Goal: Task Accomplishment & Management: Complete application form

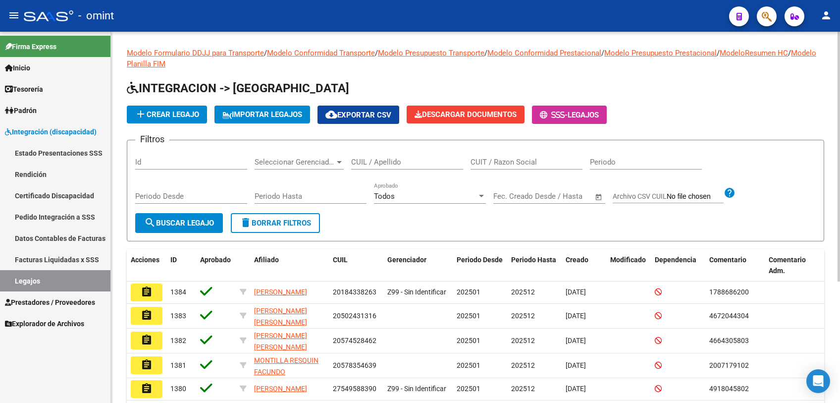
click at [419, 163] on input "CUIL / Apellido" at bounding box center [407, 162] width 112 height 9
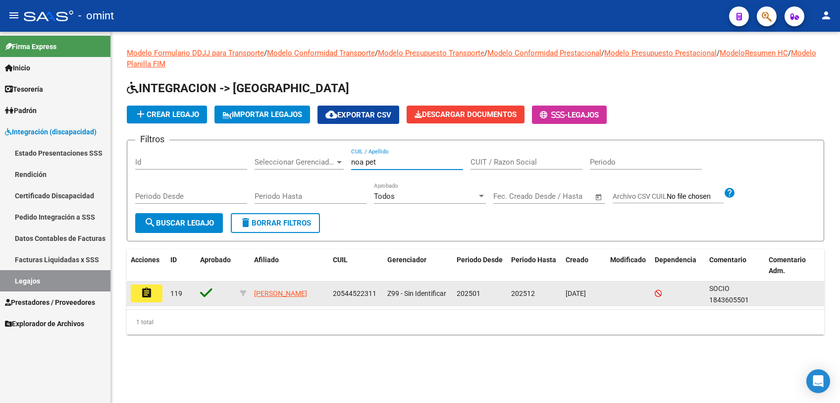
type input "noa pet"
click at [151, 296] on mat-icon "assignment" at bounding box center [147, 293] width 12 height 12
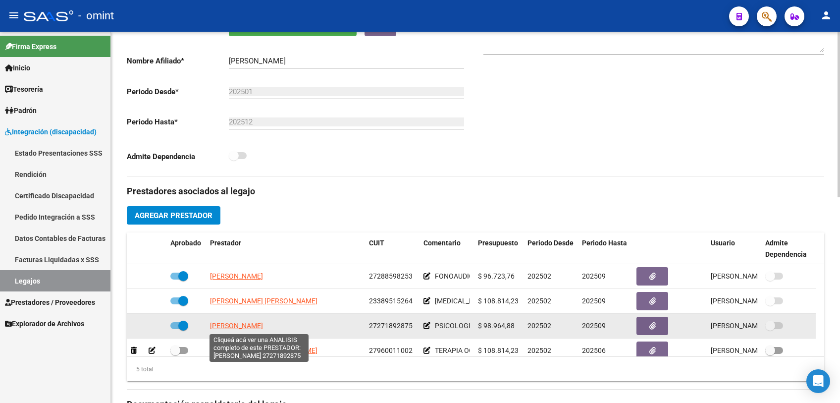
click at [262, 323] on span "[PERSON_NAME]" at bounding box center [236, 326] width 53 height 8
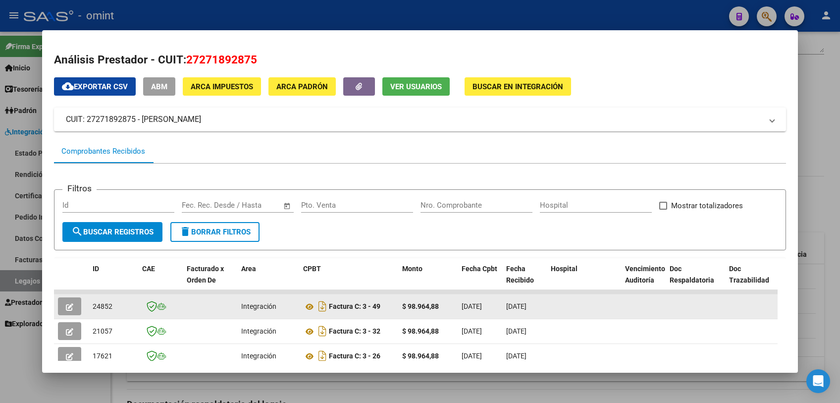
click at [75, 304] on button "button" at bounding box center [69, 306] width 23 height 18
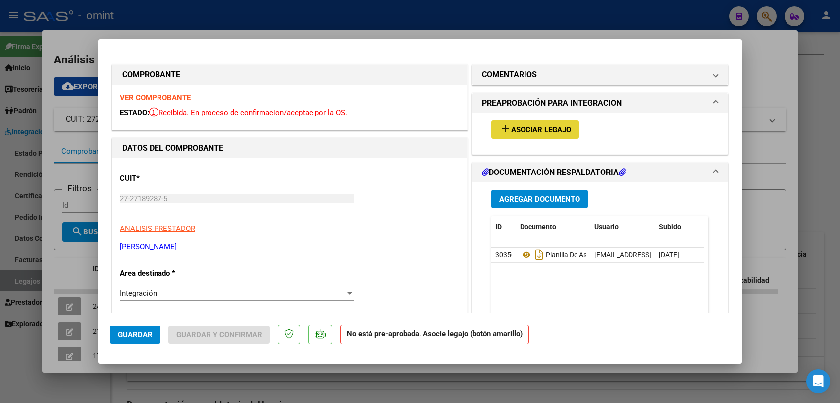
click at [568, 129] on button "add Asociar Legajo" at bounding box center [536, 129] width 88 height 18
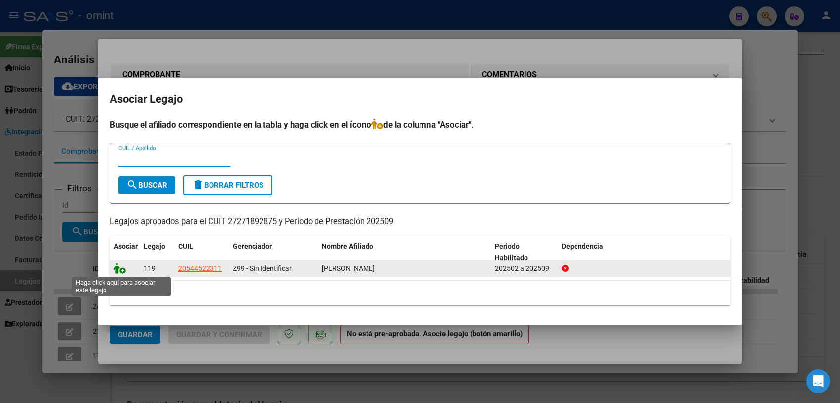
click at [121, 271] on icon at bounding box center [120, 268] width 12 height 11
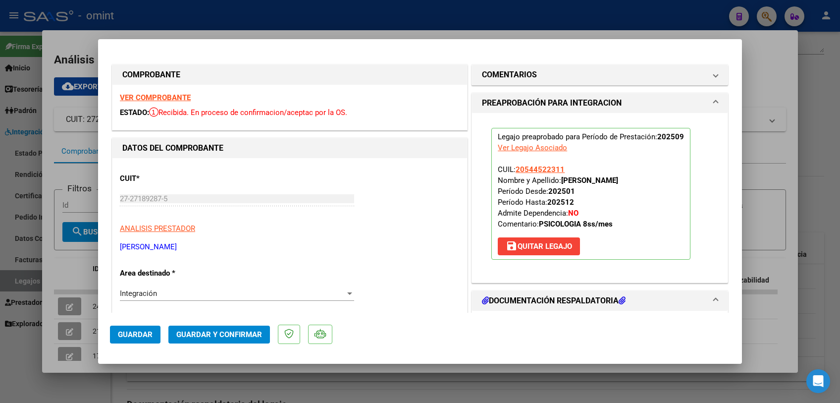
scroll to position [165, 0]
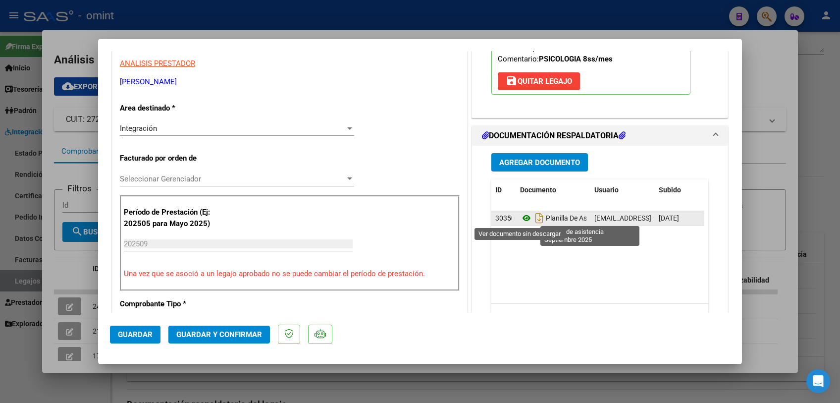
click at [521, 215] on icon at bounding box center [526, 218] width 13 height 12
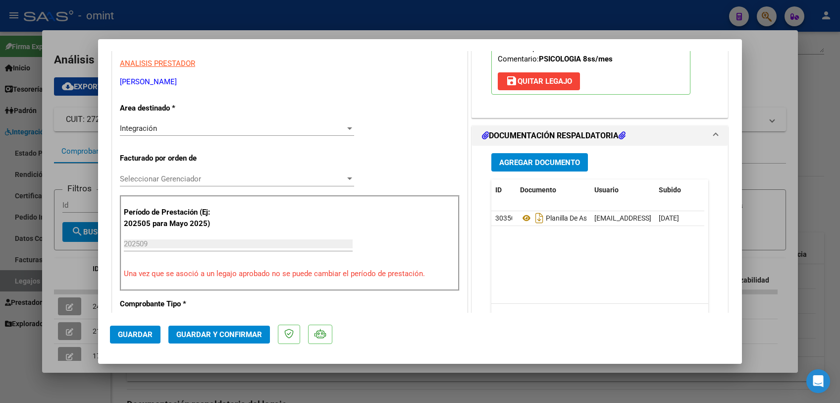
click at [223, 180] on span "Seleccionar Gerenciador" at bounding box center [232, 178] width 225 height 9
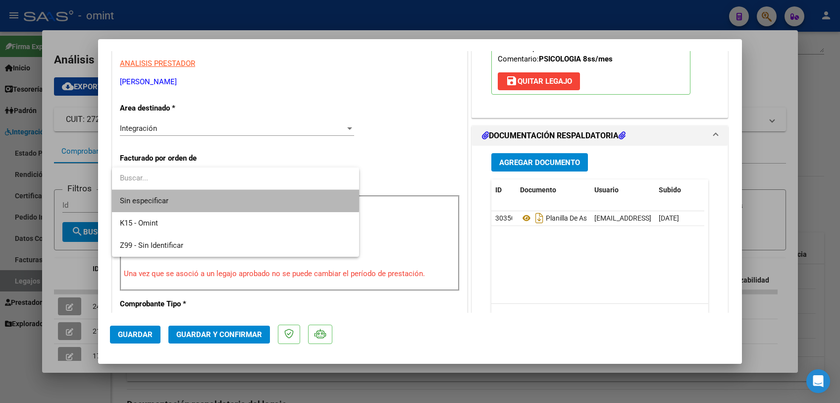
click at [217, 190] on span "Sin especificar" at bounding box center [235, 201] width 231 height 22
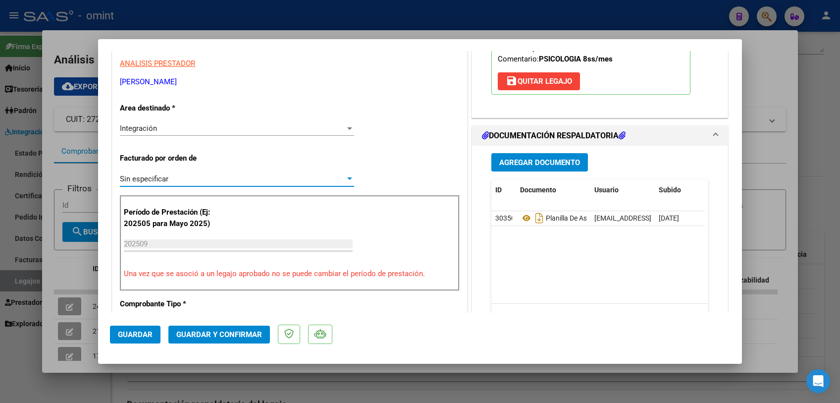
scroll to position [0, 0]
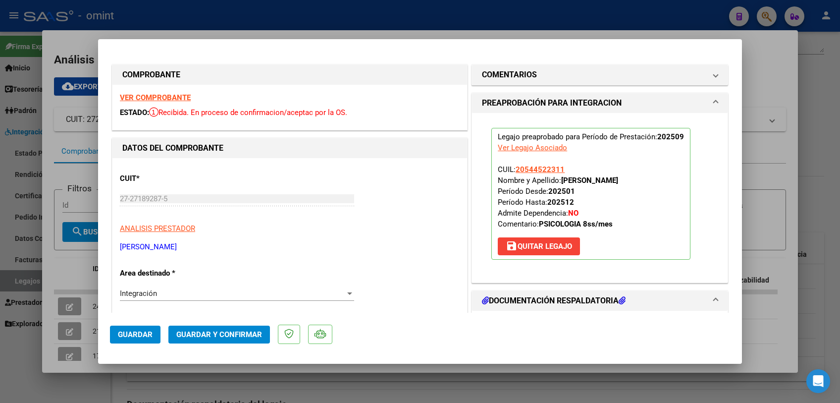
click at [167, 97] on strong "VER COMPROBANTE" at bounding box center [155, 97] width 71 height 9
click at [244, 335] on span "Guardar y Confirmar" at bounding box center [219, 334] width 86 height 9
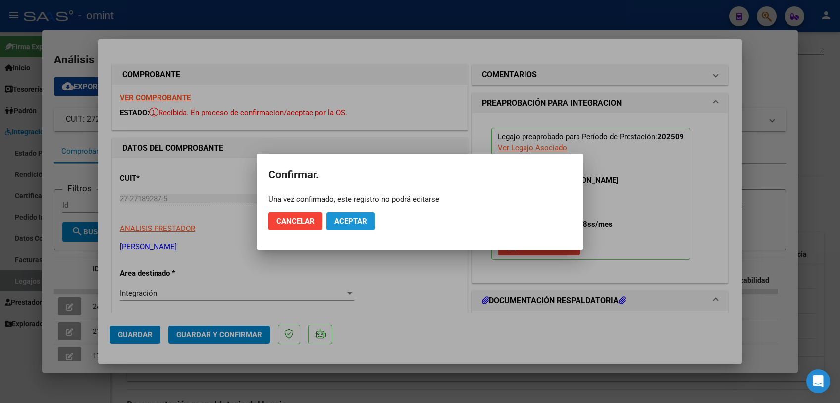
click at [361, 225] on button "Aceptar" at bounding box center [351, 221] width 49 height 18
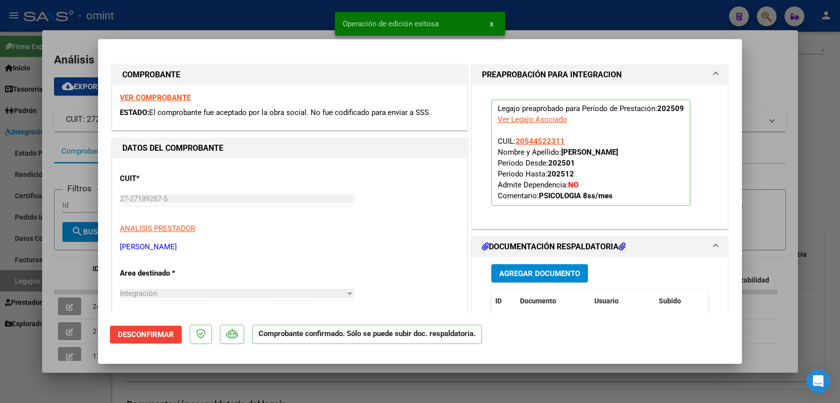
click at [78, 279] on div at bounding box center [420, 201] width 840 height 403
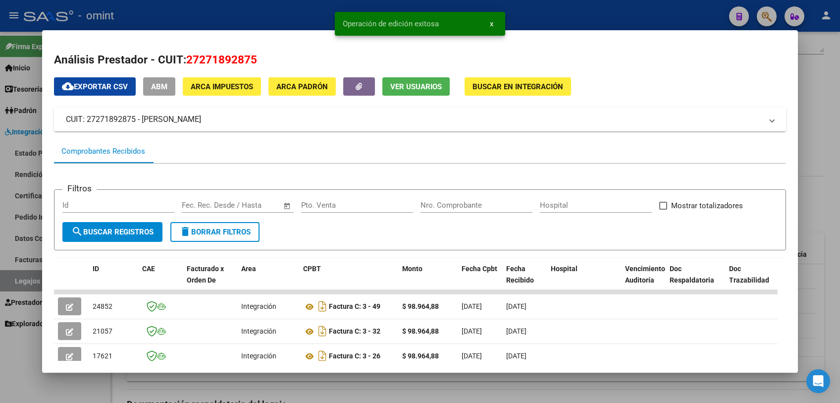
click at [187, 387] on div at bounding box center [420, 201] width 840 height 403
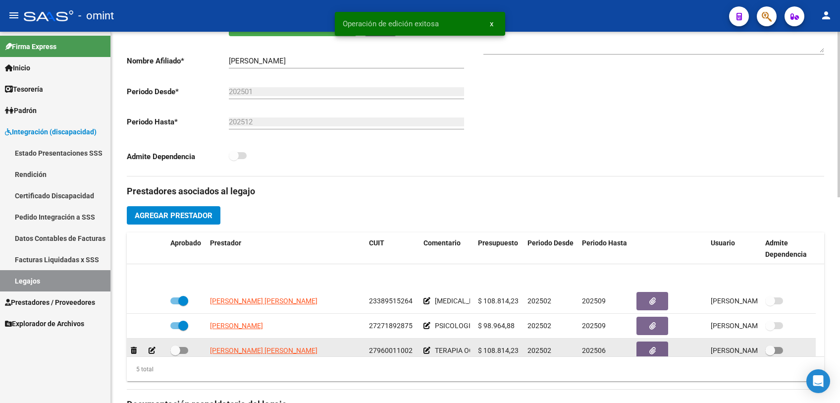
scroll to position [34, 0]
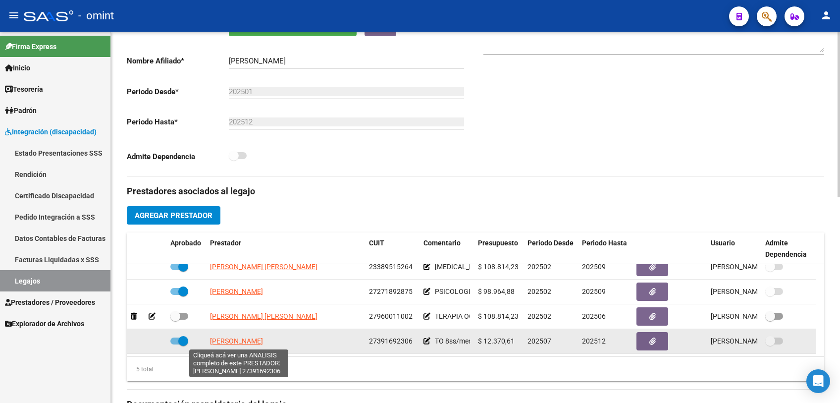
click at [248, 338] on span "[PERSON_NAME]" at bounding box center [236, 341] width 53 height 8
type textarea "27391692306"
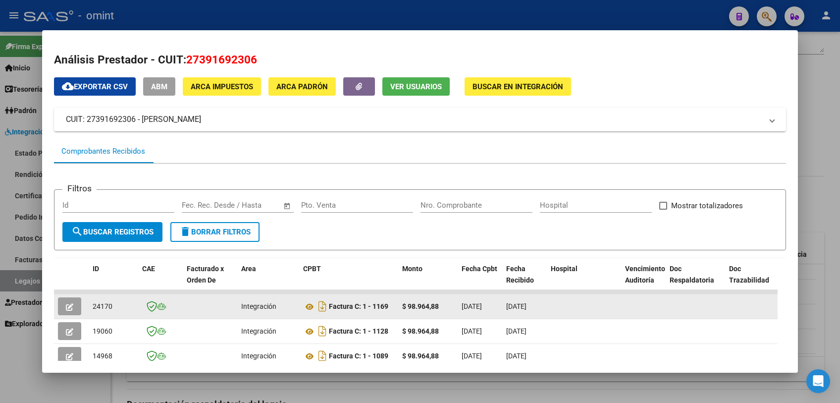
click at [66, 302] on span "button" at bounding box center [69, 306] width 7 height 9
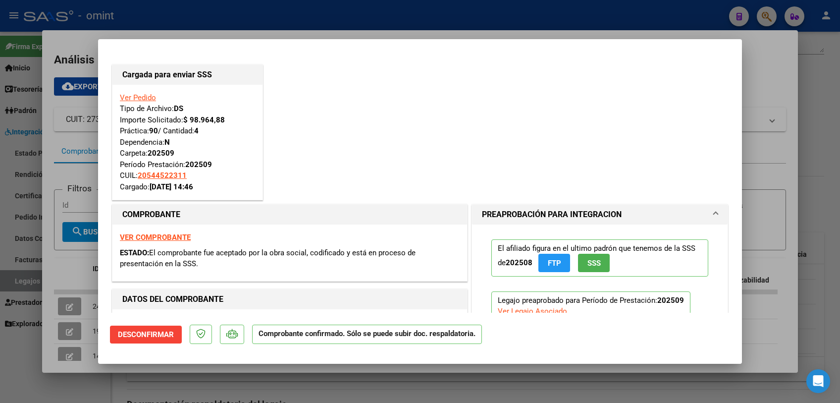
click at [44, 342] on div at bounding box center [420, 201] width 840 height 403
type input "$ 0,00"
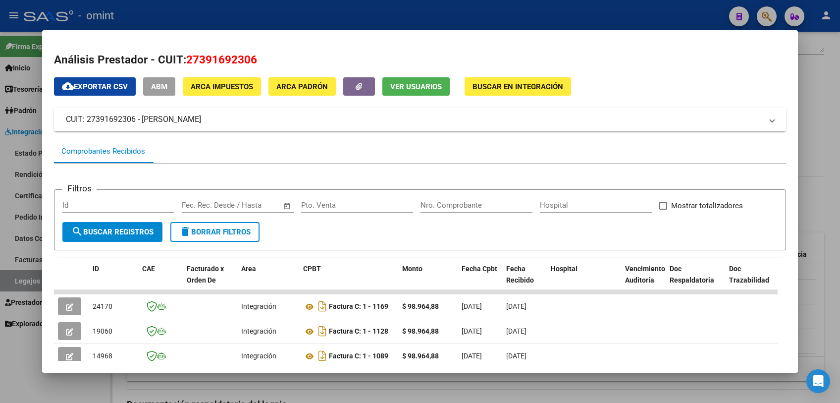
click at [36, 344] on div at bounding box center [420, 201] width 840 height 403
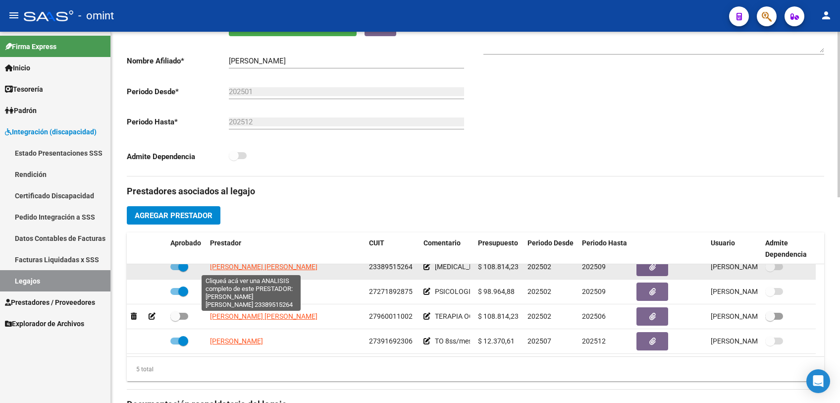
click at [262, 269] on span "[PERSON_NAME] [PERSON_NAME]" at bounding box center [264, 267] width 108 height 8
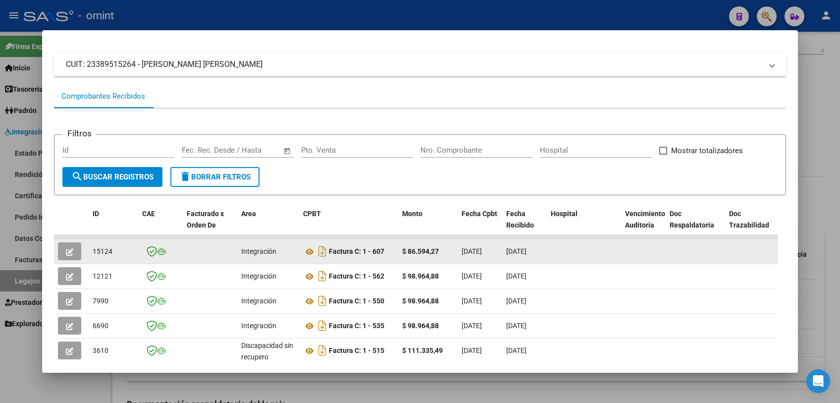
scroll to position [0, 0]
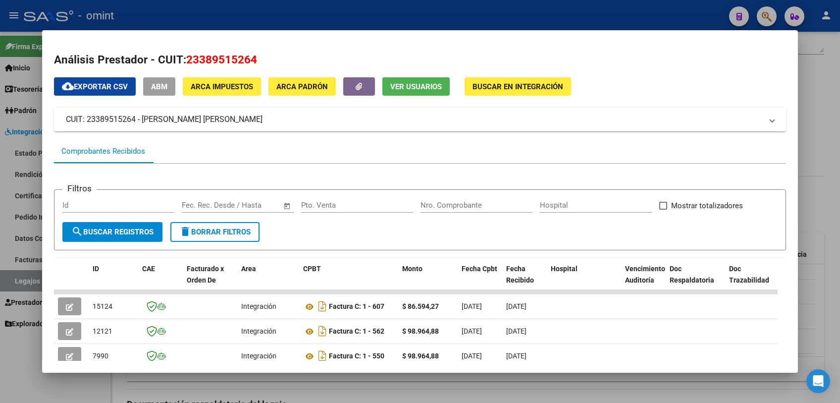
click at [499, 390] on div at bounding box center [420, 201] width 840 height 403
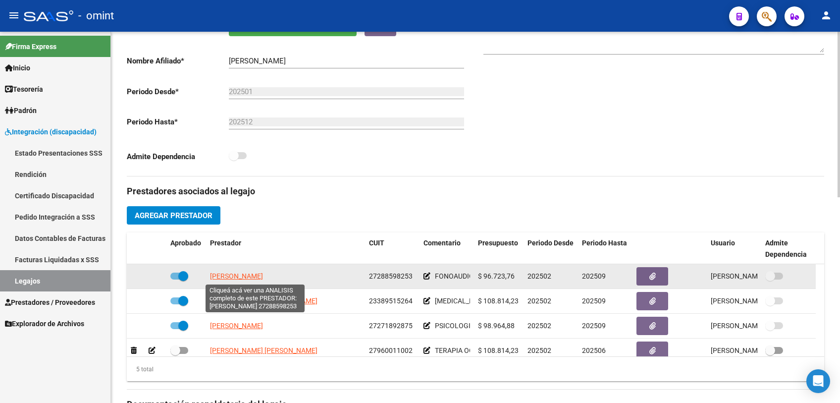
click at [263, 280] on span "[PERSON_NAME]" at bounding box center [236, 276] width 53 height 8
type textarea "27288598253"
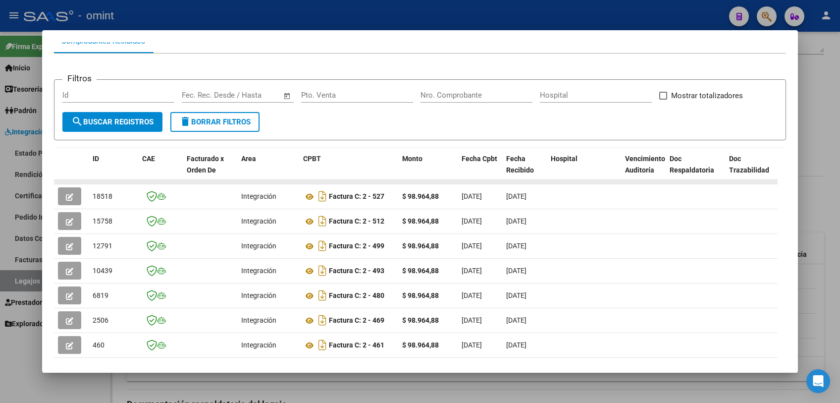
scroll to position [55, 0]
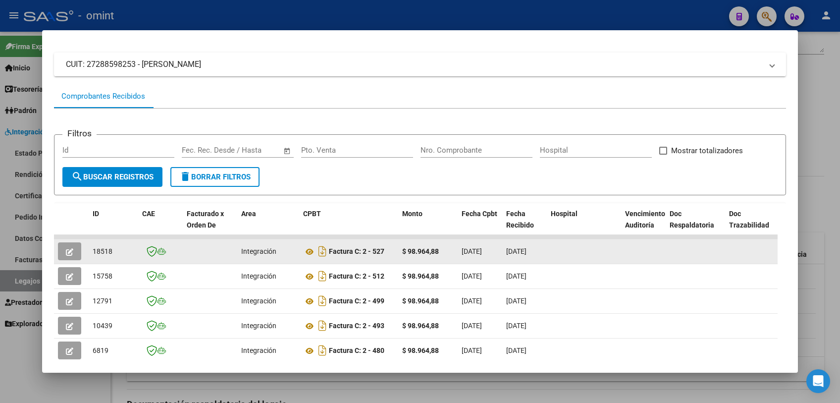
click at [70, 253] on icon "button" at bounding box center [69, 251] width 7 height 7
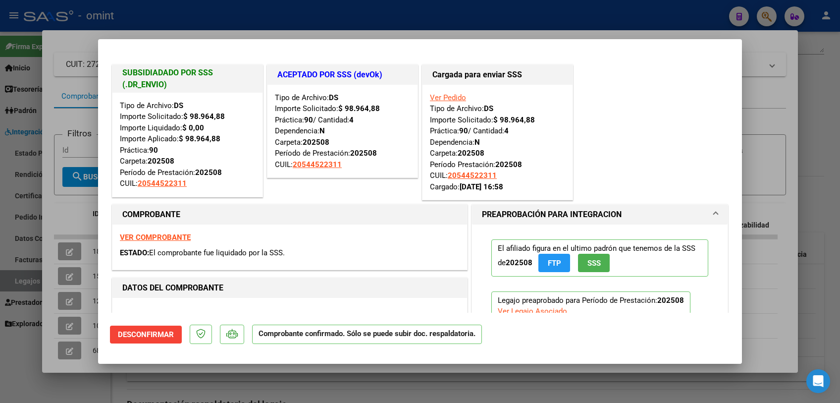
click at [9, 337] on div at bounding box center [420, 201] width 840 height 403
type input "$ 0,00"
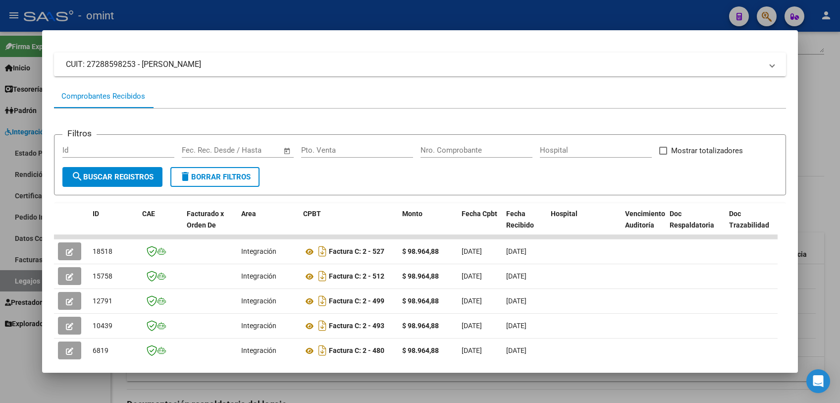
click at [10, 345] on div at bounding box center [420, 201] width 840 height 403
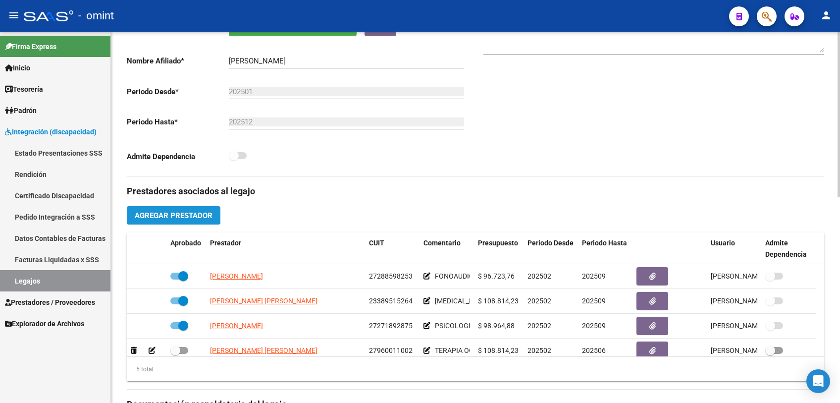
click at [193, 211] on span "Agregar Prestador" at bounding box center [174, 215] width 78 height 9
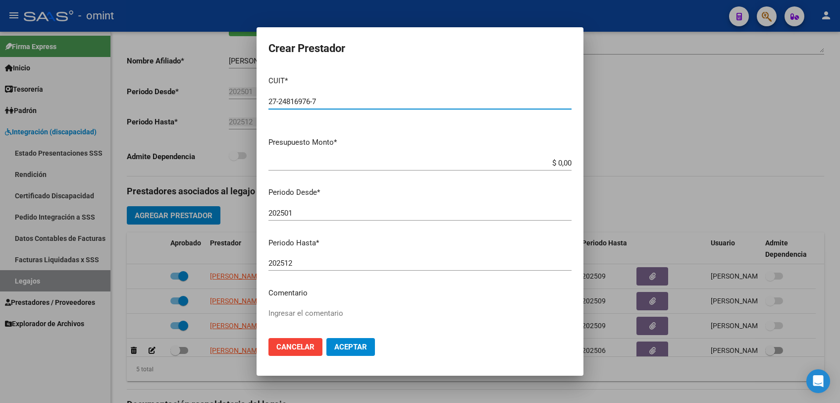
type input "27-24816976-7"
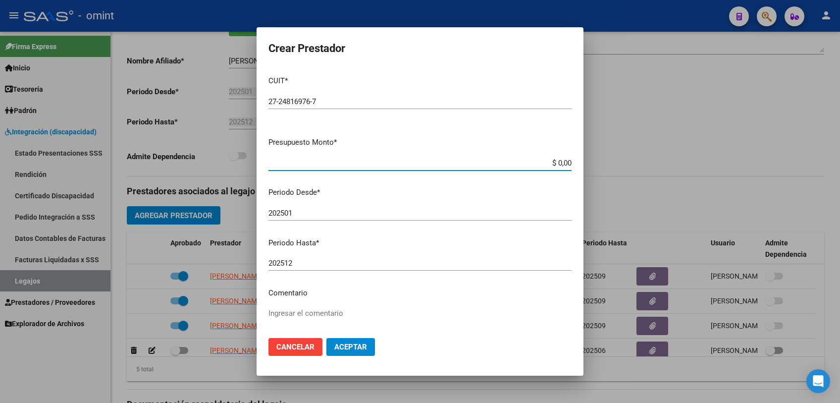
click at [562, 162] on input "$ 0,00" at bounding box center [420, 163] width 303 height 9
type input "$ 12.370,61"
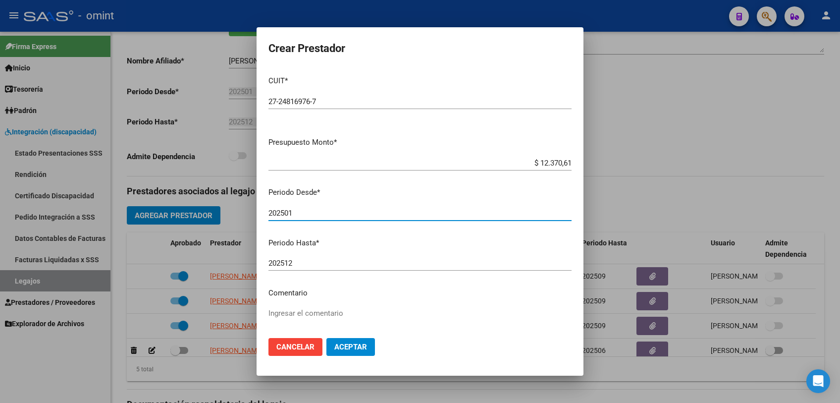
click at [306, 216] on input "202501" at bounding box center [420, 213] width 303 height 9
type input "202510"
click at [301, 316] on textarea "Ingresar el comentario" at bounding box center [420, 331] width 303 height 47
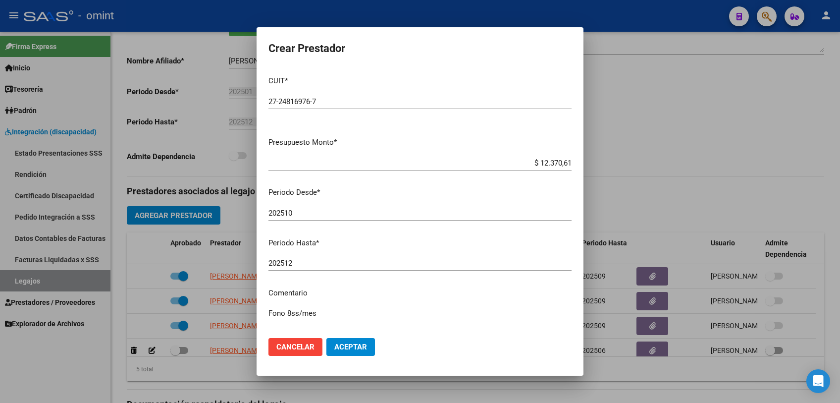
type textarea "Fono 8ss/mes"
click at [351, 344] on span "Aceptar" at bounding box center [351, 346] width 33 height 9
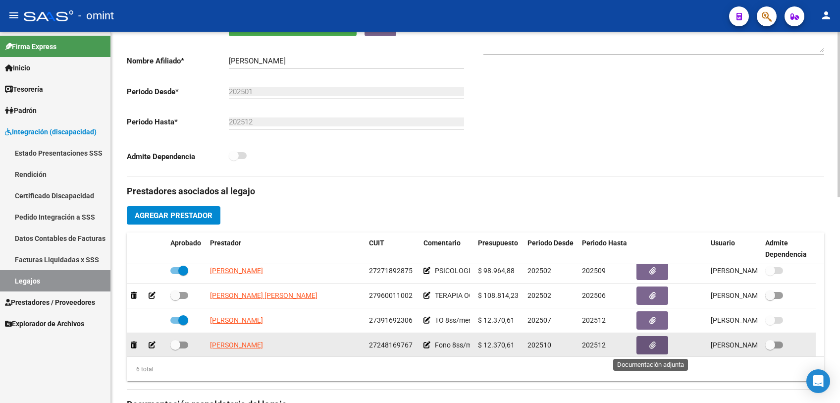
click at [647, 348] on button "button" at bounding box center [653, 345] width 32 height 18
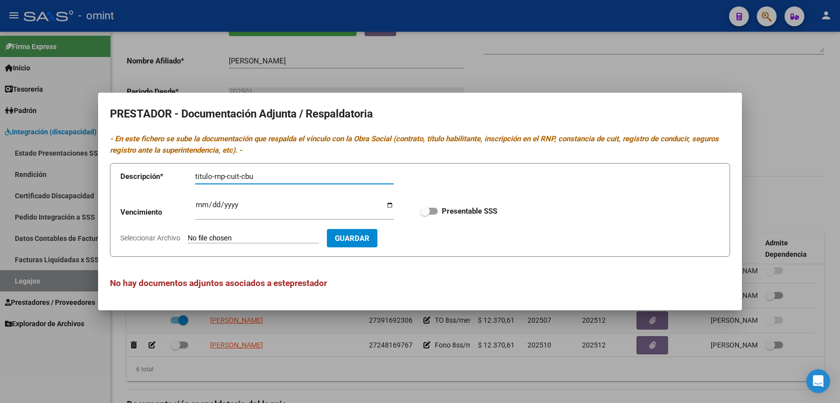
type input "titulo-rnp-cuit-cbu"
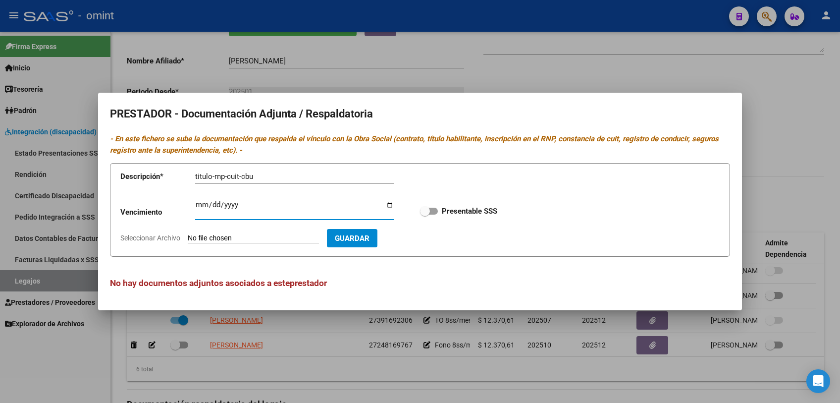
click at [198, 205] on input "Ingresar vencimiento" at bounding box center [294, 209] width 199 height 16
type input "[DATE]"
click at [490, 215] on strong "Presentable SSS" at bounding box center [470, 211] width 56 height 9
click at [425, 215] on input "Presentable SSS" at bounding box center [425, 215] width 0 height 0
checkbox input "true"
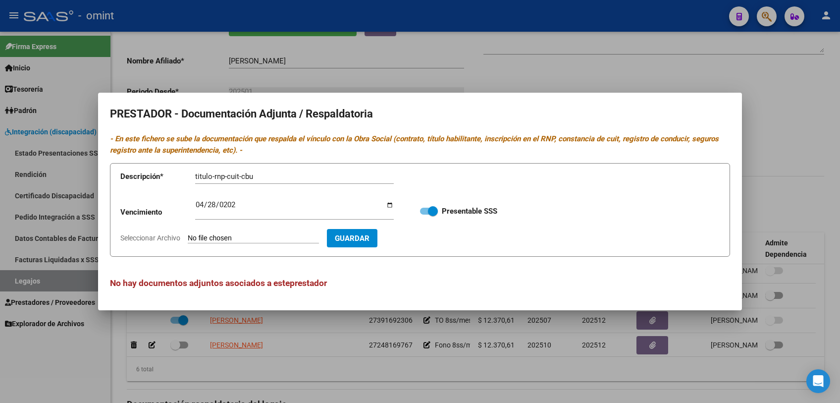
click at [167, 236] on span "Seleccionar Archivo" at bounding box center [150, 238] width 60 height 8
click at [188, 236] on input "Seleccionar Archivo" at bounding box center [253, 238] width 131 height 9
type input "C:\fakepath\fono nuevo.pdf"
click at [427, 242] on span "Guardar" at bounding box center [409, 238] width 35 height 9
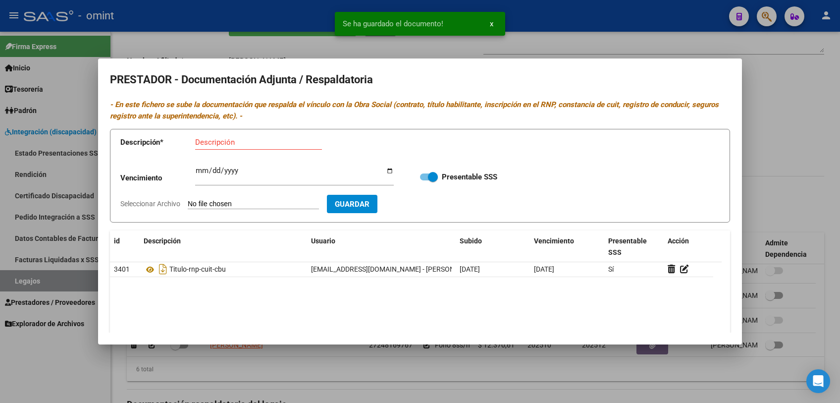
click at [377, 375] on div at bounding box center [420, 201] width 840 height 403
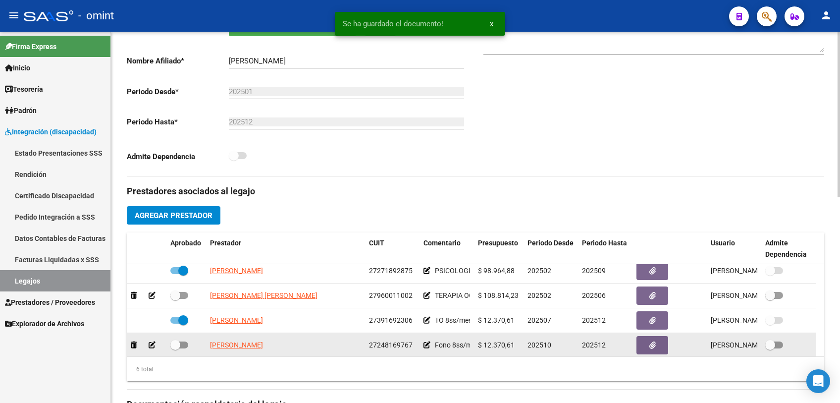
click at [185, 346] on span at bounding box center [179, 344] width 18 height 7
click at [175, 348] on input "checkbox" at bounding box center [175, 348] width 0 height 0
checkbox input "true"
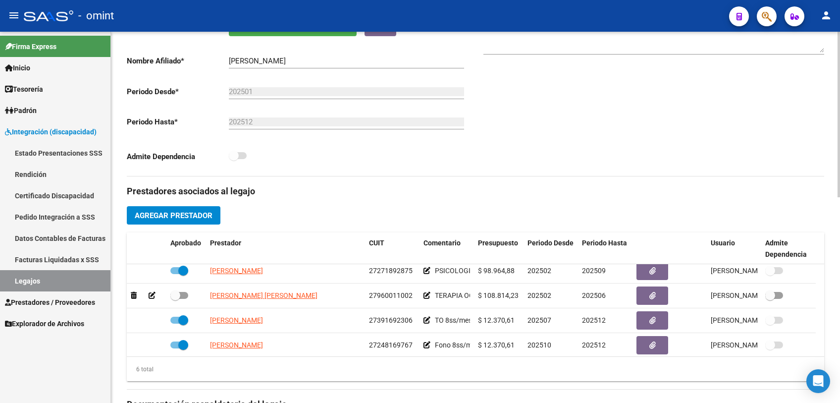
scroll to position [59, 0]
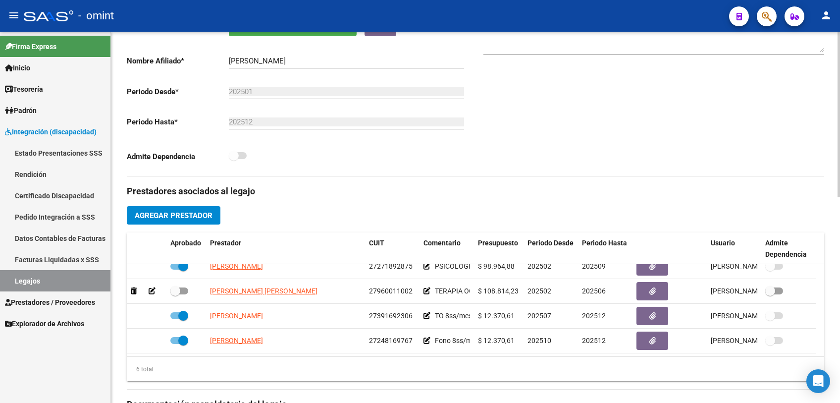
click at [188, 212] on span "Agregar Prestador" at bounding box center [174, 215] width 78 height 9
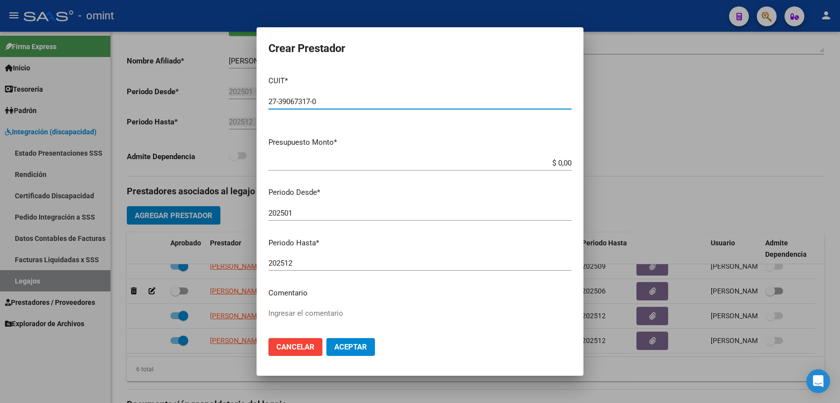
type input "27-39067317-0"
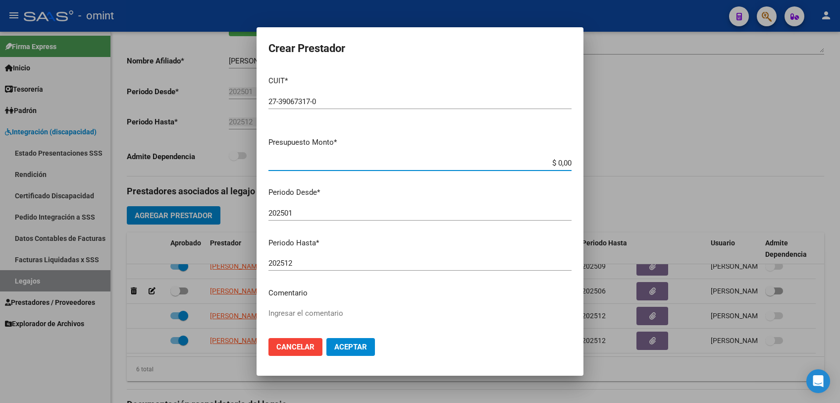
click at [557, 167] on input "$ 0,00" at bounding box center [420, 163] width 303 height 9
type input "$ 12.370,61"
click at [323, 212] on input "202501" at bounding box center [420, 213] width 303 height 9
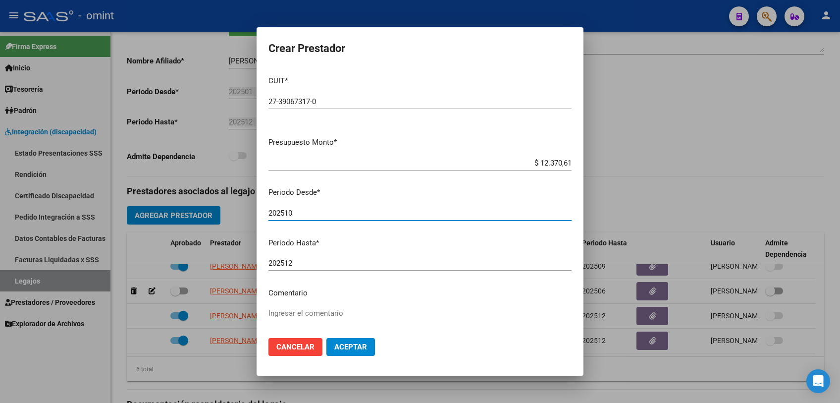
type input "202510"
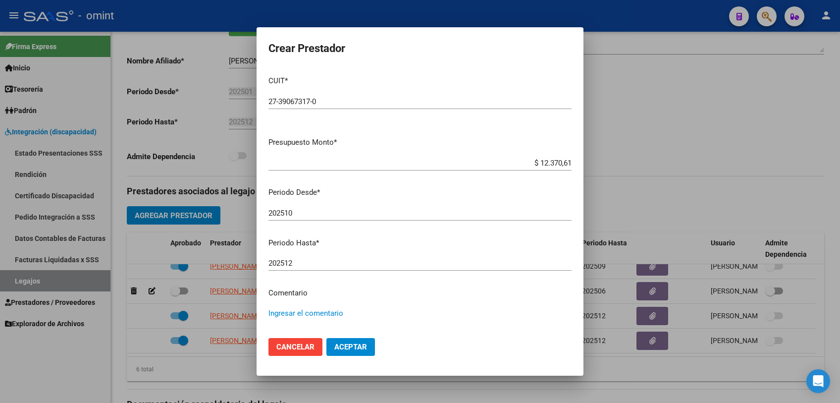
click at [301, 315] on textarea "Ingresar el comentario" at bounding box center [420, 331] width 303 height 47
type textarea "Musicot 8ss/mes"
click at [343, 345] on span "Aceptar" at bounding box center [351, 346] width 33 height 9
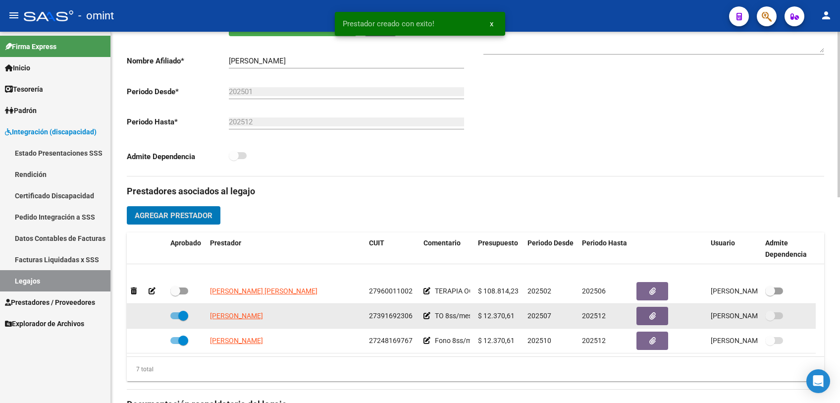
scroll to position [84, 0]
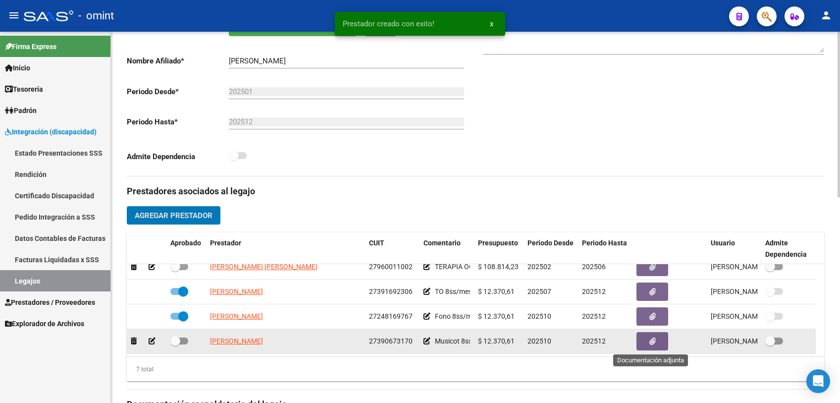
click at [654, 341] on icon "button" at bounding box center [653, 340] width 6 height 7
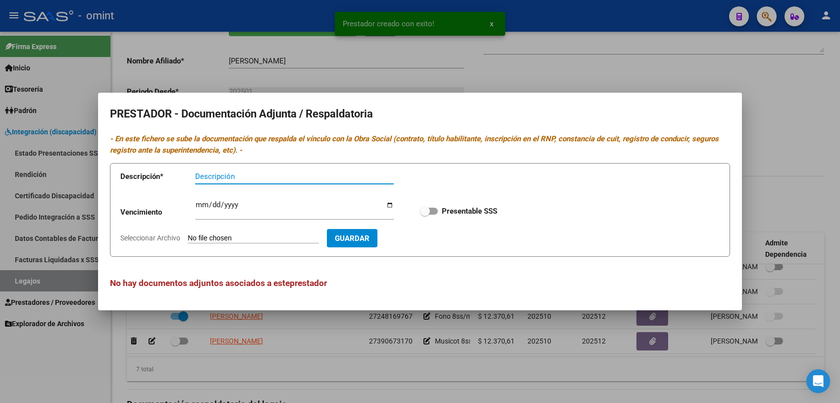
click at [213, 174] on input "Descripción" at bounding box center [294, 176] width 199 height 9
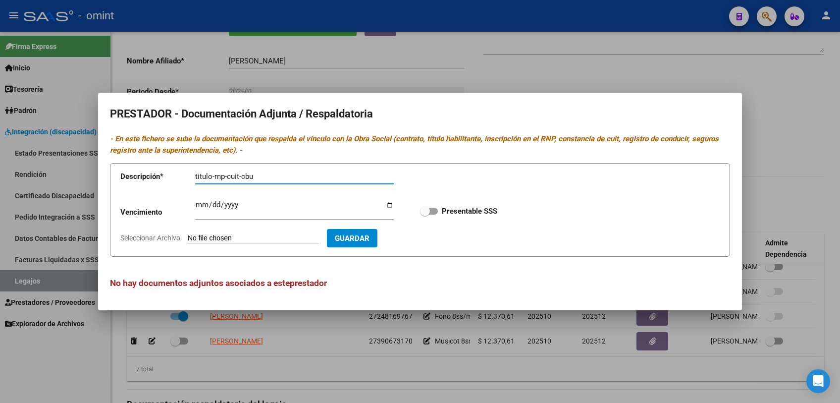
type input "titulo-rnp-cuit-cbu"
click at [197, 202] on input "Ingresar vencimiento" at bounding box center [294, 209] width 199 height 16
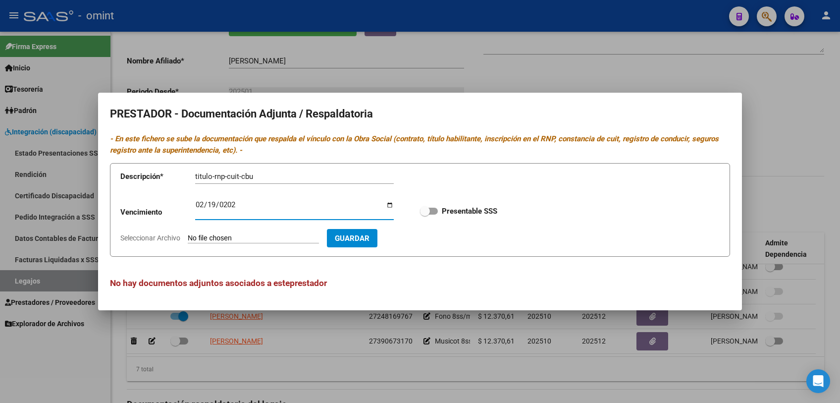
type input "[DATE]"
click at [424, 209] on span at bounding box center [425, 211] width 10 height 10
click at [425, 215] on input "Presentable SSS" at bounding box center [425, 215] width 0 height 0
checkbox input "true"
click at [136, 239] on span "Seleccionar Archivo" at bounding box center [150, 238] width 60 height 8
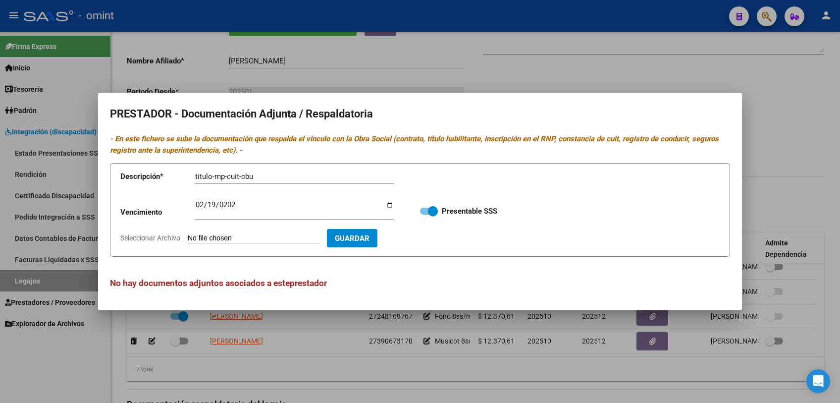
click at [188, 239] on input "Seleccionar Archivo" at bounding box center [253, 238] width 131 height 9
type input "C:\fakepath\[MEDICAL_DATA] nuevo prestador.pdf"
click at [427, 241] on span "Guardar" at bounding box center [409, 238] width 35 height 9
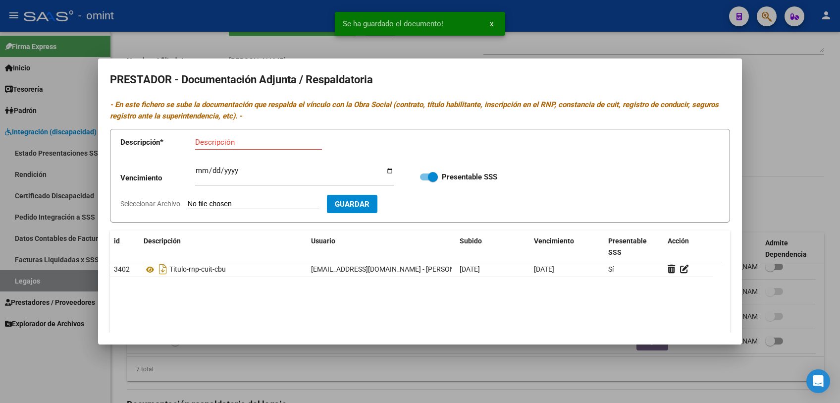
click at [325, 368] on div at bounding box center [420, 201] width 840 height 403
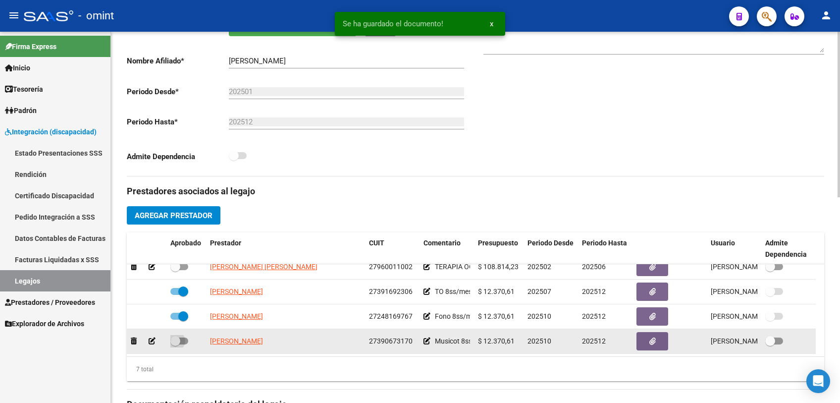
click at [185, 342] on span at bounding box center [179, 340] width 18 height 7
click at [175, 344] on input "checkbox" at bounding box center [175, 344] width 0 height 0
checkbox input "true"
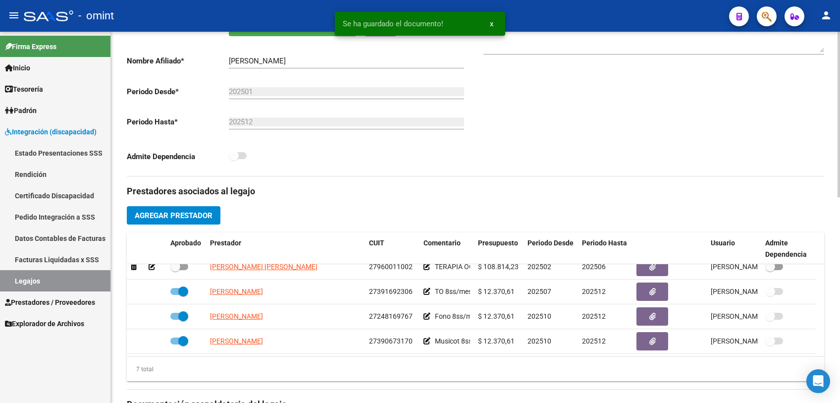
click at [198, 216] on span "Agregar Prestador" at bounding box center [174, 215] width 78 height 9
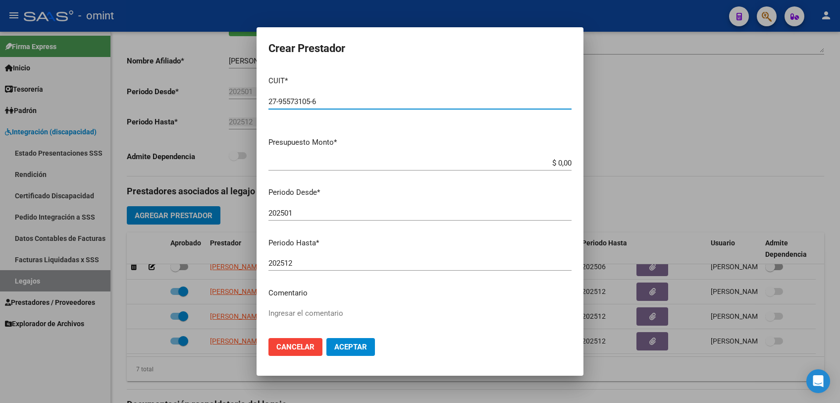
type input "27-95573105-6"
click at [561, 164] on input "$ 0,00" at bounding box center [420, 163] width 303 height 9
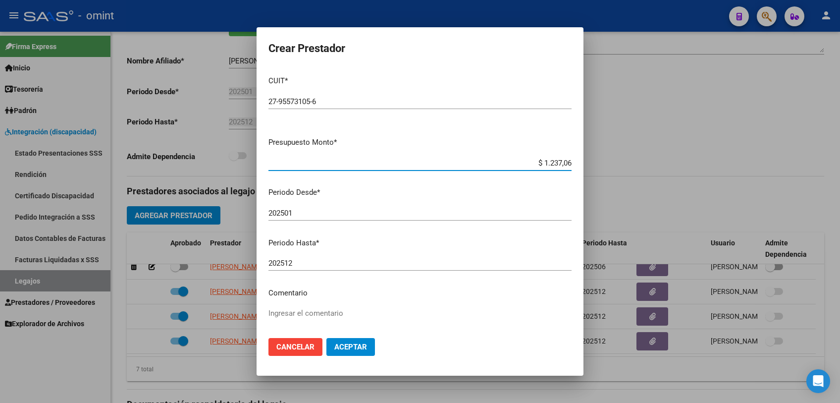
type input "$ 12.370,61"
click at [396, 207] on div "202501 Ingresar el periodo" at bounding box center [420, 213] width 303 height 15
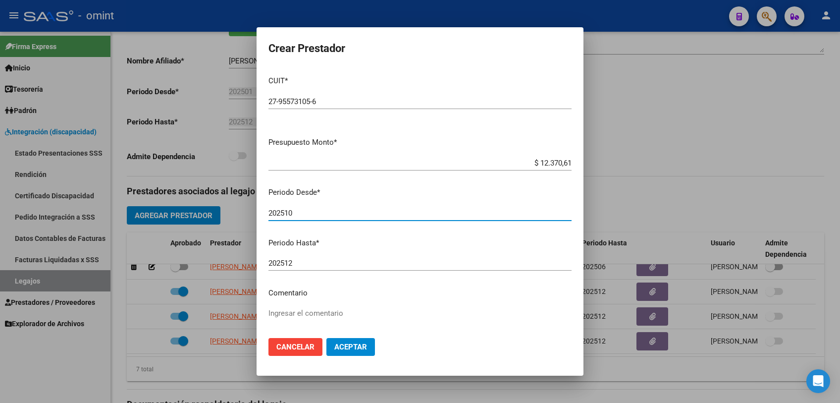
type input "202510"
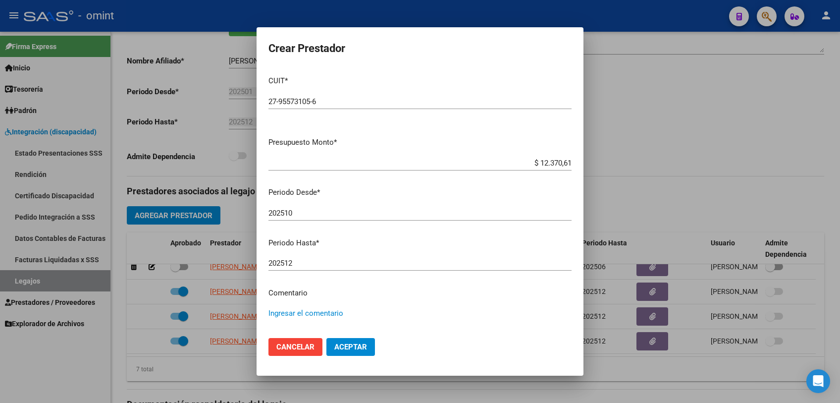
click at [339, 316] on textarea "Ingresar el comentario" at bounding box center [420, 331] width 303 height 47
type textarea "Psicologia 8ss/mes"
click at [350, 348] on span "Aceptar" at bounding box center [351, 346] width 33 height 9
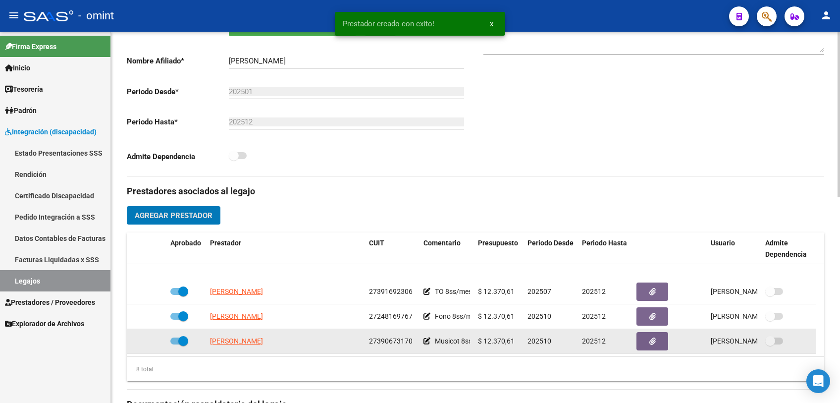
scroll to position [109, 0]
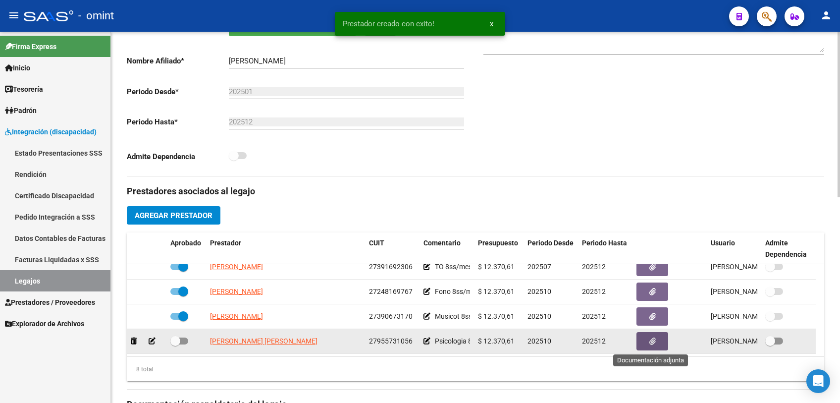
click at [651, 346] on button "button" at bounding box center [653, 341] width 32 height 18
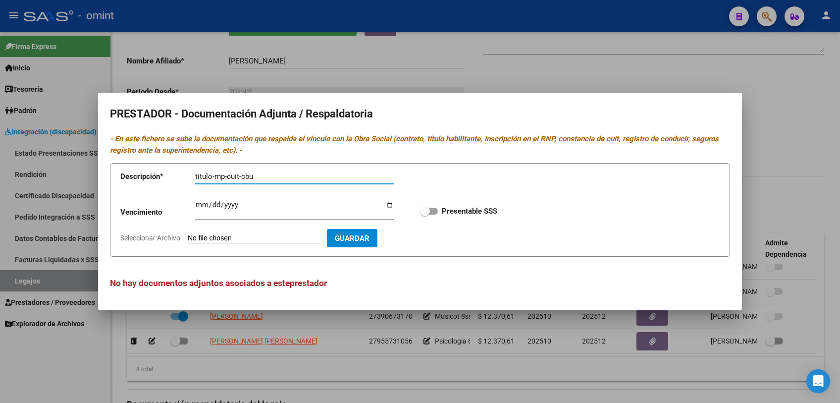
type input "titulo-rnp-cuit-cbu"
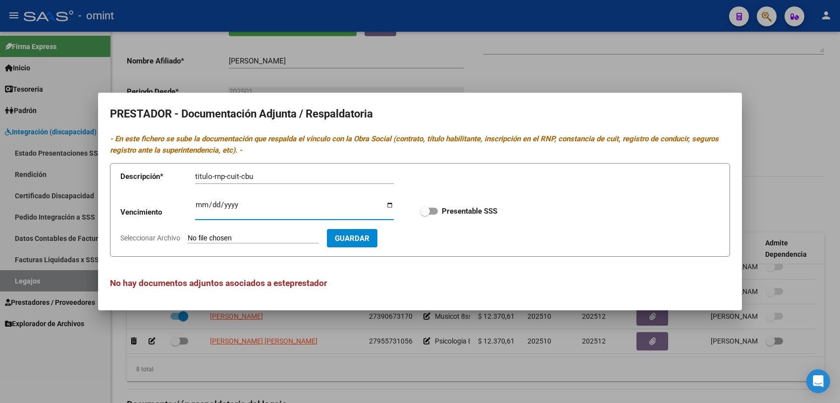
click at [200, 206] on input "Ingresar vencimiento" at bounding box center [294, 209] width 199 height 16
type input "[DATE]"
click at [424, 207] on span at bounding box center [425, 211] width 10 height 10
click at [425, 215] on input "Presentable SSS" at bounding box center [425, 215] width 0 height 0
checkbox input "true"
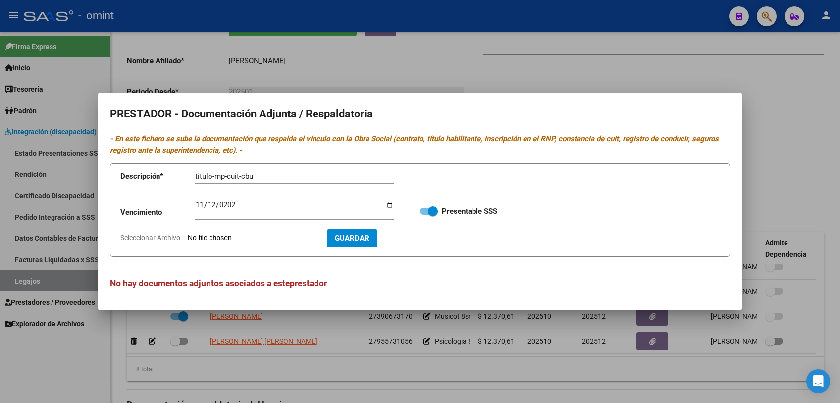
click at [139, 237] on span "Seleccionar Archivo" at bounding box center [150, 238] width 60 height 8
click at [188, 237] on input "Seleccionar Archivo" at bounding box center [253, 238] width 131 height 9
type input "C:\fakepath\Psicologa cambio prestador.pdf"
click at [435, 243] on button "Guardar" at bounding box center [410, 238] width 51 height 18
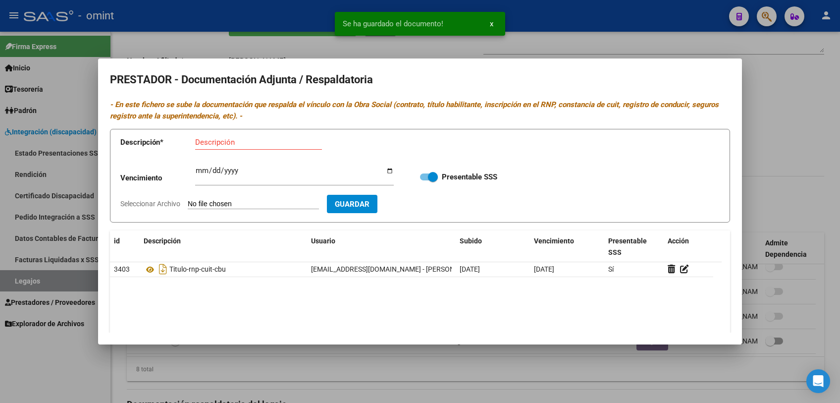
click at [262, 372] on div at bounding box center [420, 201] width 840 height 403
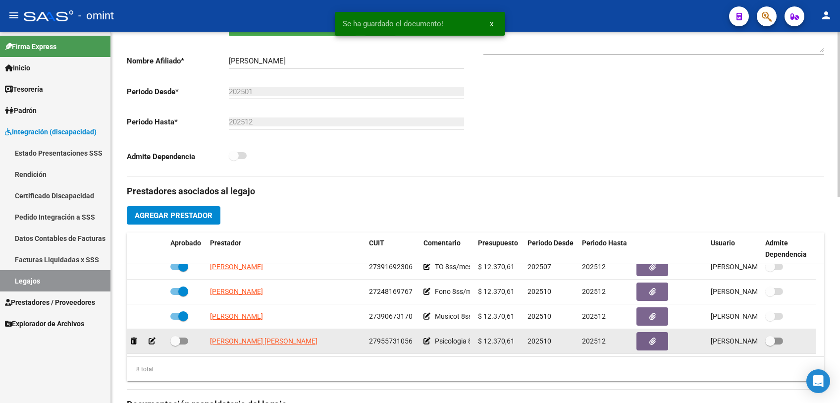
click at [182, 339] on span at bounding box center [179, 340] width 18 height 7
click at [175, 344] on input "checkbox" at bounding box center [175, 344] width 0 height 0
checkbox input "true"
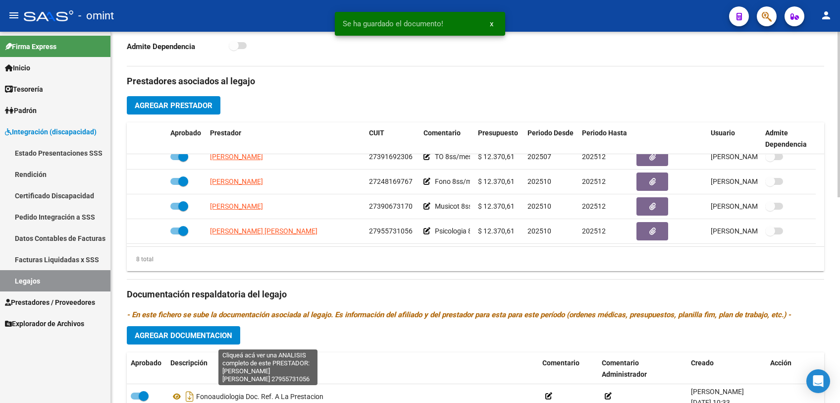
scroll to position [440, 0]
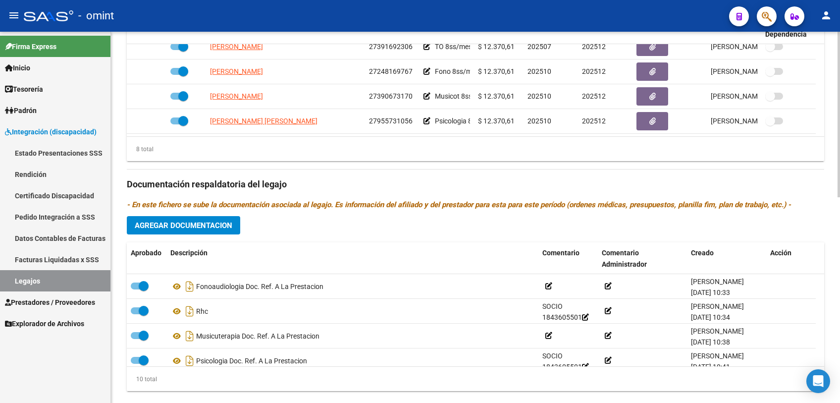
click at [231, 223] on span "Agregar Documentacion" at bounding box center [184, 225] width 98 height 9
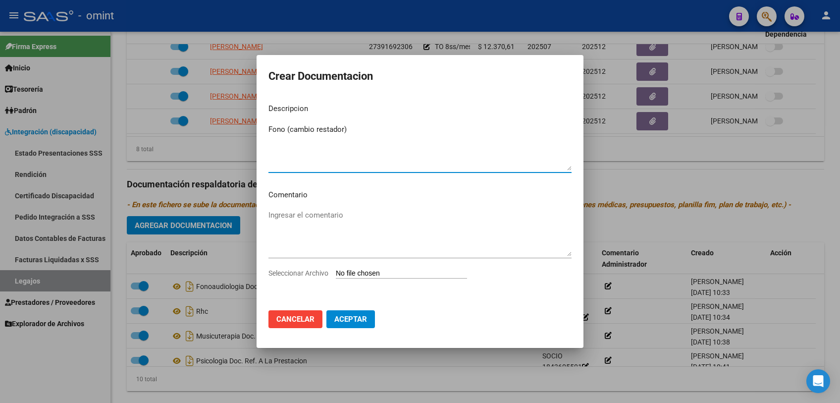
click at [317, 131] on textarea "Fono (cambio restador)" at bounding box center [420, 147] width 303 height 47
type textarea "Fono (cambio prestador)"
click at [284, 276] on span "Seleccionar Archivo" at bounding box center [299, 273] width 60 height 8
click at [336, 276] on input "Seleccionar Archivo" at bounding box center [401, 273] width 131 height 9
type input "C:\fakepath\Fono nuevo prestador.pdf"
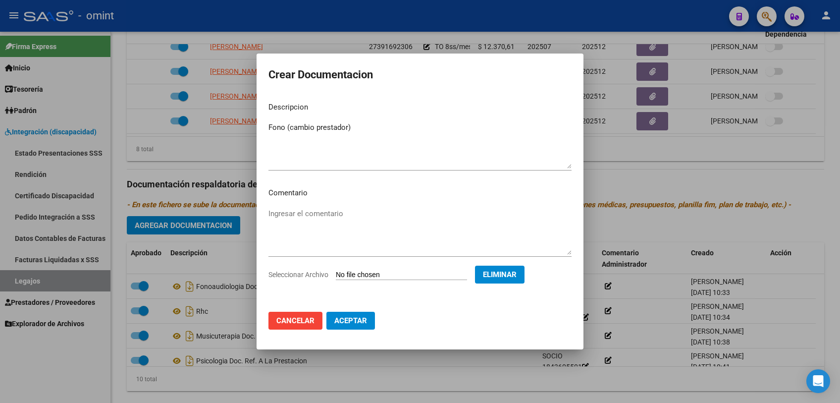
click at [360, 323] on span "Aceptar" at bounding box center [351, 320] width 33 height 9
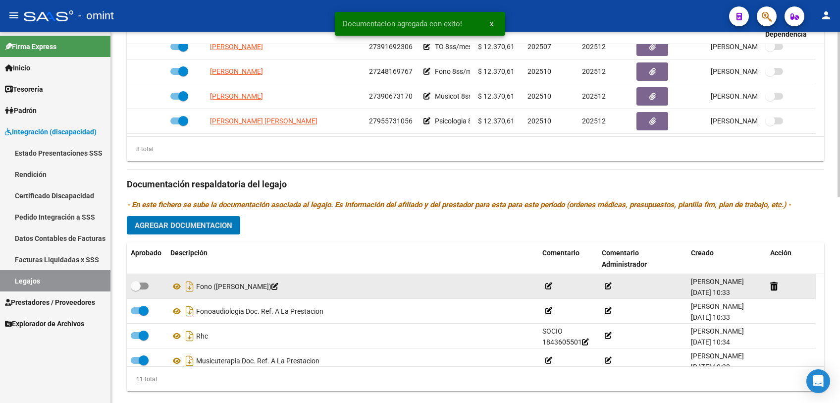
click at [143, 285] on span at bounding box center [140, 285] width 18 height 7
click at [136, 289] on input "checkbox" at bounding box center [135, 289] width 0 height 0
checkbox input "true"
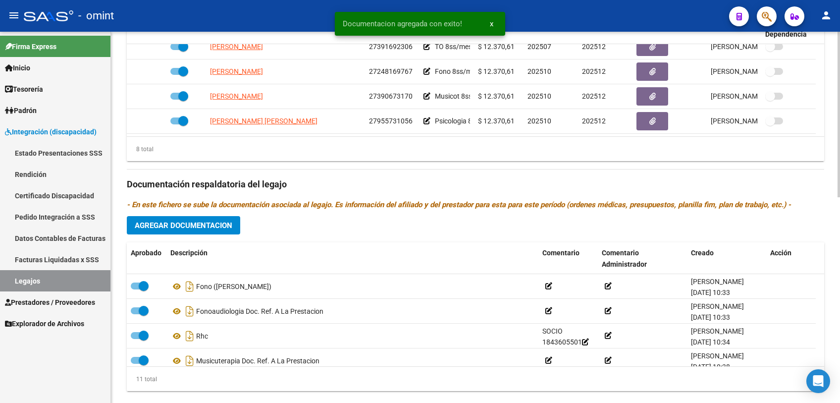
click at [177, 224] on span "Agregar Documentacion" at bounding box center [184, 225] width 98 height 9
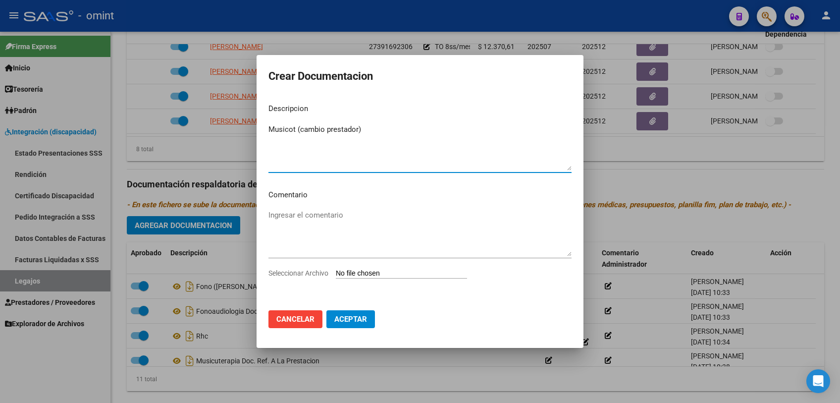
type textarea "Musicot (cambio prestador)"
click at [294, 272] on span "Seleccionar Archivo" at bounding box center [299, 273] width 60 height 8
click at [336, 272] on input "Seleccionar Archivo" at bounding box center [401, 273] width 131 height 9
type input "C:\fakepath\[MEDICAL_DATA] cambio prestador.pdf"
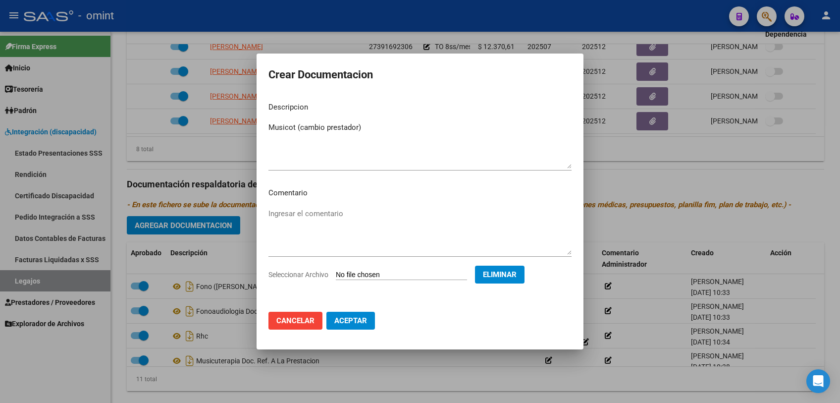
click at [366, 322] on span "Aceptar" at bounding box center [351, 320] width 33 height 9
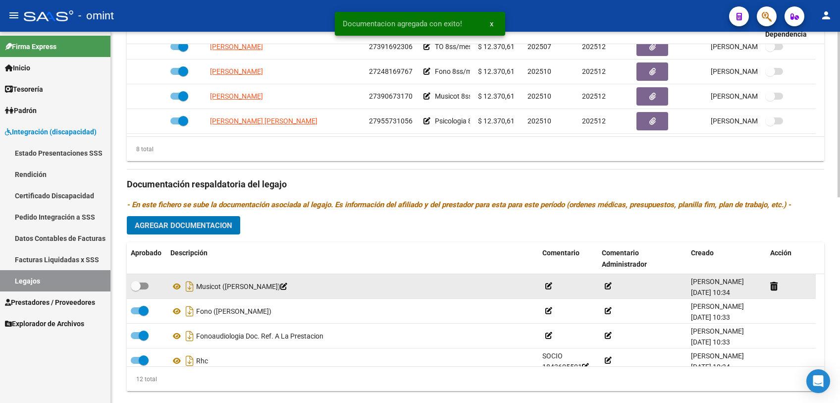
click at [138, 287] on span at bounding box center [136, 286] width 10 height 10
click at [136, 289] on input "checkbox" at bounding box center [135, 289] width 0 height 0
checkbox input "true"
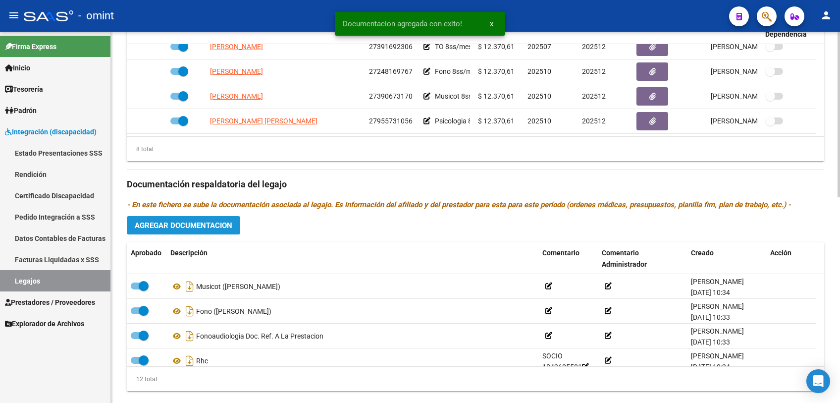
click at [168, 228] on span "Agregar Documentacion" at bounding box center [184, 225] width 98 height 9
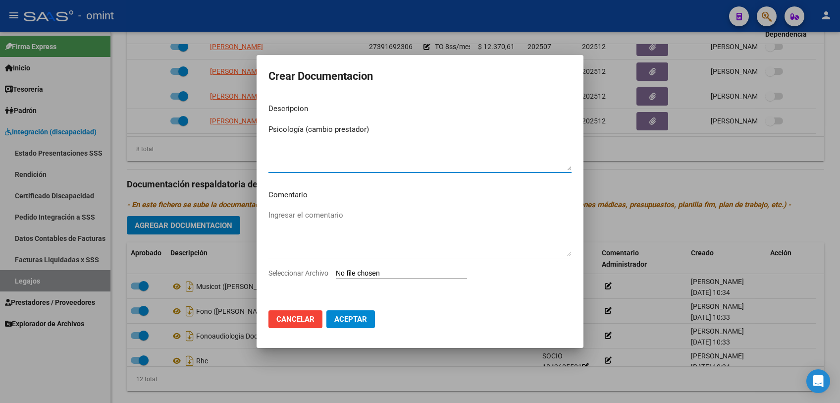
type textarea "Psicología (cambio prestador)"
click at [300, 269] on span "Seleccionar Archivo" at bounding box center [299, 273] width 60 height 8
click at [336, 269] on input "Seleccionar Archivo" at bounding box center [401, 273] width 131 height 9
type input "C:\fakepath\Psicologia cambio prestador.pdf"
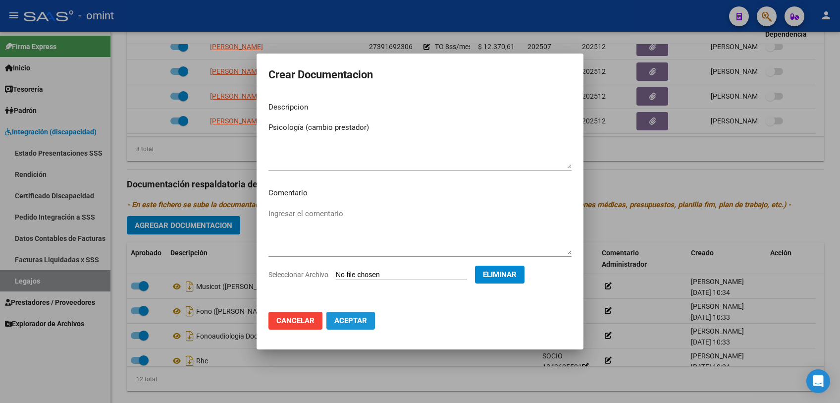
click at [360, 323] on span "Aceptar" at bounding box center [351, 320] width 33 height 9
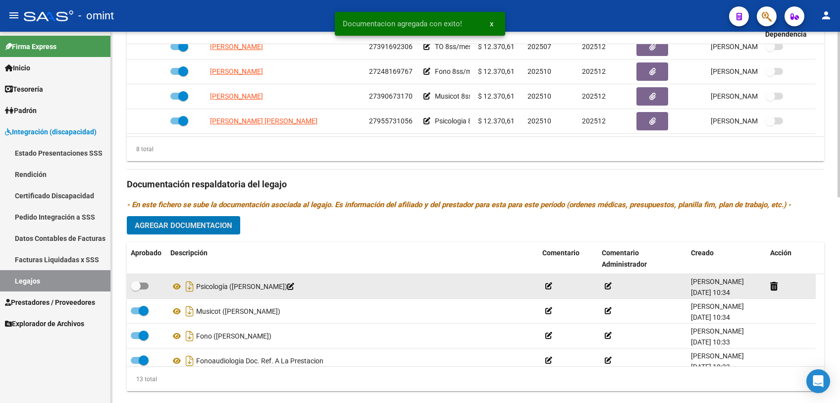
click at [145, 288] on span at bounding box center [140, 285] width 18 height 7
click at [136, 289] on input "checkbox" at bounding box center [135, 289] width 0 height 0
checkbox input "true"
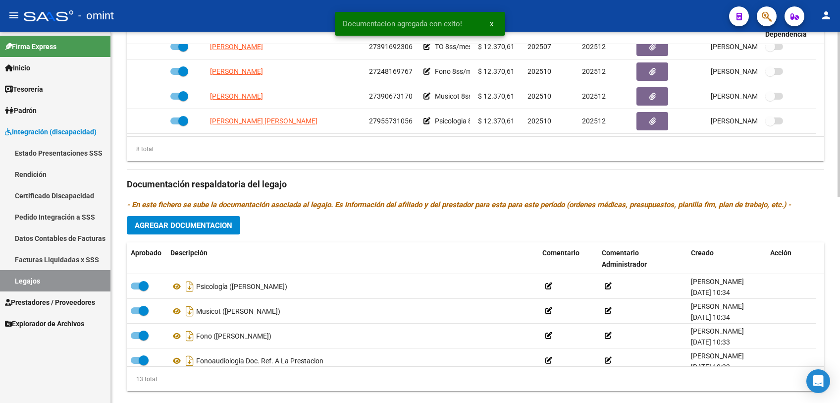
scroll to position [55, 0]
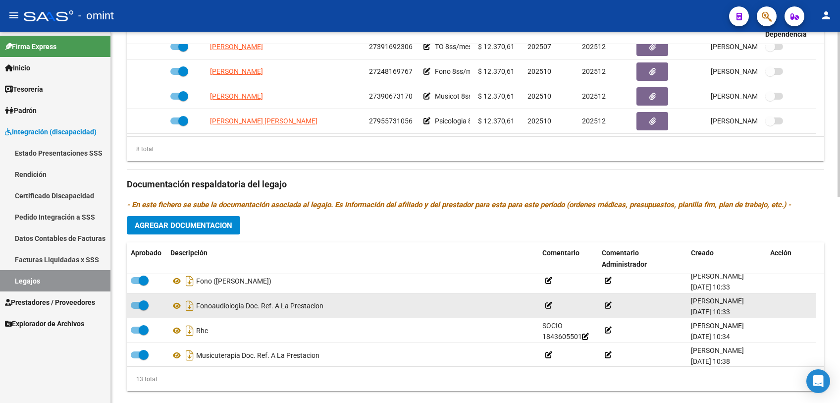
click at [140, 304] on span at bounding box center [144, 305] width 10 height 10
click at [136, 309] on input "checkbox" at bounding box center [135, 309] width 0 height 0
checkbox input "false"
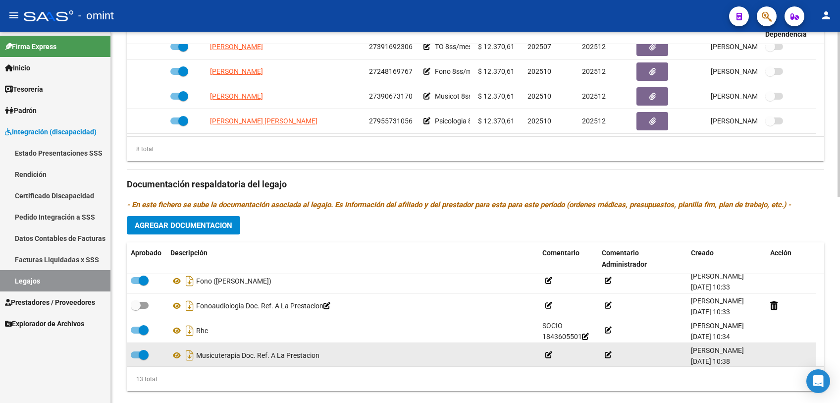
click at [143, 355] on span at bounding box center [144, 355] width 10 height 10
click at [136, 358] on input "checkbox" at bounding box center [135, 358] width 0 height 0
checkbox input "false"
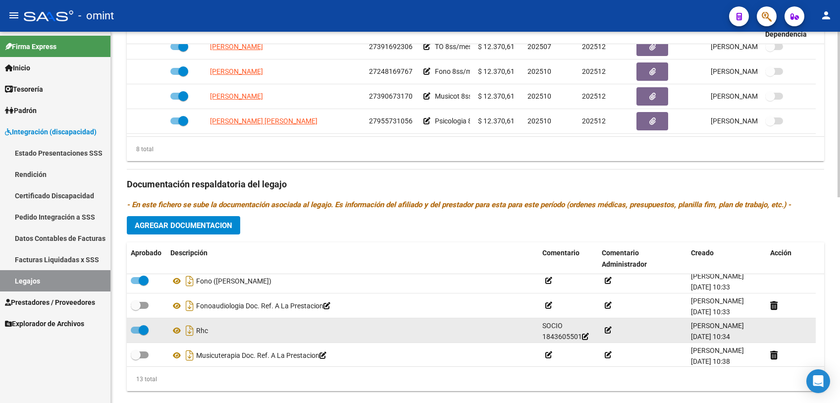
scroll to position [110, 0]
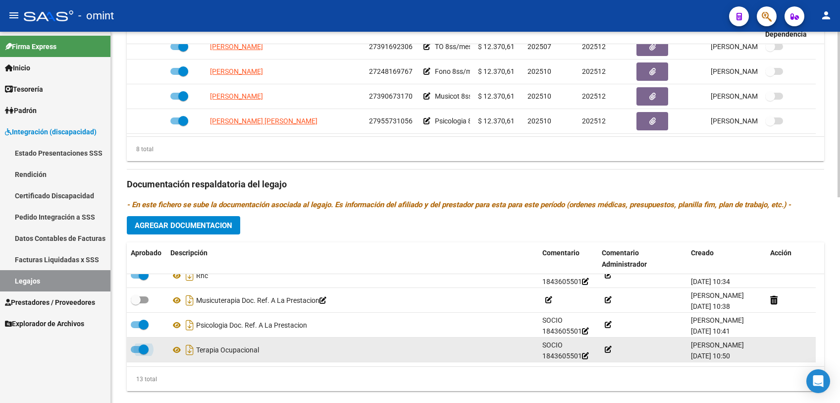
click at [147, 348] on span at bounding box center [144, 349] width 10 height 10
click at [136, 353] on input "checkbox" at bounding box center [135, 353] width 0 height 0
click at [151, 347] on div at bounding box center [147, 349] width 32 height 13
click at [143, 348] on span at bounding box center [140, 349] width 18 height 7
click at [136, 353] on input "checkbox" at bounding box center [135, 353] width 0 height 0
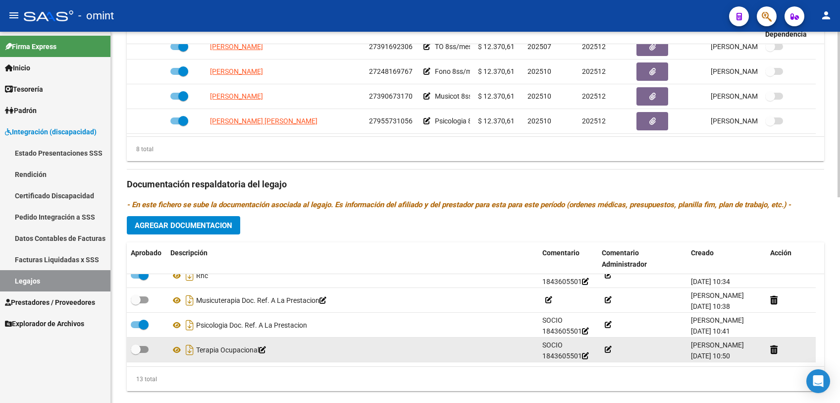
checkbox input "true"
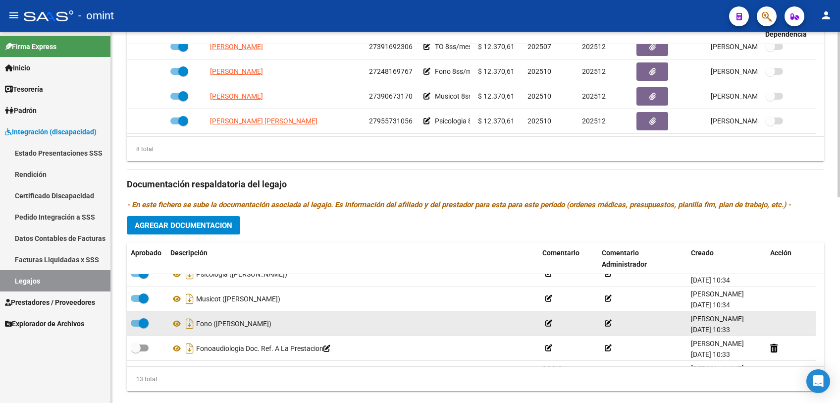
scroll to position [0, 0]
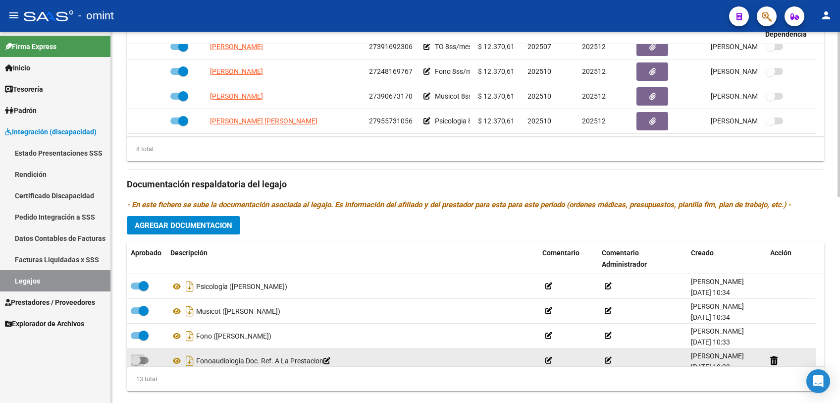
click at [143, 359] on span at bounding box center [140, 360] width 18 height 7
click at [136, 364] on input "checkbox" at bounding box center [135, 364] width 0 height 0
checkbox input "true"
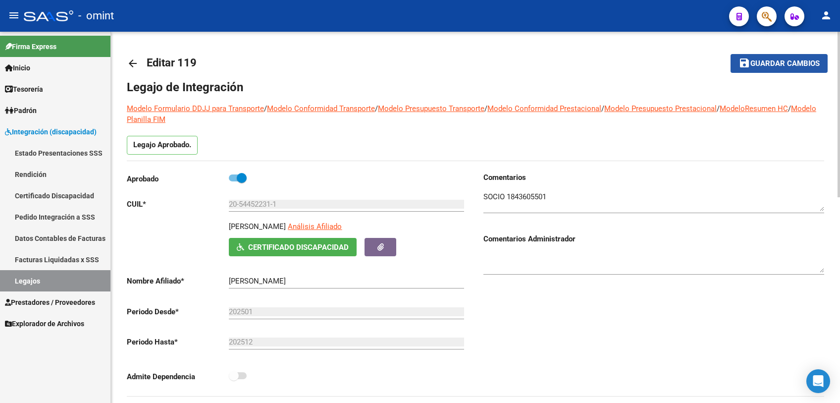
click at [775, 64] on span "Guardar cambios" at bounding box center [785, 63] width 69 height 9
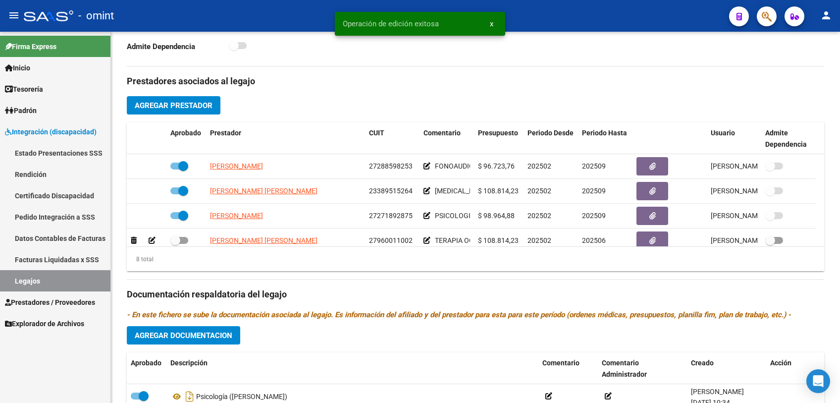
scroll to position [440, 0]
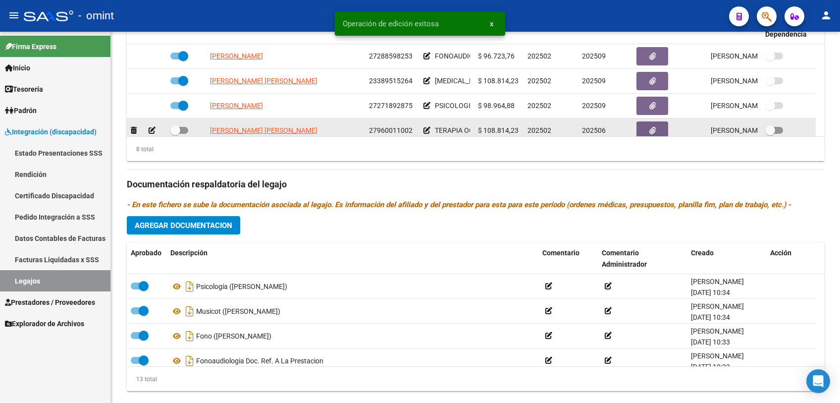
click at [184, 130] on span at bounding box center [179, 130] width 18 height 7
click at [175, 134] on input "checkbox" at bounding box center [175, 134] width 0 height 0
checkbox input "true"
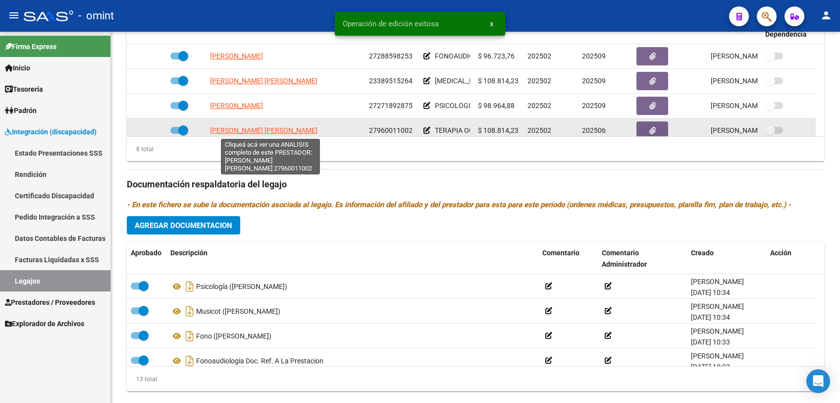
click at [289, 131] on span "[PERSON_NAME] [PERSON_NAME]" at bounding box center [264, 130] width 108 height 8
type textarea "27960011002"
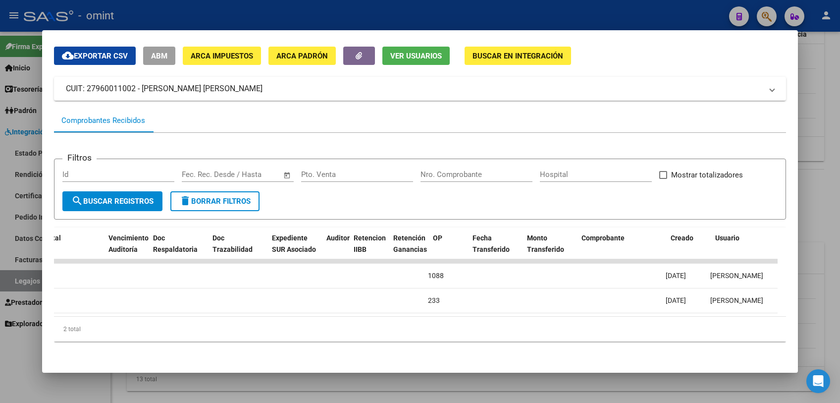
scroll to position [0, 498]
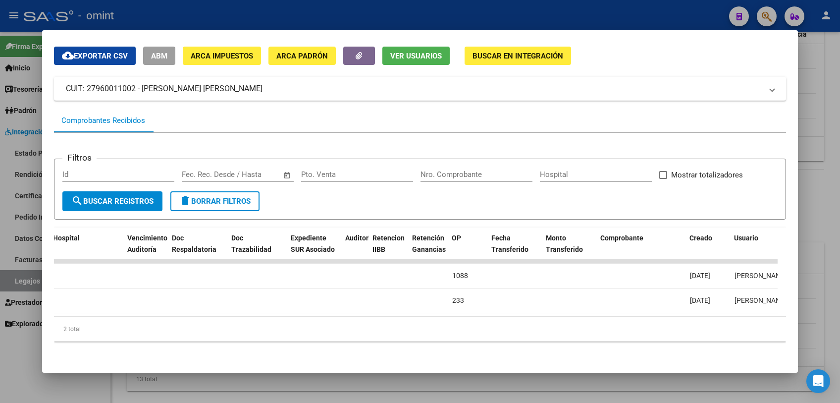
click at [457, 388] on div at bounding box center [420, 201] width 840 height 403
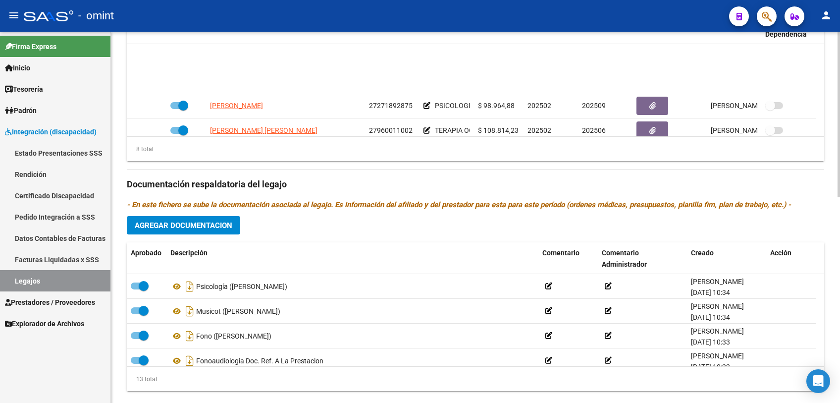
scroll to position [55, 0]
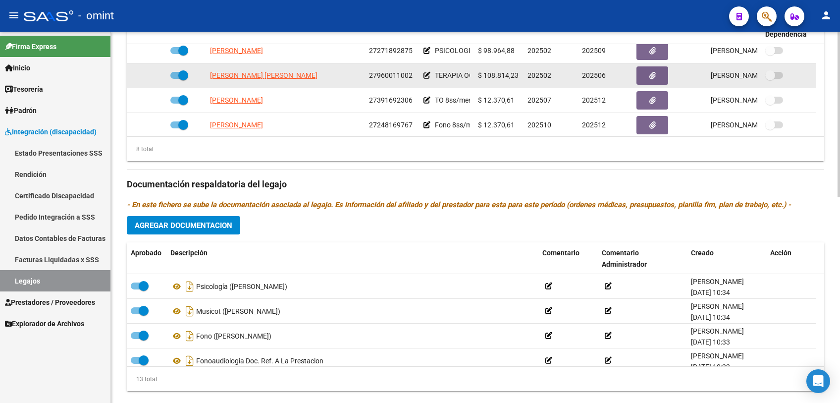
click at [170, 77] on label at bounding box center [179, 75] width 18 height 12
click at [175, 79] on input "checkbox" at bounding box center [175, 79] width 0 height 0
checkbox input "false"
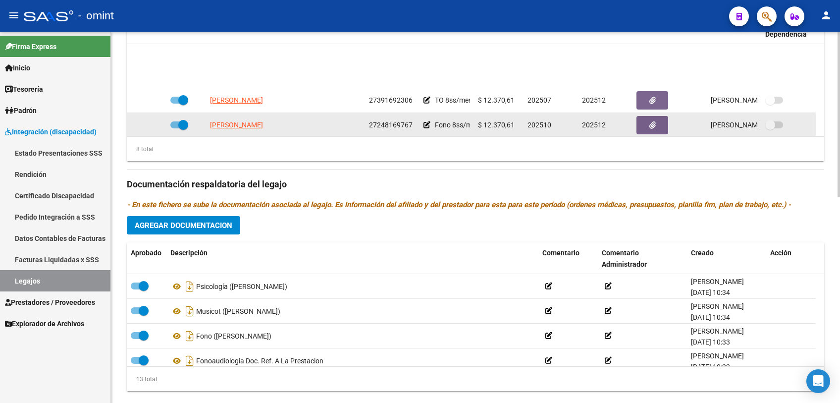
scroll to position [109, 0]
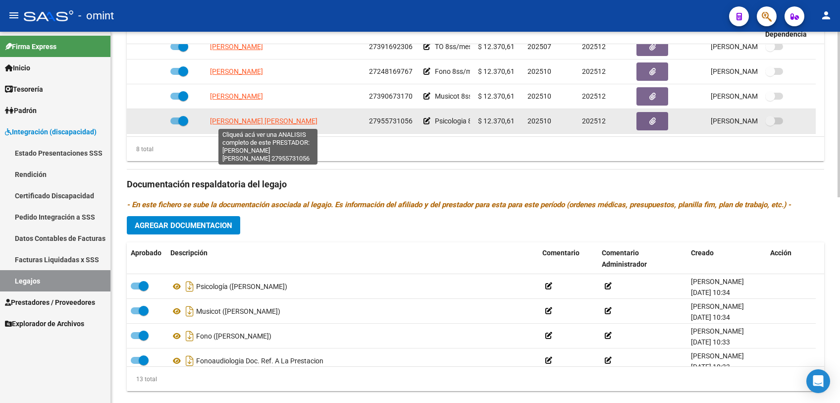
click at [285, 122] on span "[PERSON_NAME] [PERSON_NAME]" at bounding box center [264, 121] width 108 height 8
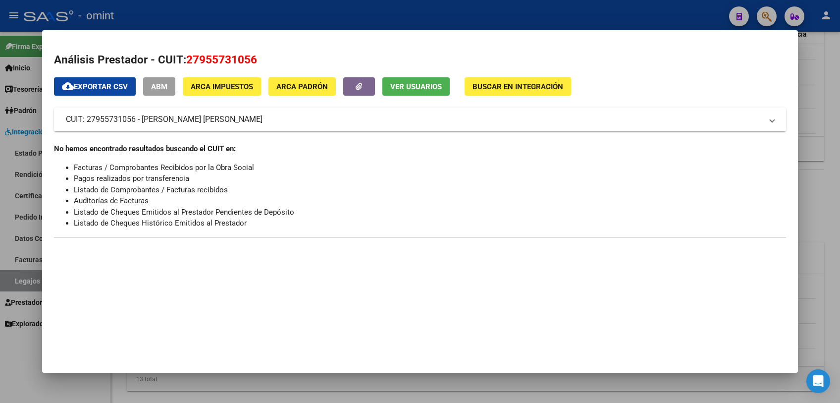
click at [328, 394] on div at bounding box center [420, 201] width 840 height 403
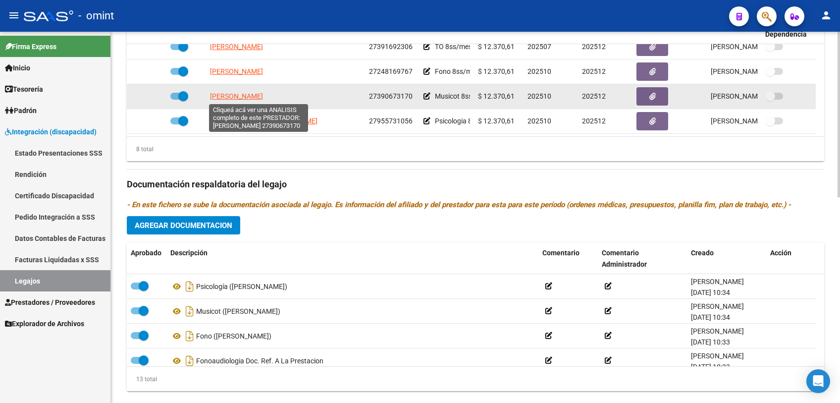
click at [240, 98] on span "[PERSON_NAME]" at bounding box center [236, 96] width 53 height 8
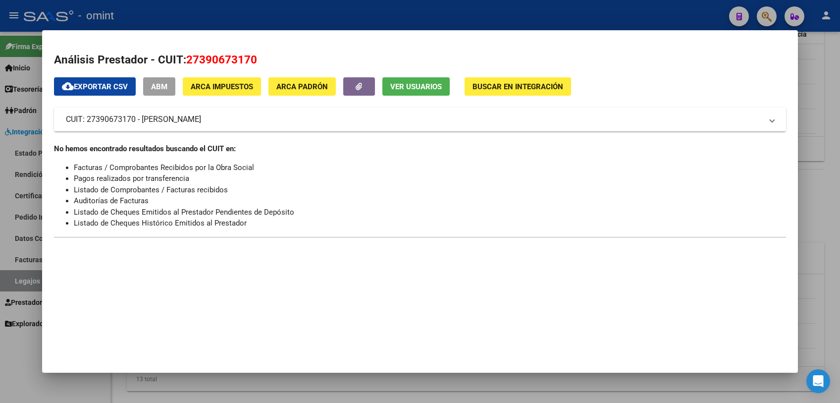
click at [292, 390] on div at bounding box center [420, 201] width 840 height 403
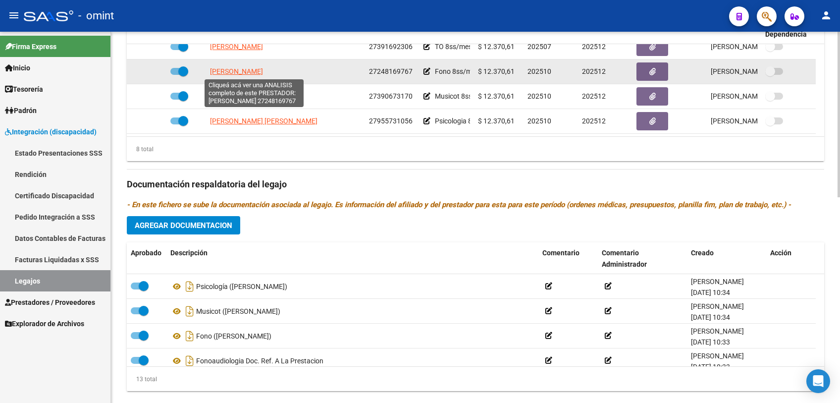
click at [242, 73] on span "[PERSON_NAME]" at bounding box center [236, 71] width 53 height 8
type textarea "27248169767"
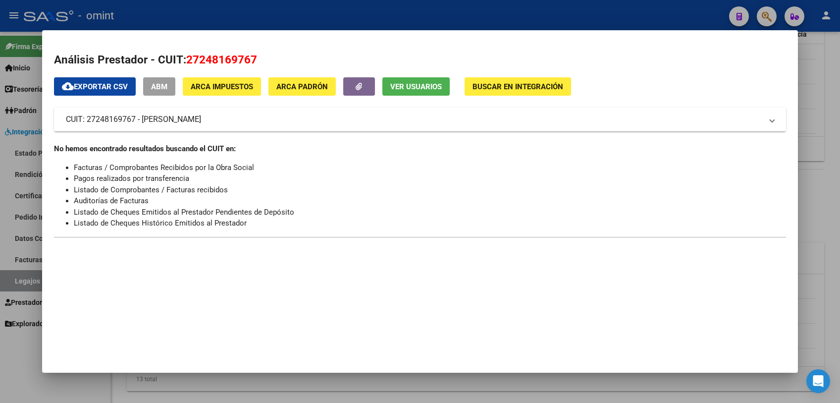
click at [293, 334] on mat-dialog-container "Análisis Prestador - CUIT: 27248169767 cloud_download Exportar CSV ABM ARCA Imp…" at bounding box center [420, 201] width 756 height 342
click at [290, 386] on div at bounding box center [420, 201] width 840 height 403
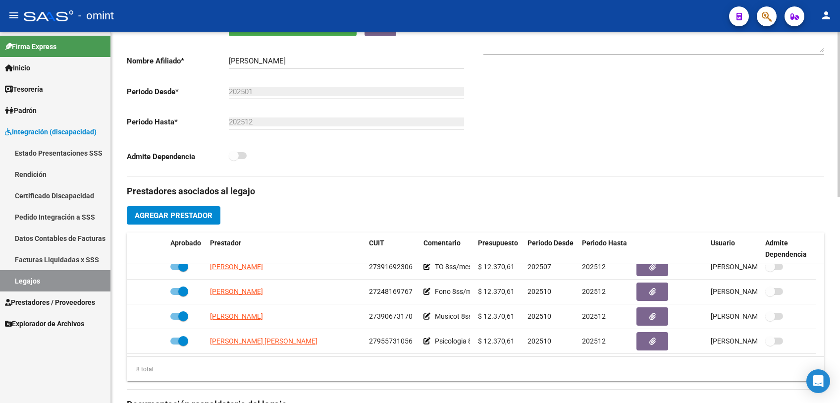
scroll to position [0, 0]
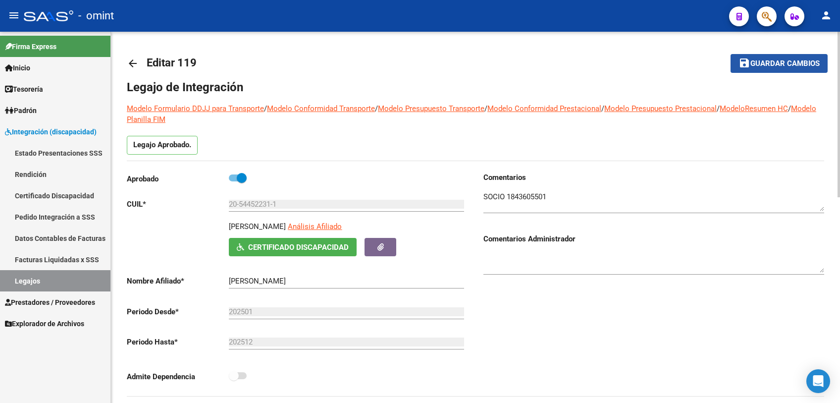
click at [800, 59] on span "Guardar cambios" at bounding box center [785, 63] width 69 height 9
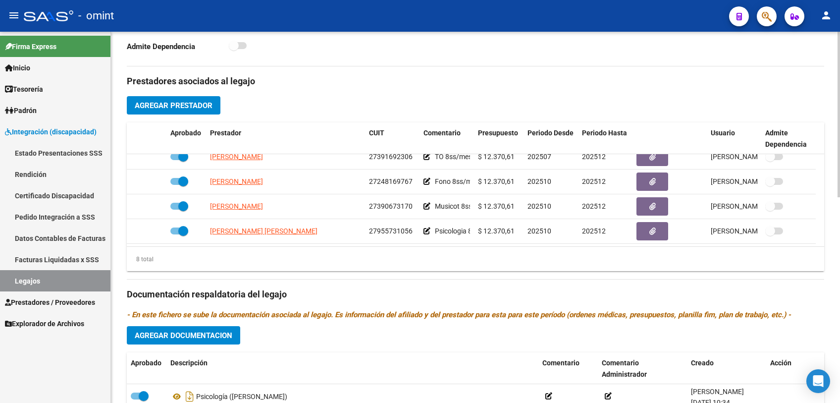
scroll to position [440, 0]
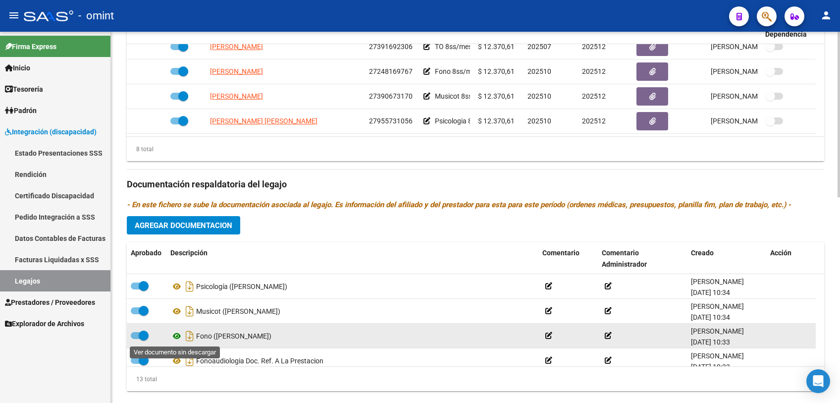
click at [181, 336] on icon at bounding box center [176, 336] width 13 height 12
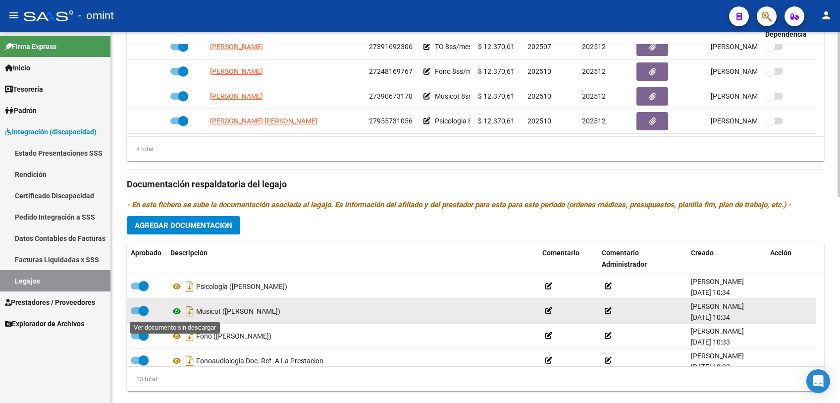
click at [178, 309] on icon at bounding box center [176, 311] width 13 height 12
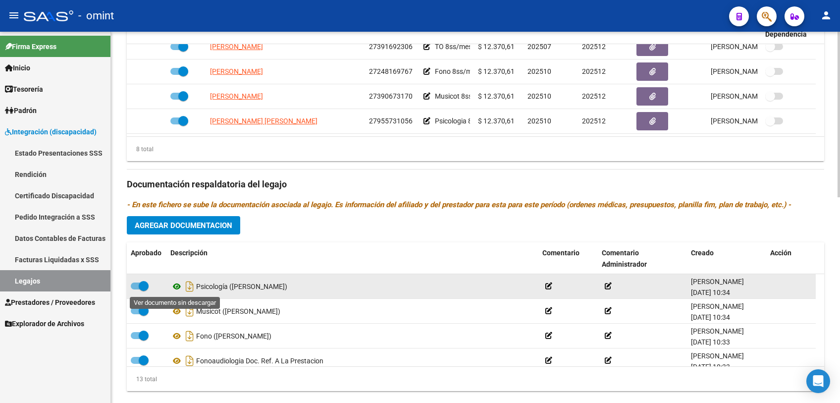
click at [175, 284] on icon at bounding box center [176, 286] width 13 height 12
click at [176, 285] on icon at bounding box center [176, 286] width 13 height 12
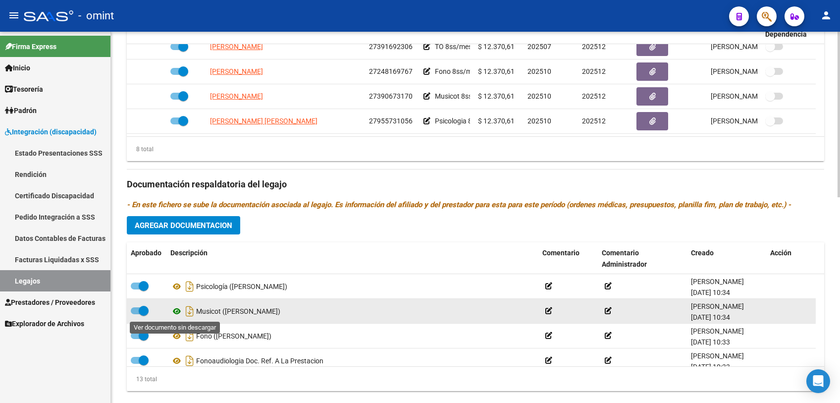
click at [174, 311] on icon at bounding box center [176, 311] width 13 height 12
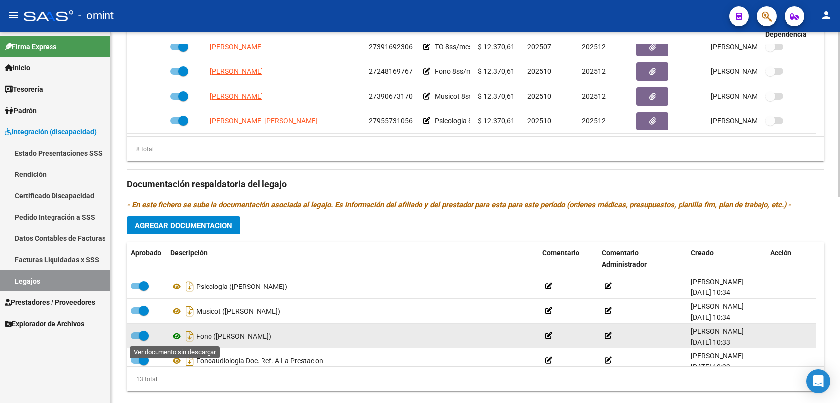
click at [178, 337] on icon at bounding box center [176, 336] width 13 height 12
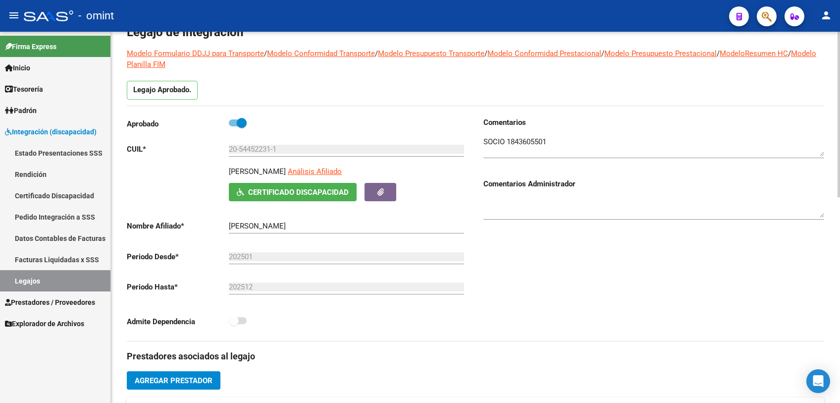
scroll to position [0, 0]
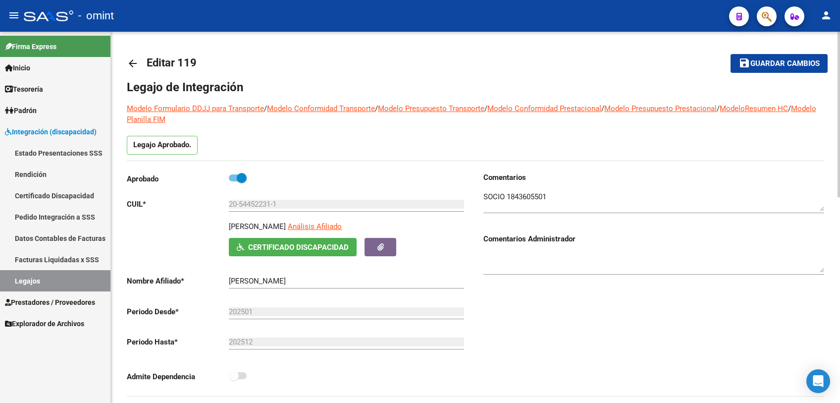
click at [770, 65] on span "Guardar cambios" at bounding box center [785, 63] width 69 height 9
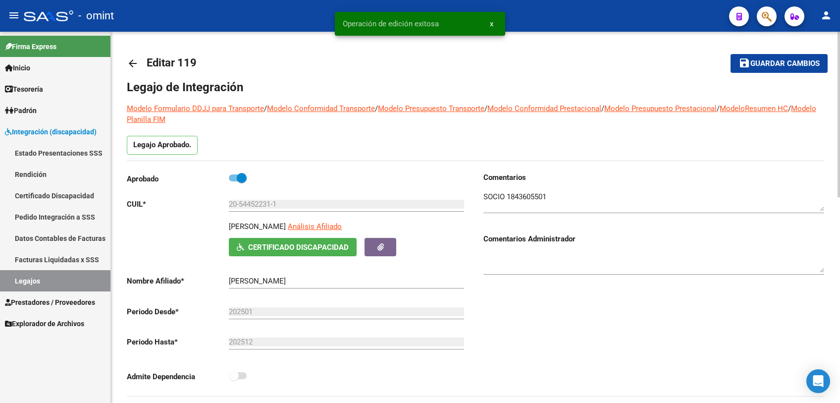
drag, startPoint x: 265, startPoint y: 223, endPoint x: 317, endPoint y: 225, distance: 52.6
click at [286, 225] on p "[PERSON_NAME]" at bounding box center [257, 226] width 57 height 11
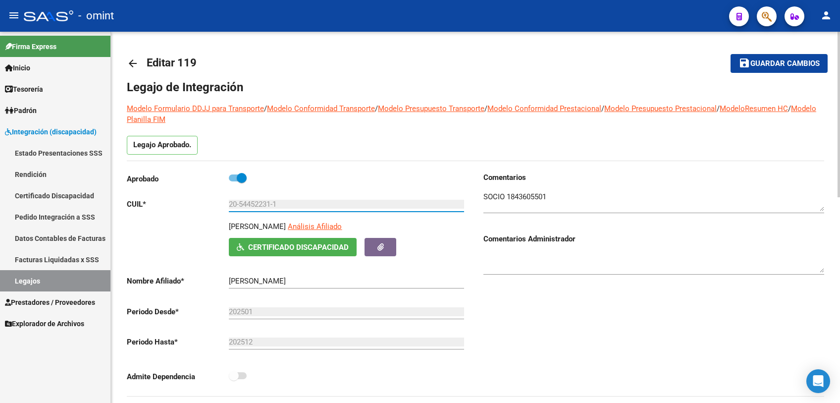
click at [255, 203] on input "20-54452231-1" at bounding box center [346, 204] width 235 height 9
click at [759, 59] on span "Guardar cambios" at bounding box center [785, 63] width 69 height 9
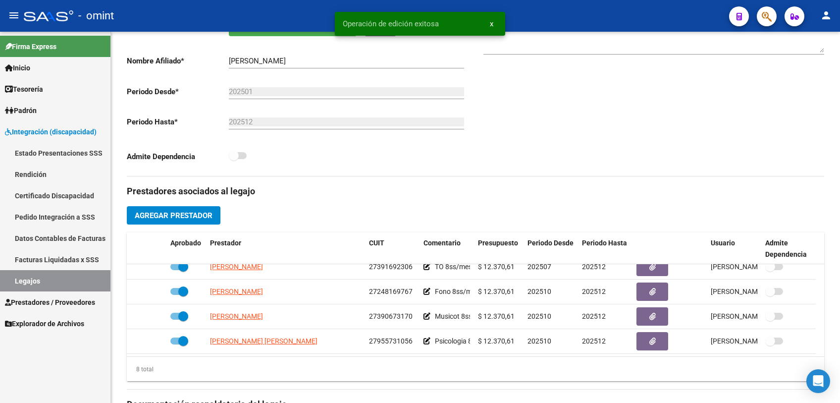
scroll to position [275, 0]
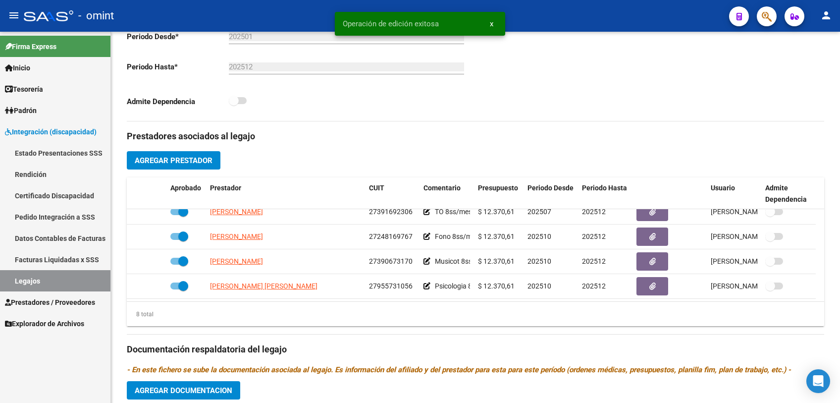
click at [65, 274] on link "Legajos" at bounding box center [55, 280] width 111 height 21
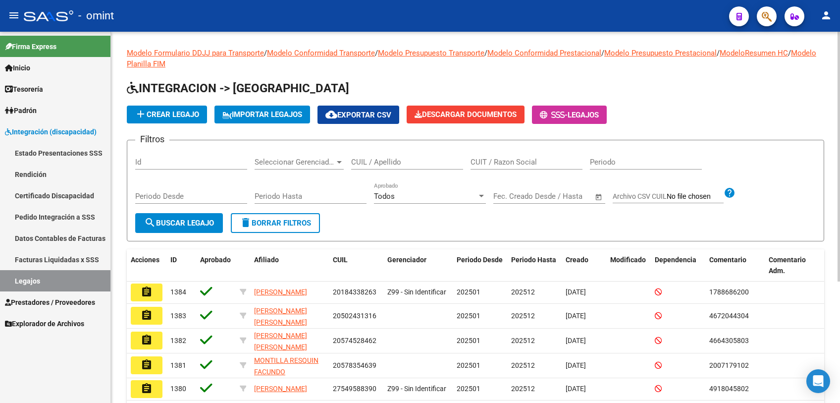
click at [378, 163] on input "CUIL / Apellido" at bounding box center [407, 162] width 112 height 9
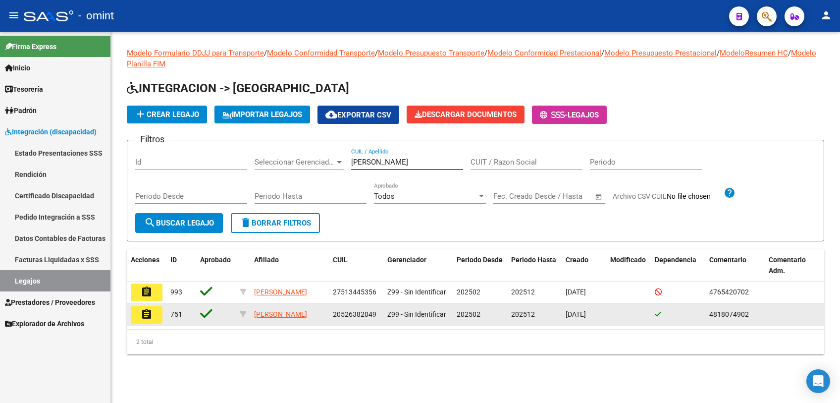
type input "[PERSON_NAME]"
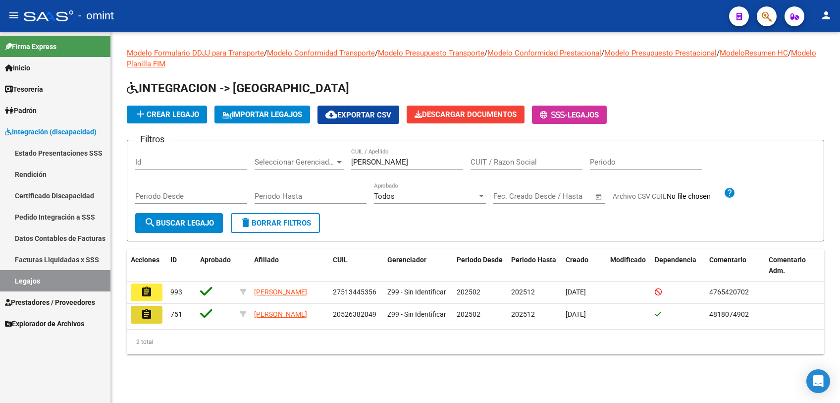
click at [136, 316] on button "assignment" at bounding box center [147, 315] width 32 height 18
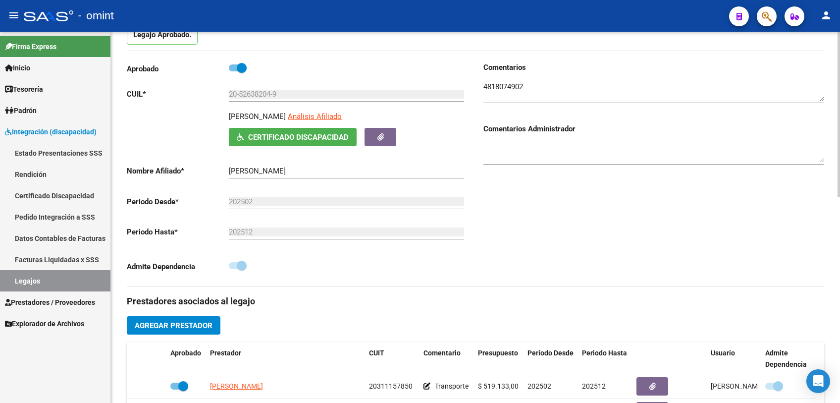
scroll to position [275, 0]
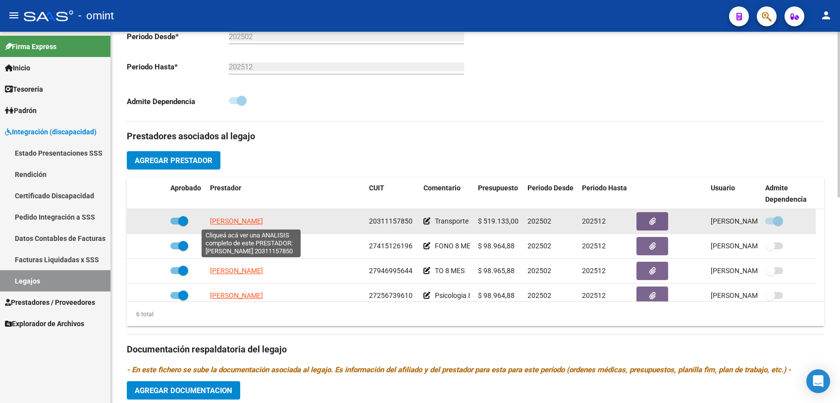
click at [224, 218] on span "[PERSON_NAME]" at bounding box center [236, 221] width 53 height 8
type textarea "20311157850"
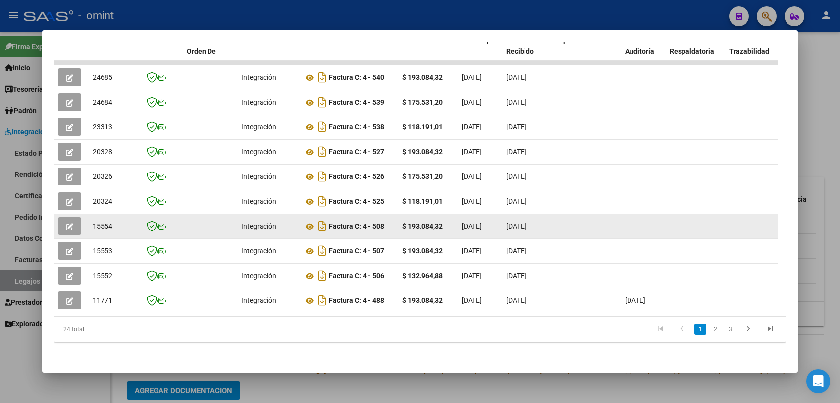
scroll to position [126, 0]
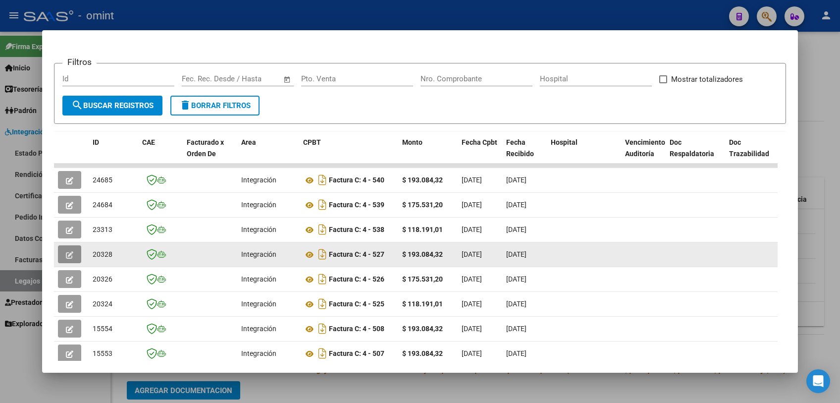
click at [69, 260] on button "button" at bounding box center [69, 254] width 23 height 18
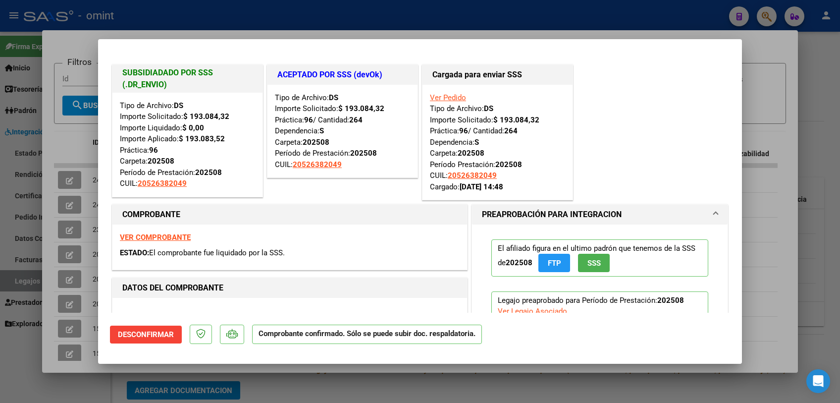
click at [0, 255] on html "menu - omint person Firma Express Inicio Calendario SSS Instructivos Contacto O…" at bounding box center [420, 201] width 840 height 403
click at [5, 244] on div at bounding box center [420, 201] width 840 height 403
type input "$ 0,00"
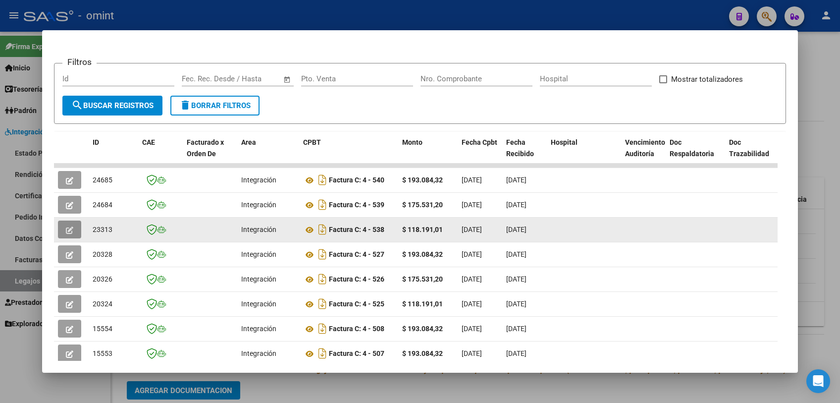
click at [71, 230] on icon "button" at bounding box center [69, 229] width 7 height 7
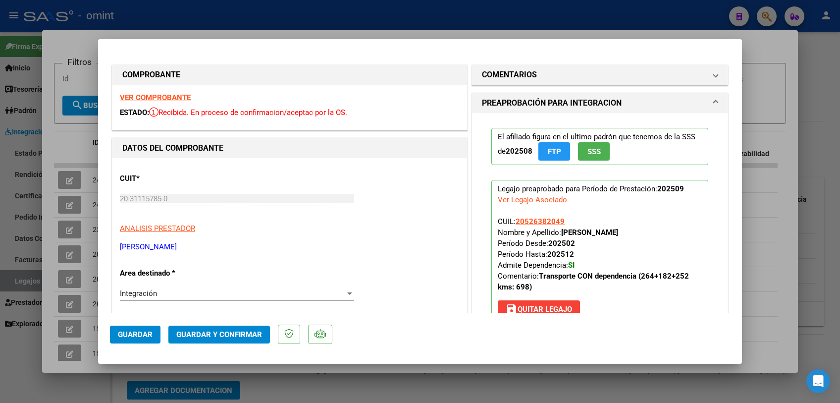
click at [181, 95] on strong "VER COMPROBANTE" at bounding box center [155, 97] width 71 height 9
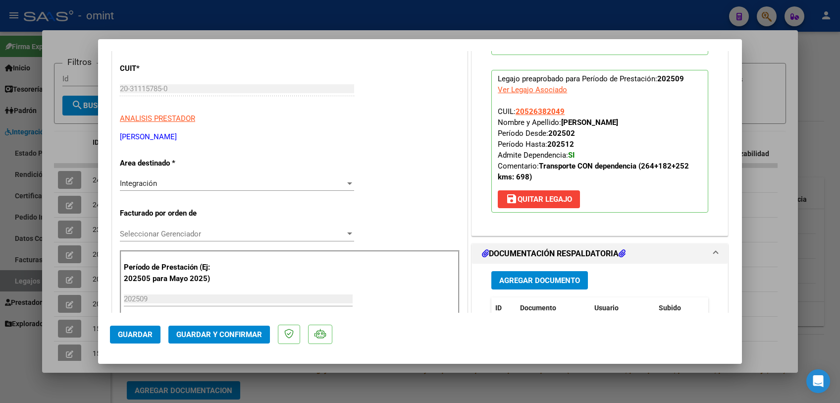
scroll to position [165, 0]
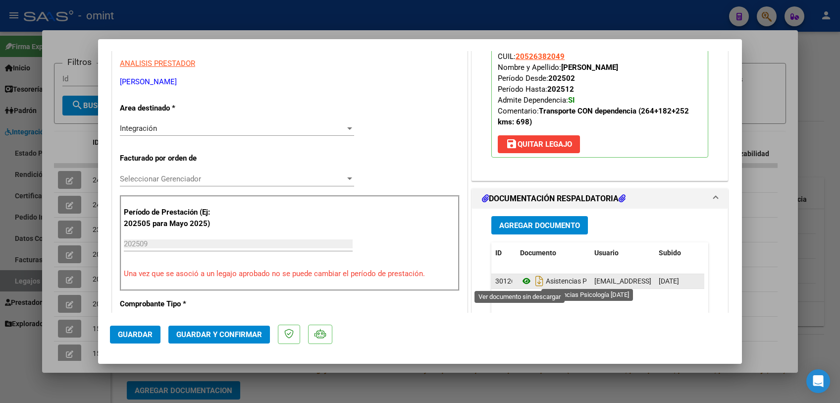
click at [521, 281] on icon at bounding box center [526, 281] width 13 height 12
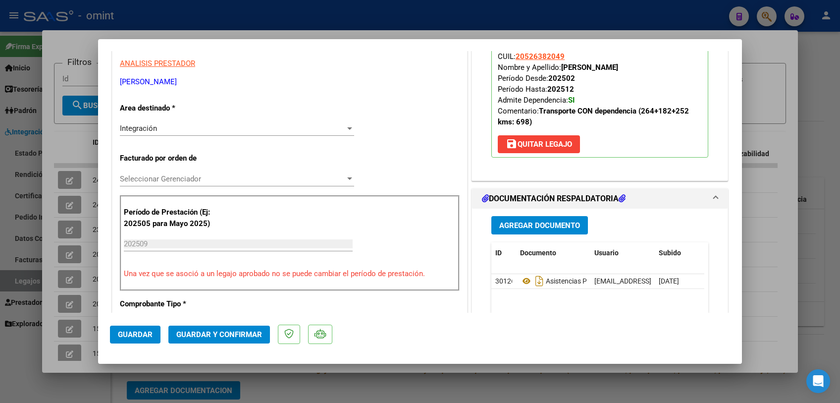
click at [196, 180] on span "Seleccionar Gerenciador" at bounding box center [232, 178] width 225 height 9
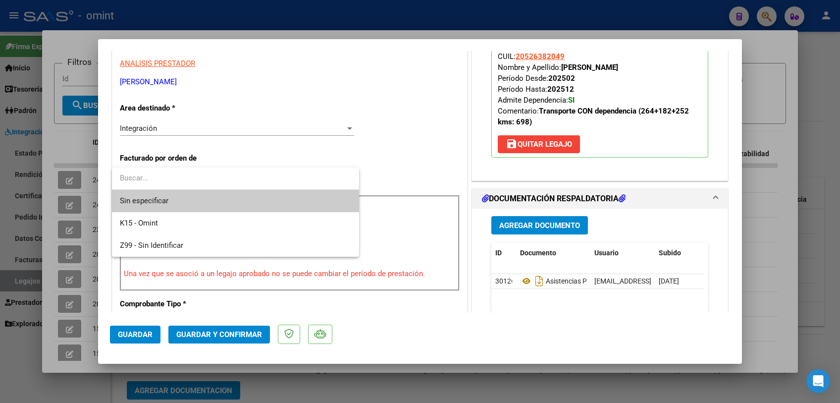
click at [188, 206] on span "Sin especificar" at bounding box center [235, 201] width 231 height 22
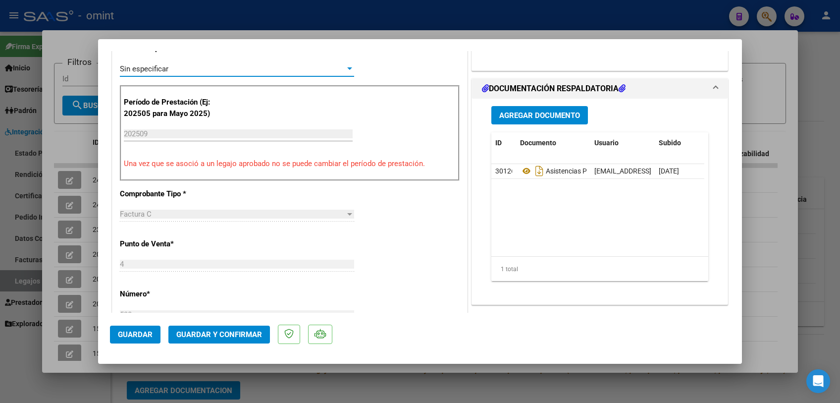
scroll to position [110, 0]
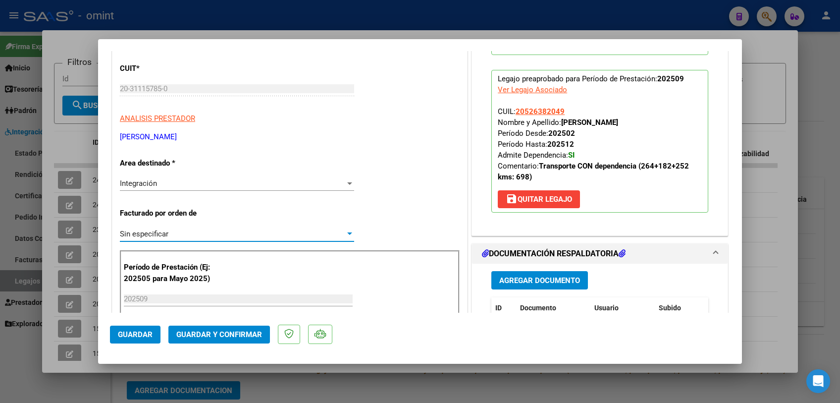
click at [231, 336] on span "Guardar y Confirmar" at bounding box center [219, 334] width 86 height 9
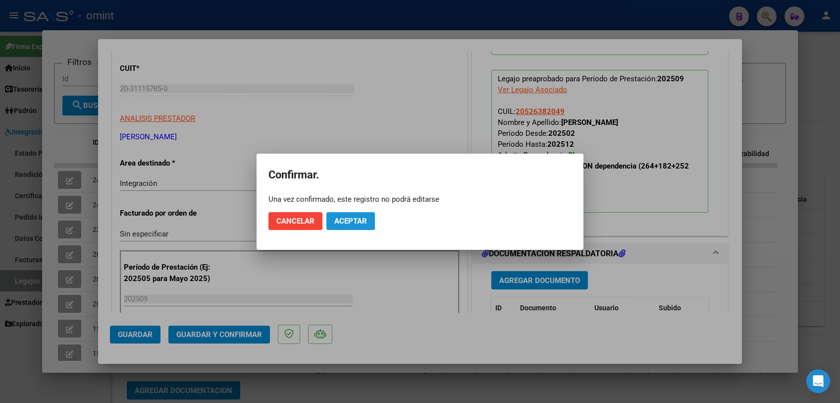
click at [353, 212] on button "Aceptar" at bounding box center [351, 221] width 49 height 18
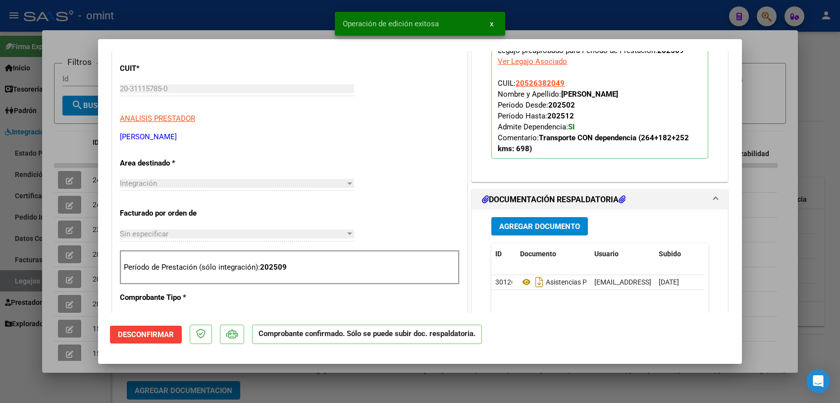
click at [70, 207] on div at bounding box center [420, 201] width 840 height 403
type input "$ 0,00"
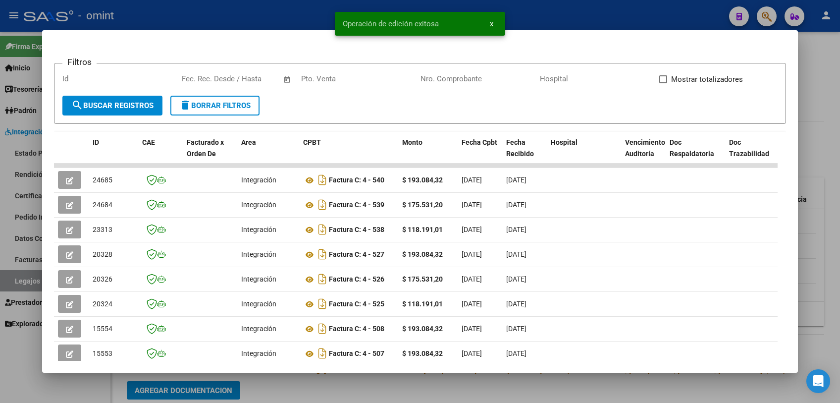
click at [70, 207] on icon "button" at bounding box center [69, 205] width 7 height 7
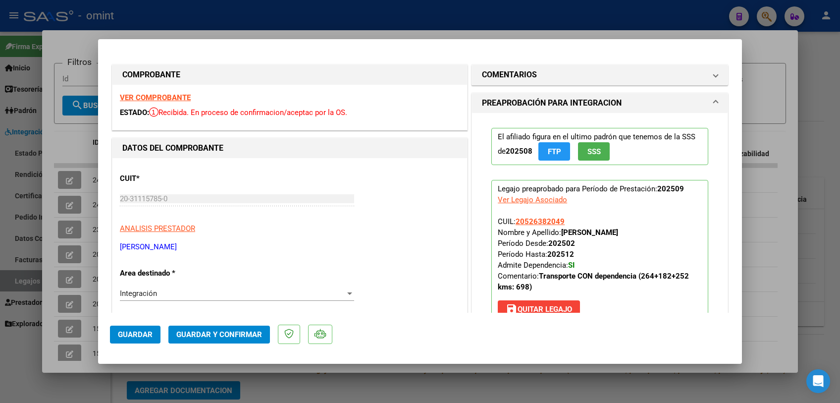
click at [165, 97] on strong "VER COMPROBANTE" at bounding box center [155, 97] width 71 height 9
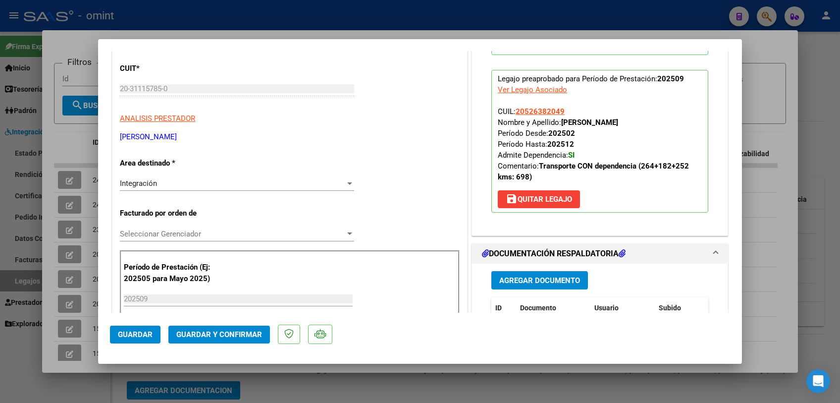
click at [188, 232] on span "Seleccionar Gerenciador" at bounding box center [232, 233] width 225 height 9
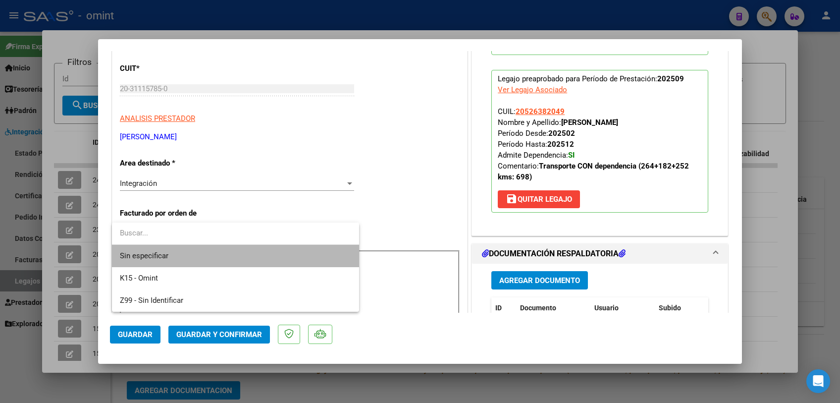
click at [184, 254] on span "Sin especificar" at bounding box center [235, 256] width 231 height 22
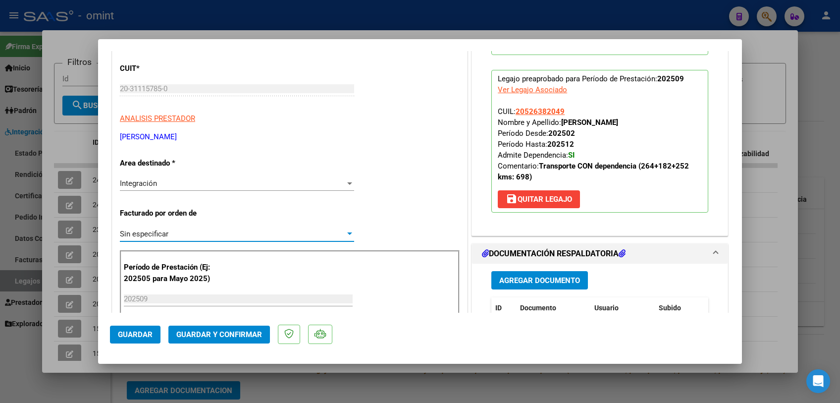
click at [206, 336] on span "Guardar y Confirmar" at bounding box center [219, 334] width 86 height 9
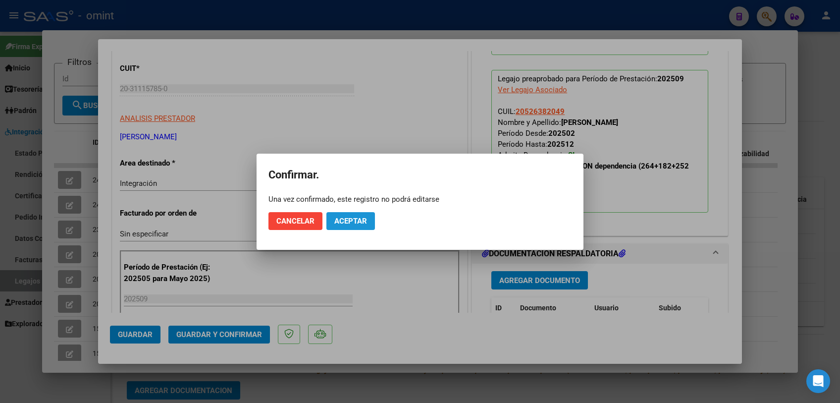
click at [365, 222] on span "Aceptar" at bounding box center [351, 221] width 33 height 9
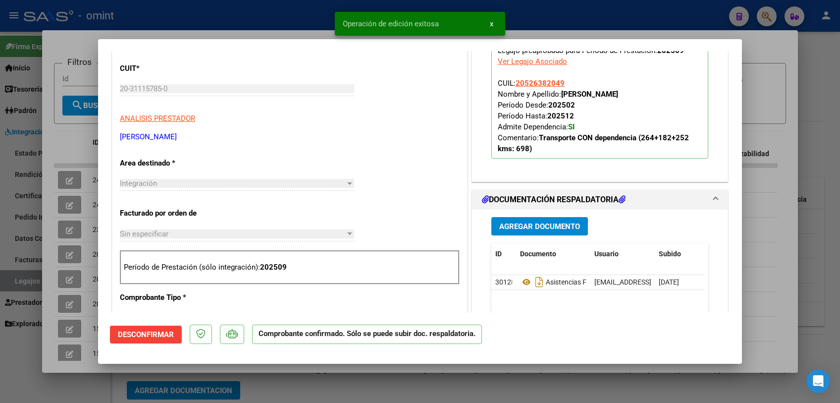
click at [64, 142] on div at bounding box center [420, 201] width 840 height 403
type input "$ 0,00"
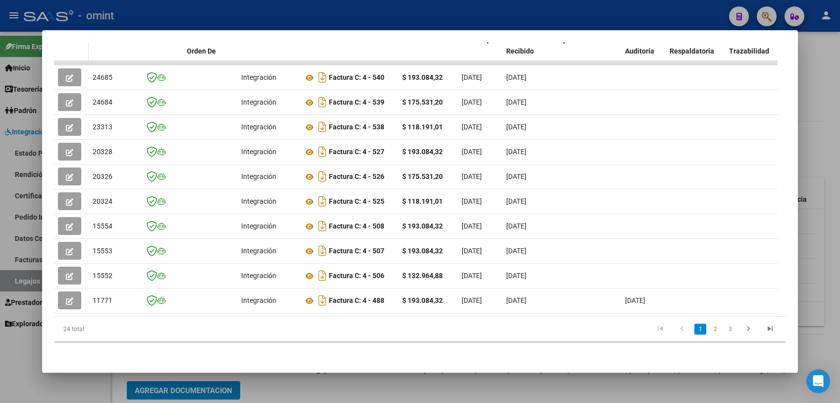
scroll to position [181, 0]
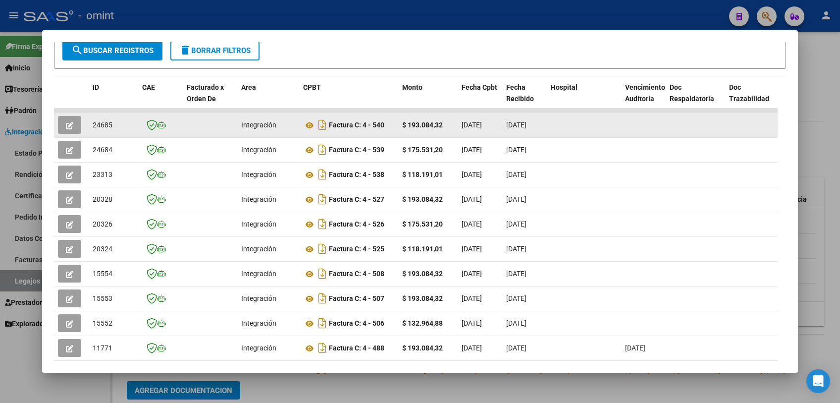
click at [71, 126] on icon "button" at bounding box center [69, 125] width 7 height 7
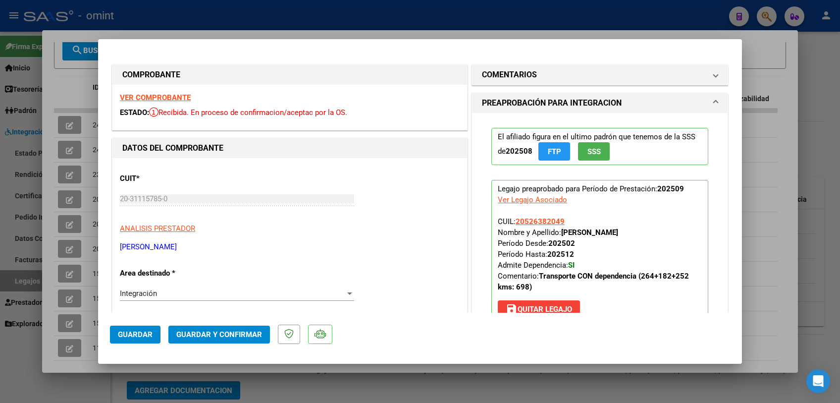
click at [180, 96] on strong "VER COMPROBANTE" at bounding box center [155, 97] width 71 height 9
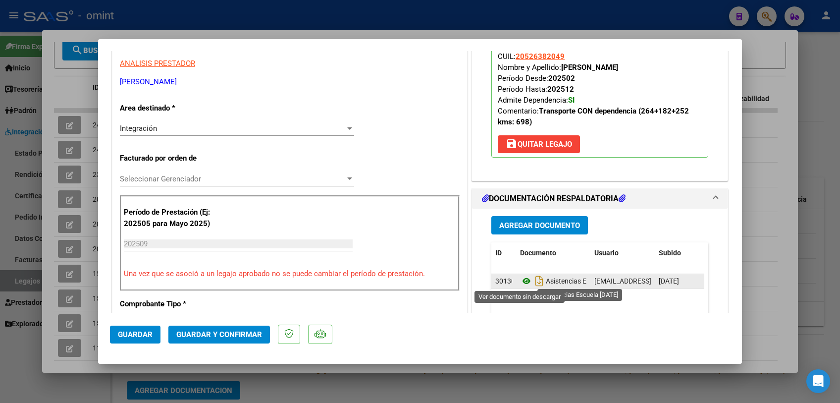
click at [524, 279] on icon at bounding box center [526, 281] width 13 height 12
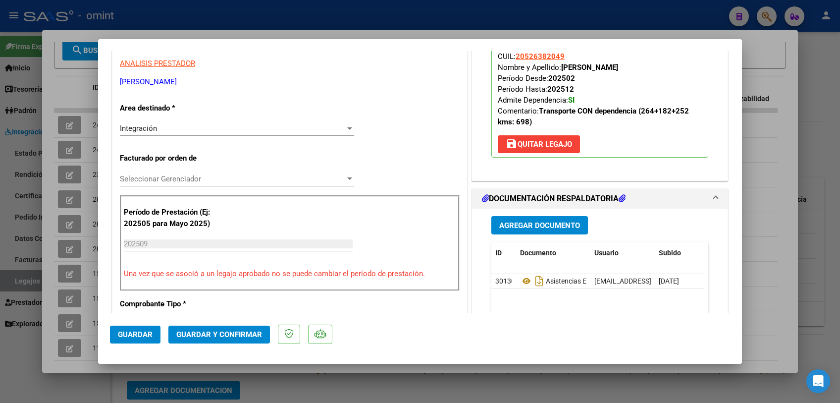
click at [190, 177] on span "Seleccionar Gerenciador" at bounding box center [232, 178] width 225 height 9
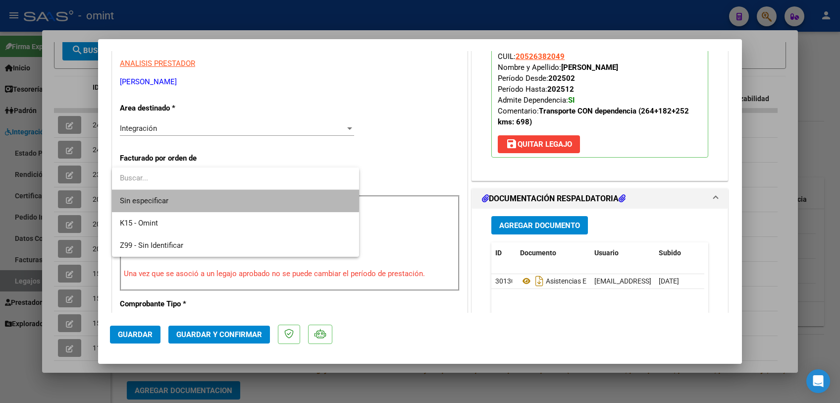
click at [186, 196] on span "Sin especificar" at bounding box center [235, 201] width 231 height 22
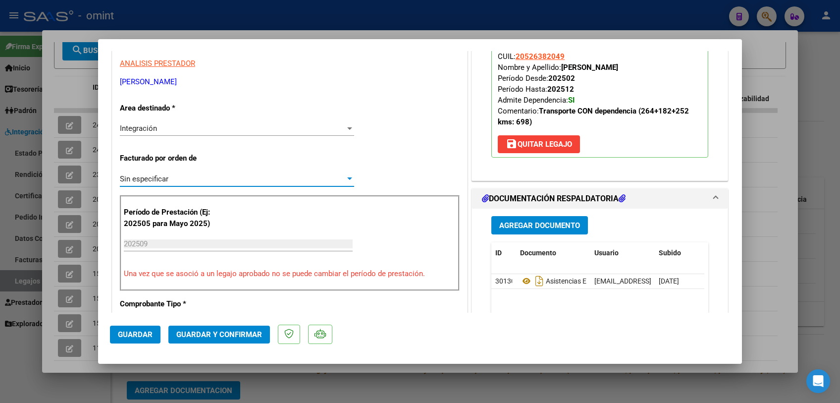
click at [215, 341] on button "Guardar y Confirmar" at bounding box center [219, 335] width 102 height 18
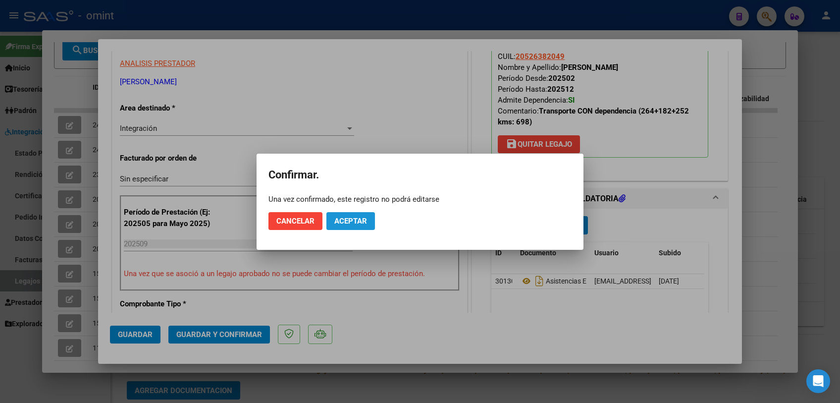
click at [352, 218] on span "Aceptar" at bounding box center [351, 221] width 33 height 9
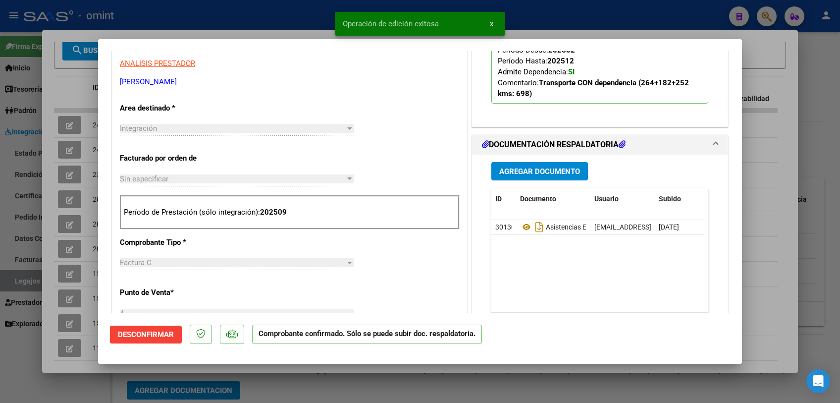
click at [53, 297] on div at bounding box center [420, 201] width 840 height 403
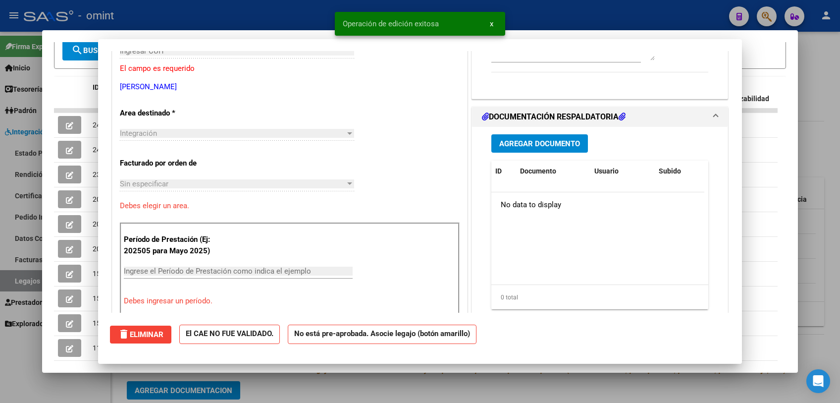
scroll to position [0, 0]
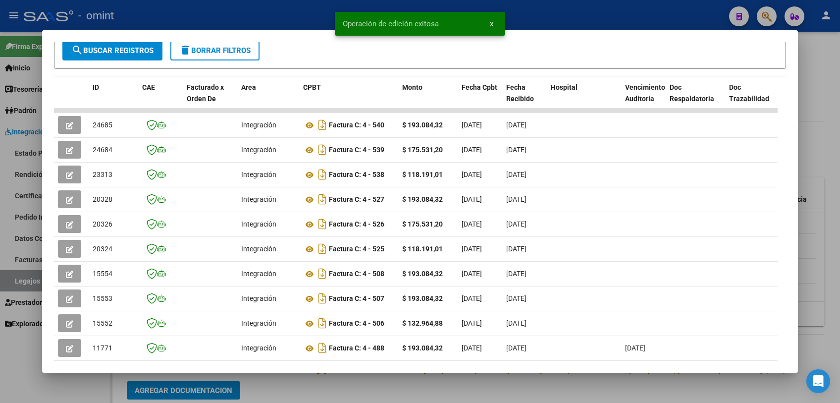
click at [317, 398] on div at bounding box center [420, 201] width 840 height 403
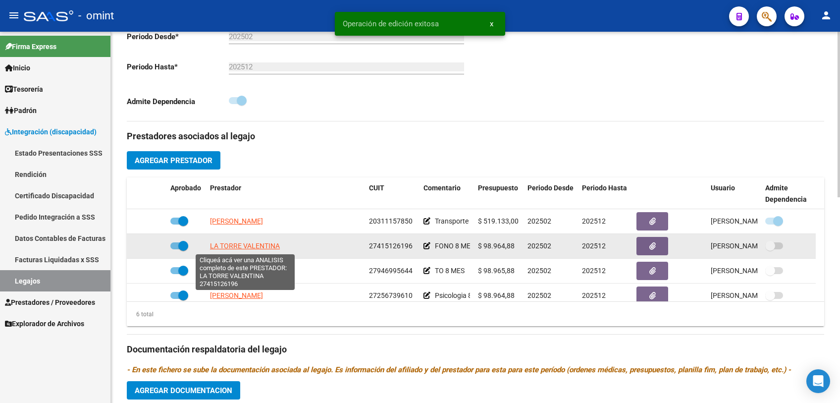
click at [249, 242] on span "LA TORRE VALENTINA" at bounding box center [245, 246] width 70 height 8
type textarea "27415126196"
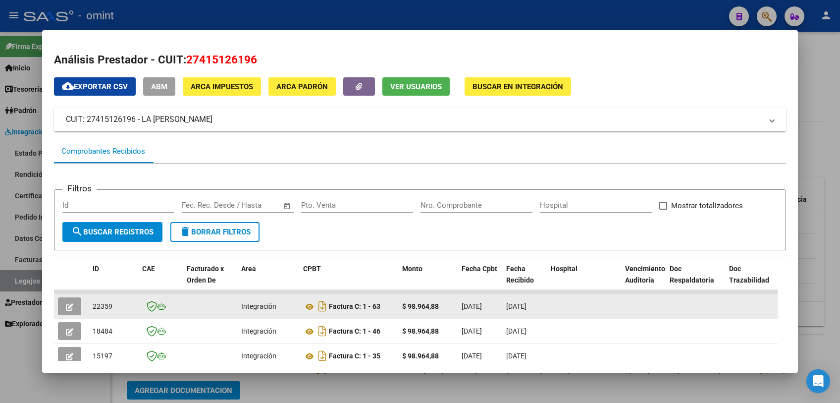
click at [63, 305] on button "button" at bounding box center [69, 306] width 23 height 18
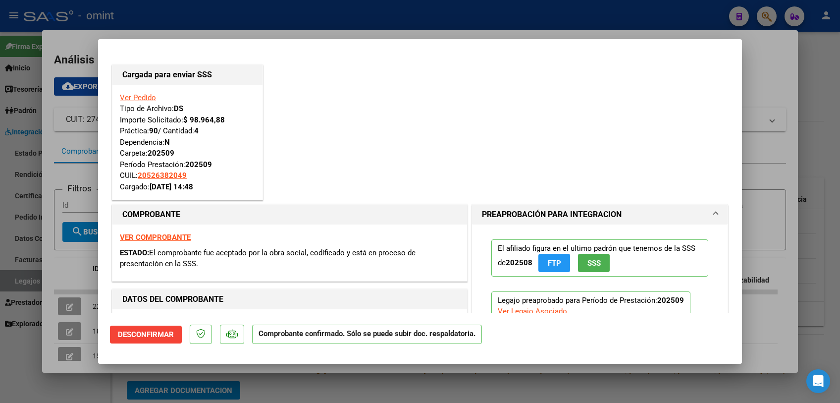
click at [66, 277] on div at bounding box center [420, 201] width 840 height 403
type input "$ 0,00"
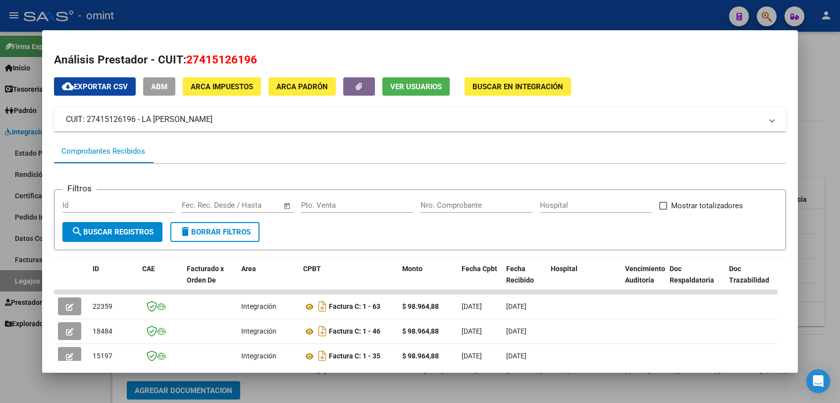
click at [28, 280] on div at bounding box center [420, 201] width 840 height 403
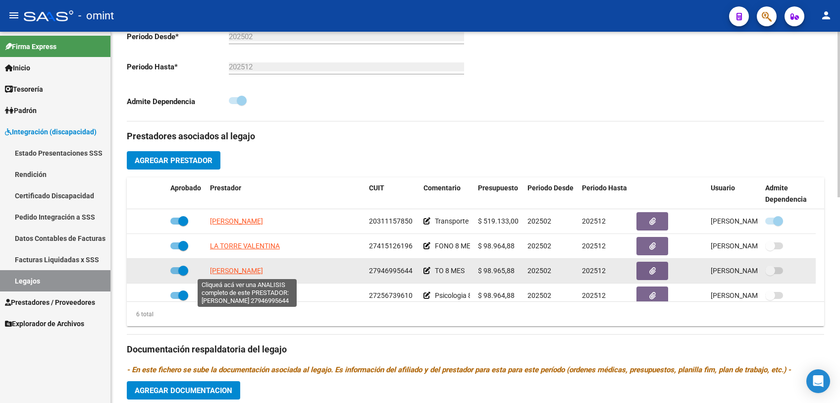
click at [245, 273] on span "[PERSON_NAME]" at bounding box center [236, 271] width 53 height 8
type textarea "27946995644"
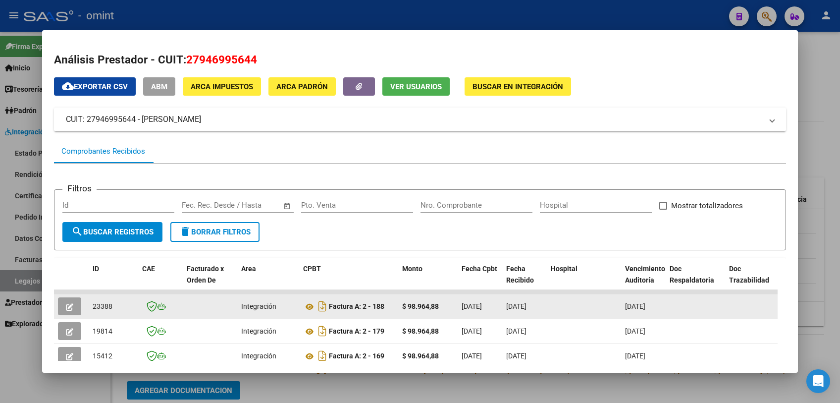
click at [75, 304] on button "button" at bounding box center [69, 306] width 23 height 18
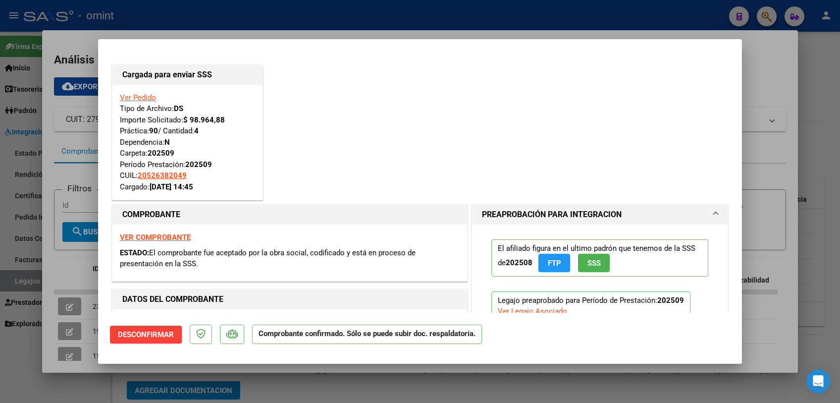
click at [22, 302] on div at bounding box center [420, 201] width 840 height 403
type input "$ 0,00"
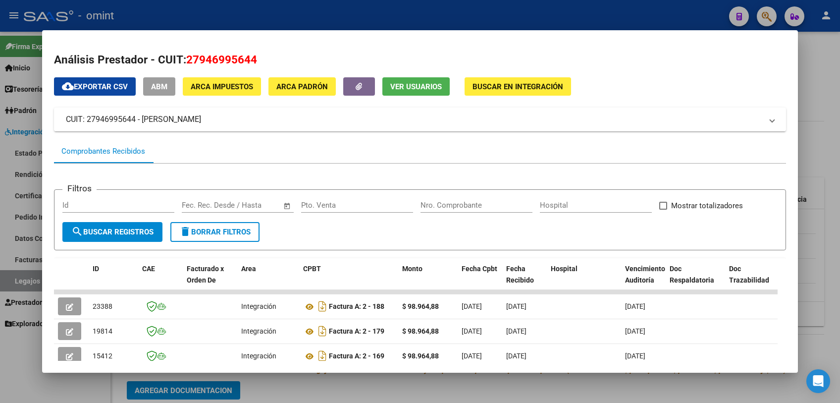
click at [22, 302] on div at bounding box center [420, 201] width 840 height 403
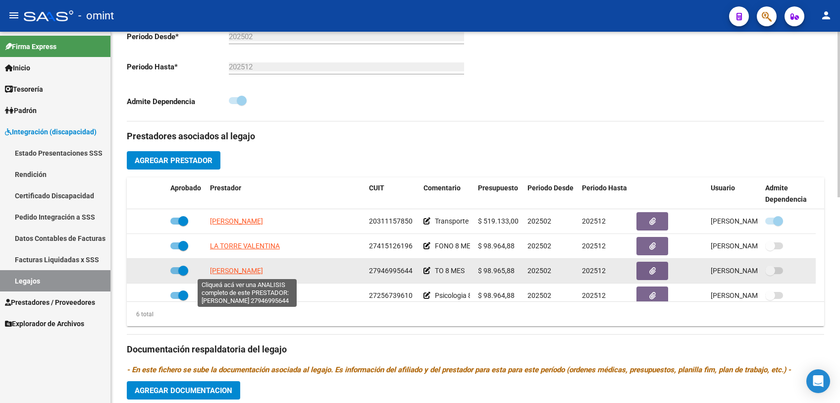
click at [263, 273] on span "[PERSON_NAME]" at bounding box center [236, 271] width 53 height 8
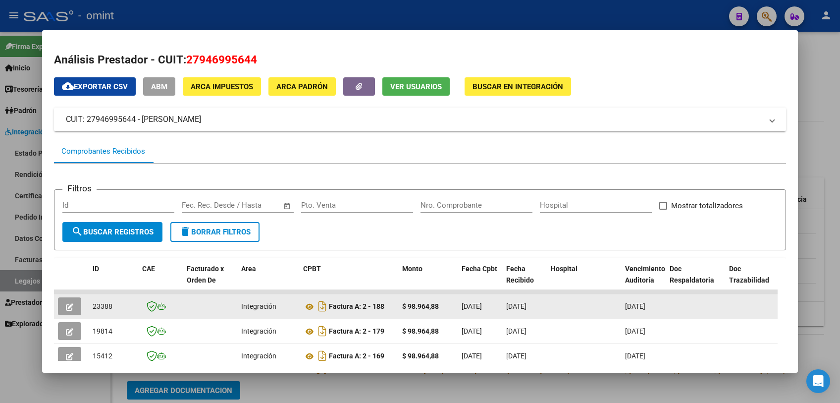
click at [77, 304] on button "button" at bounding box center [69, 306] width 23 height 18
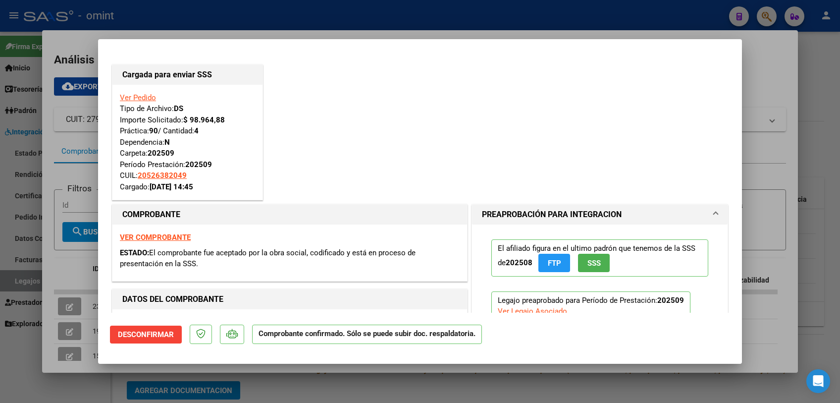
click at [279, 388] on div at bounding box center [420, 201] width 840 height 403
type input "$ 0,00"
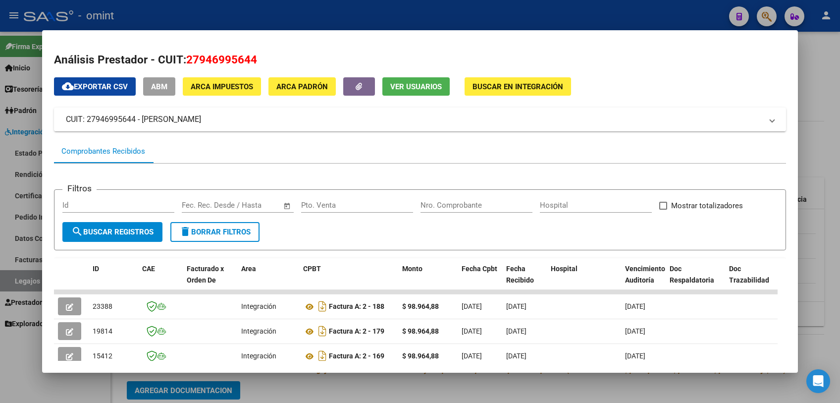
click at [279, 387] on div at bounding box center [420, 201] width 840 height 403
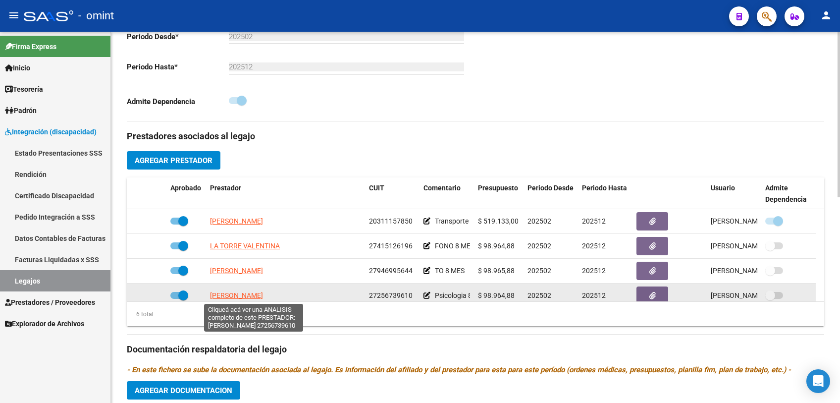
click at [263, 294] on span "[PERSON_NAME]" at bounding box center [236, 295] width 53 height 8
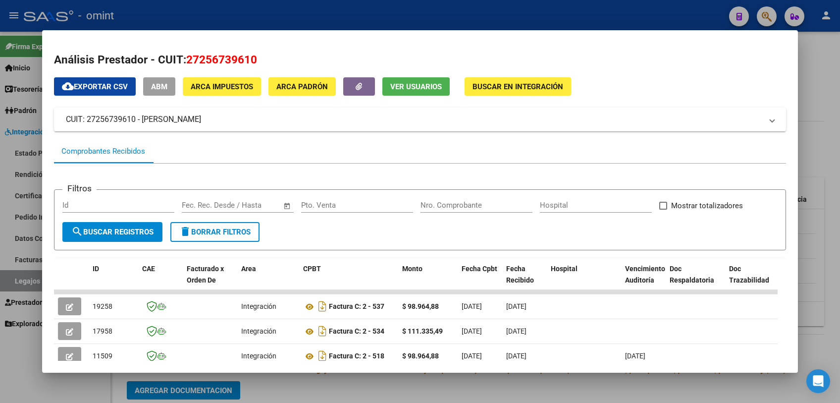
click at [500, 383] on div at bounding box center [420, 201] width 840 height 403
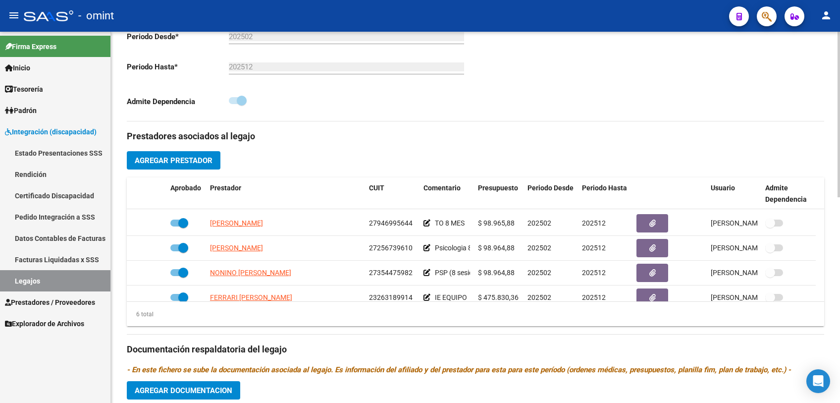
scroll to position [59, 0]
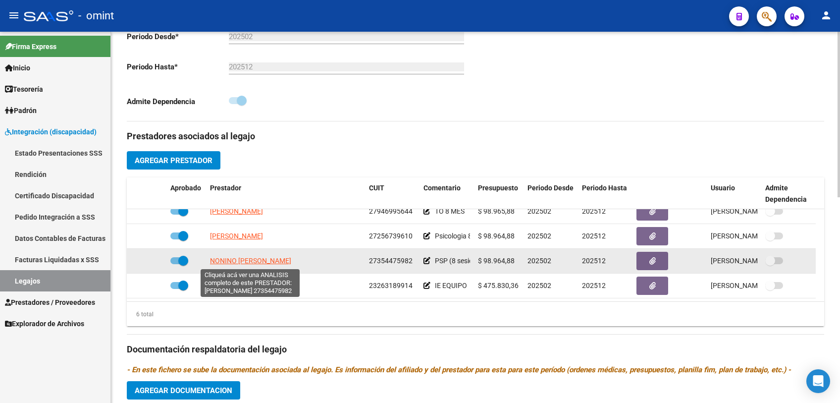
click at [263, 263] on span "NONINO [PERSON_NAME]" at bounding box center [250, 261] width 81 height 8
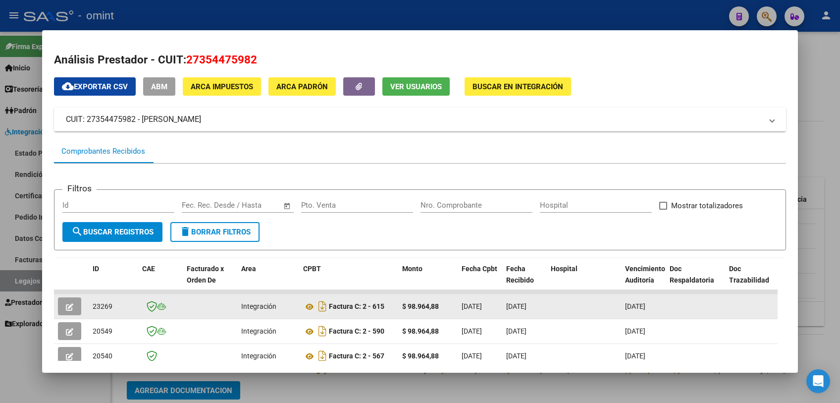
click at [78, 308] on button "button" at bounding box center [69, 306] width 23 height 18
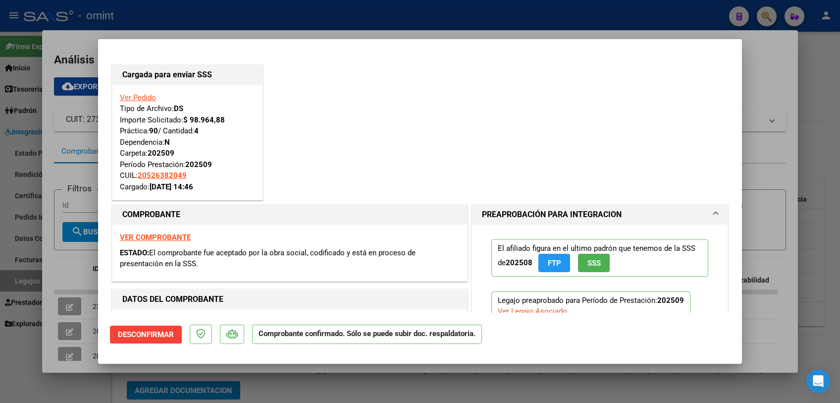
click at [387, 384] on div at bounding box center [420, 201] width 840 height 403
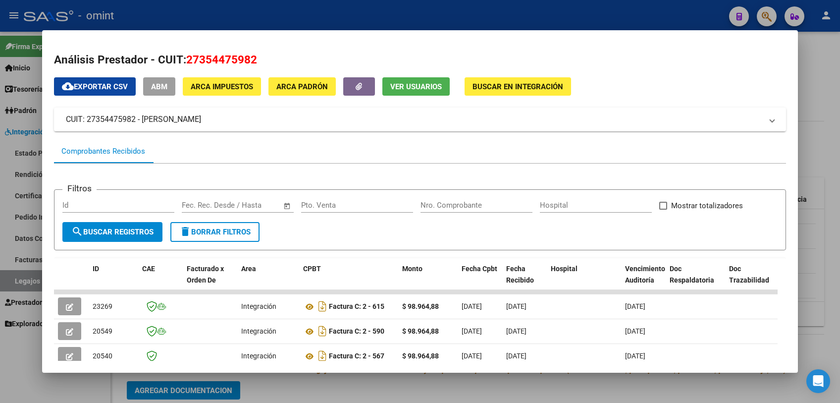
click at [387, 384] on div at bounding box center [420, 201] width 840 height 403
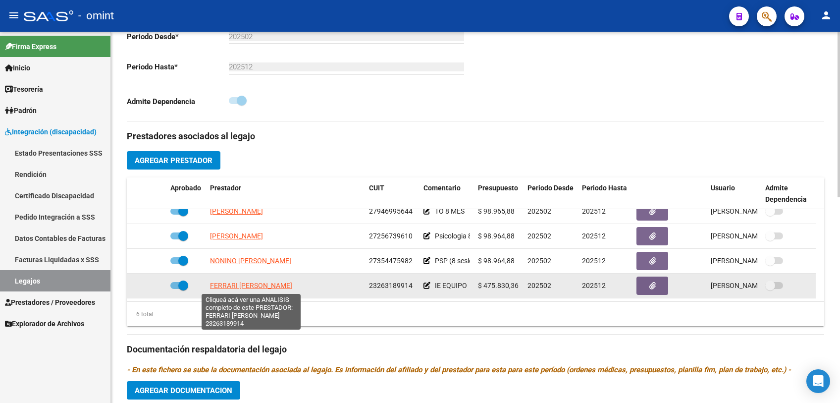
click at [258, 283] on span "FERRARI [PERSON_NAME]" at bounding box center [251, 285] width 82 height 8
type textarea "23263189914"
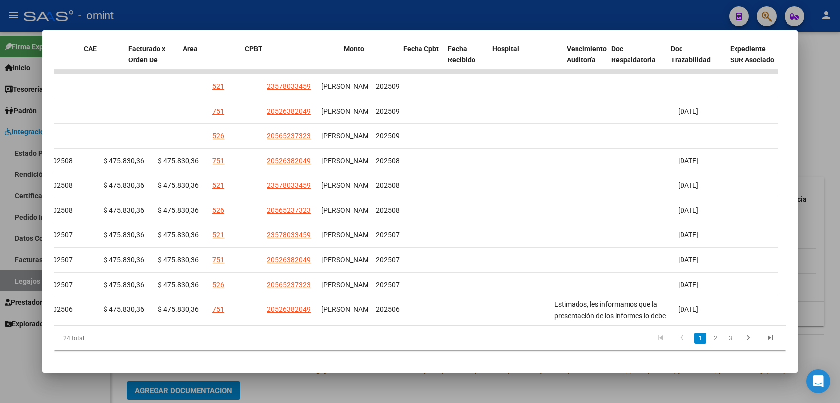
scroll to position [0, 0]
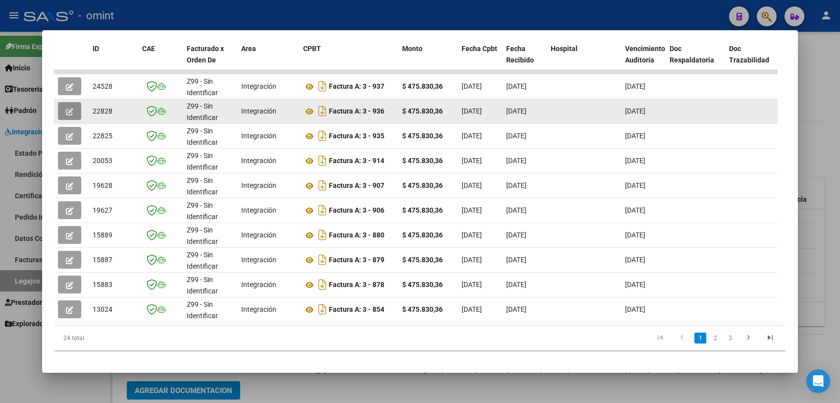
click at [70, 112] on icon "button" at bounding box center [69, 111] width 7 height 7
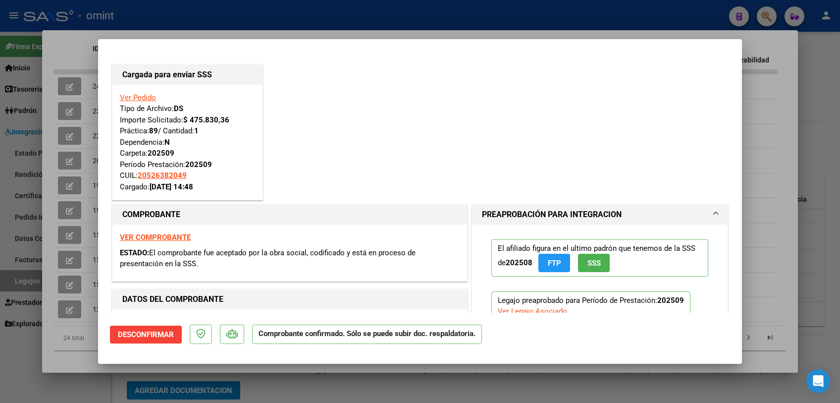
click at [290, 382] on div at bounding box center [420, 201] width 840 height 403
type input "$ 0,00"
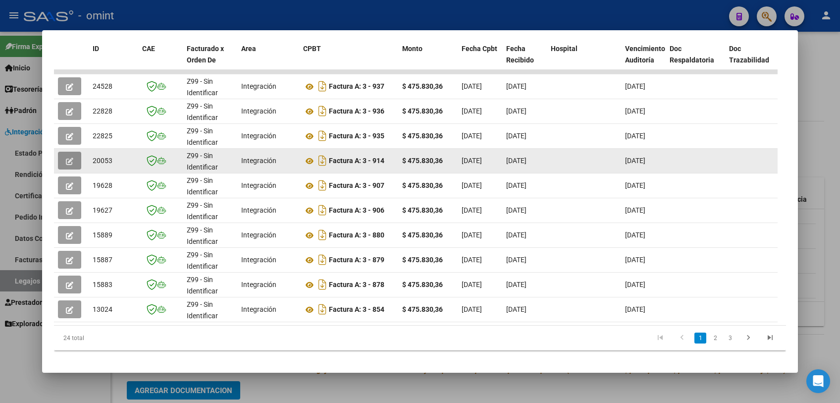
click at [68, 159] on icon "button" at bounding box center [69, 161] width 7 height 7
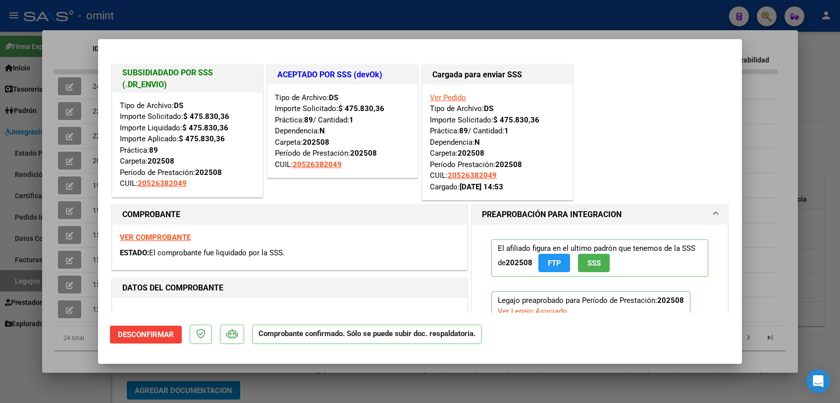
click at [318, 369] on div at bounding box center [420, 201] width 840 height 403
type input "$ 0,00"
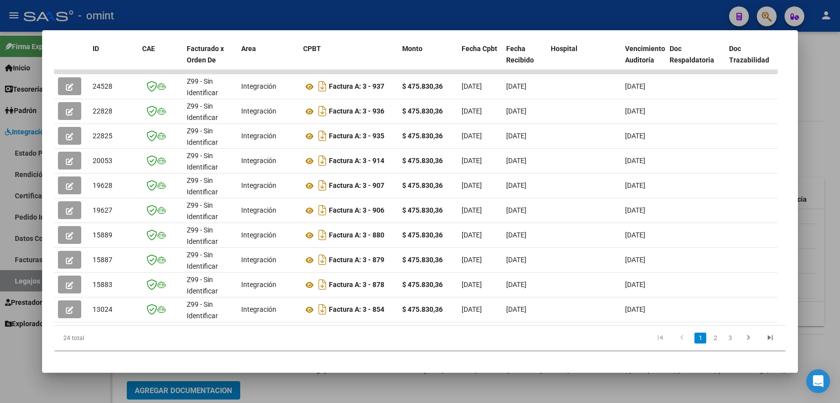
click at [321, 391] on div at bounding box center [420, 201] width 840 height 403
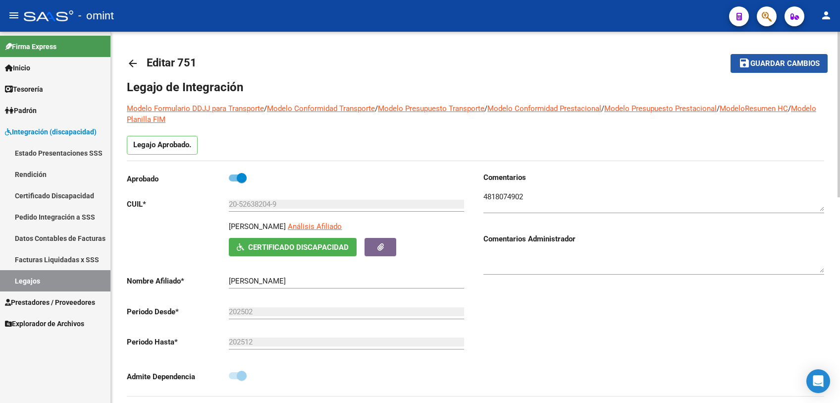
click at [769, 67] on span "Guardar cambios" at bounding box center [785, 63] width 69 height 9
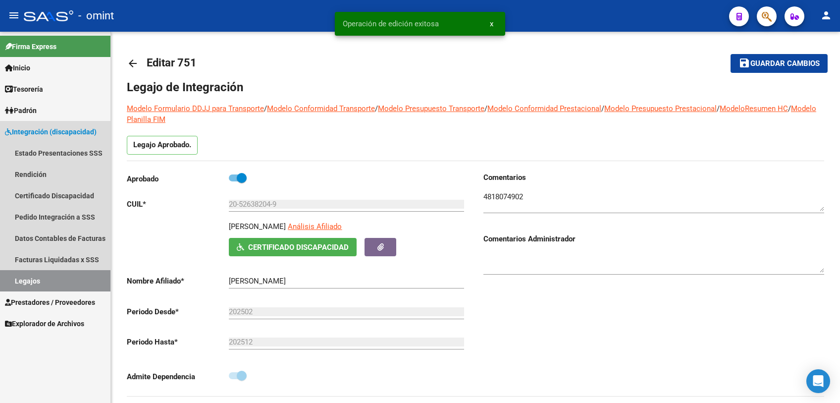
click at [29, 284] on link "Legajos" at bounding box center [55, 280] width 111 height 21
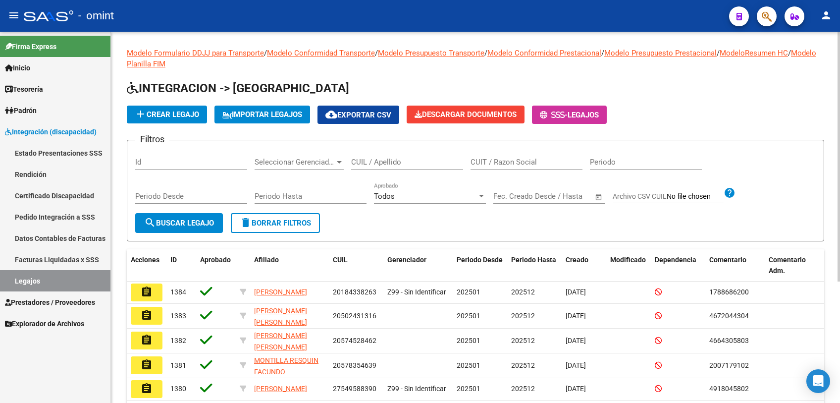
click at [392, 164] on input "CUIL / Apellido" at bounding box center [407, 162] width 112 height 9
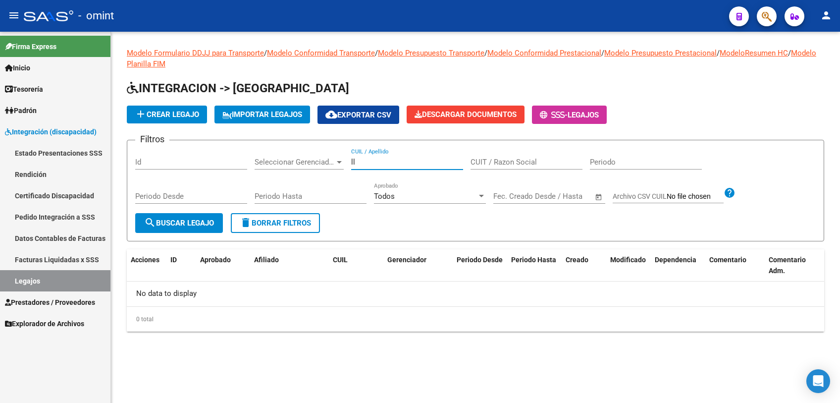
type input "l"
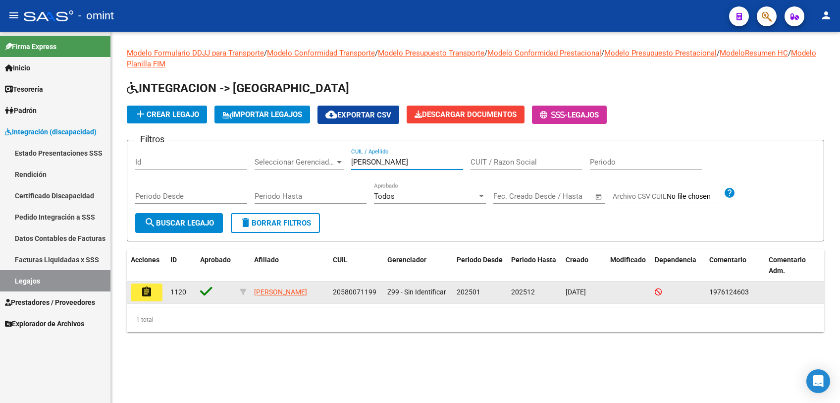
type input "[PERSON_NAME]"
click at [136, 297] on button "assignment" at bounding box center [147, 292] width 32 height 18
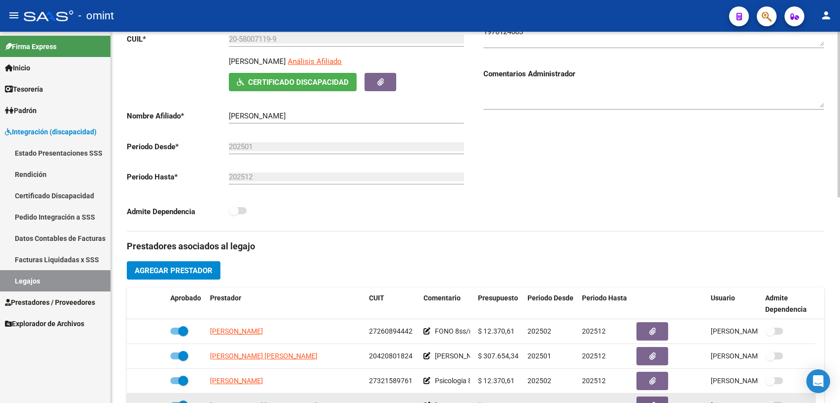
scroll to position [34, 0]
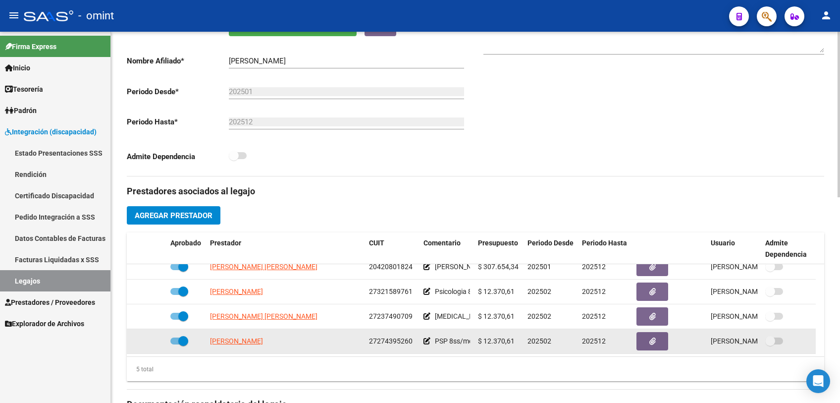
click at [385, 341] on span "27274395260" at bounding box center [391, 341] width 44 height 8
copy span "27274395260"
click at [263, 343] on span "[PERSON_NAME]" at bounding box center [236, 341] width 53 height 8
type textarea "27274395260"
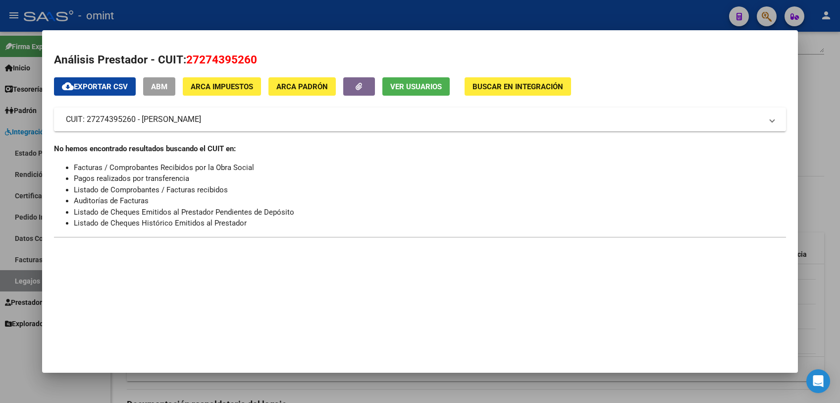
click at [325, 377] on div at bounding box center [420, 201] width 840 height 403
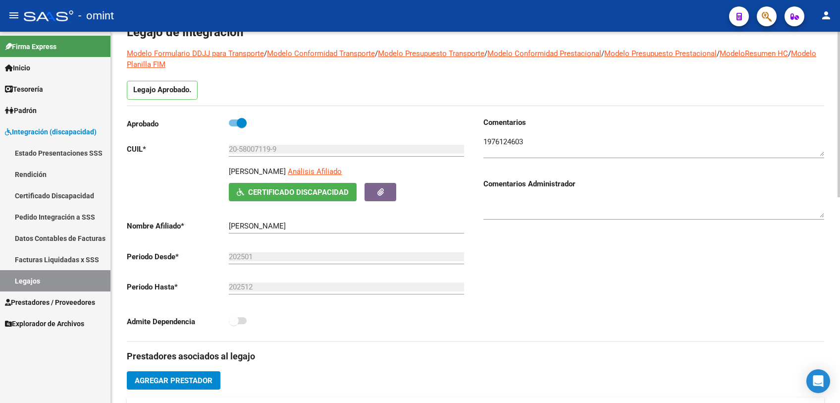
scroll to position [0, 0]
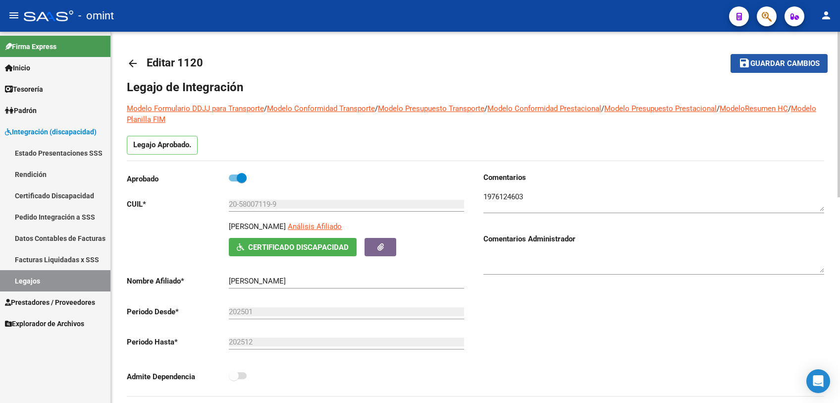
click at [754, 64] on span "Guardar cambios" at bounding box center [785, 63] width 69 height 9
click at [52, 284] on link "Legajos" at bounding box center [55, 280] width 111 height 21
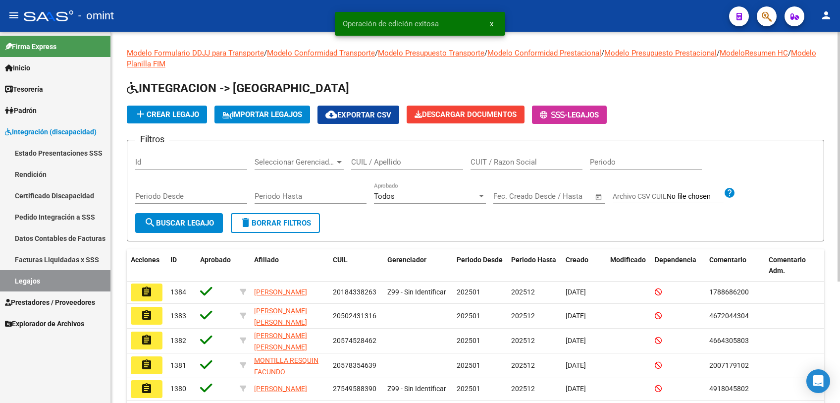
click at [417, 162] on input "CUIL / Apellido" at bounding box center [407, 162] width 112 height 9
type input "[PERSON_NAME]"
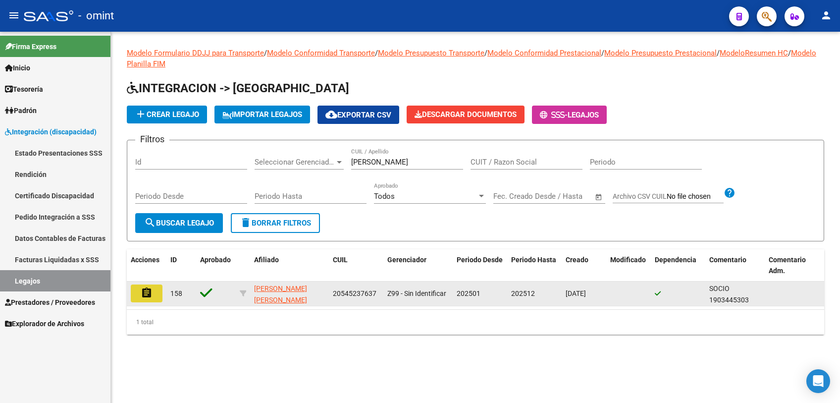
click at [149, 297] on mat-icon "assignment" at bounding box center [147, 293] width 12 height 12
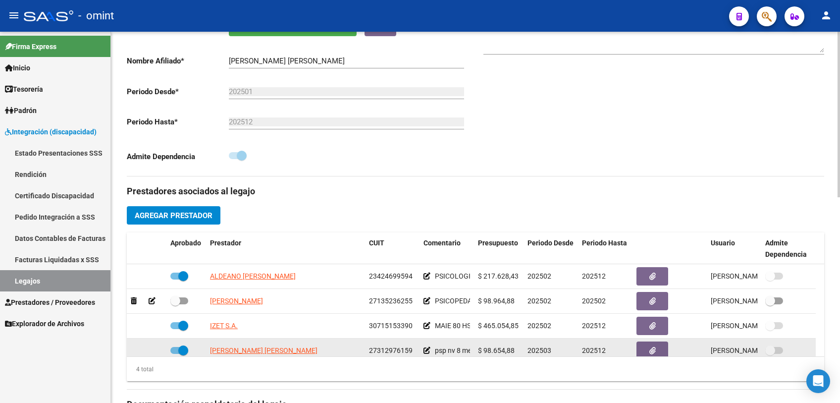
scroll to position [9, 0]
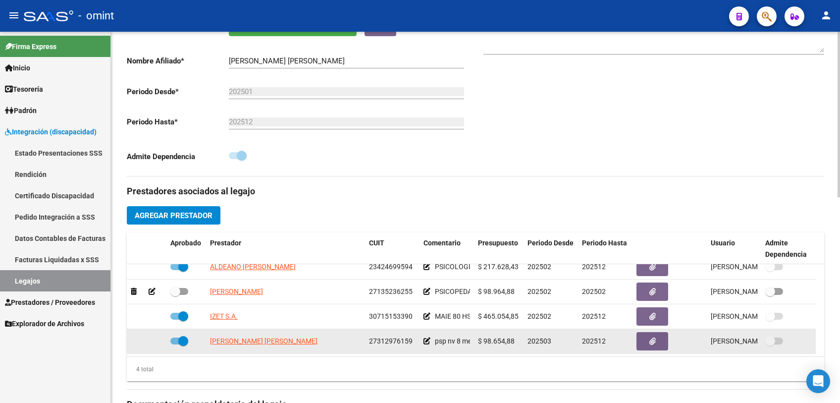
click at [390, 337] on span "27312976159" at bounding box center [391, 341] width 44 height 8
copy span "27312976159"
click at [233, 346] on app-link-go-to "[PERSON_NAME] [PERSON_NAME]" at bounding box center [264, 340] width 108 height 11
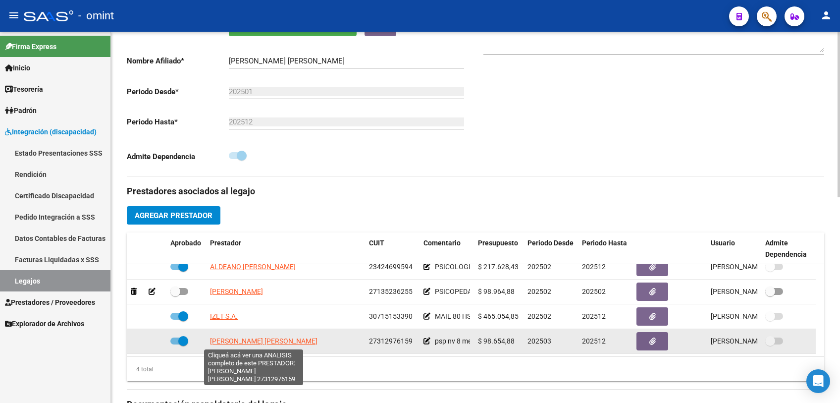
click at [233, 341] on span "[PERSON_NAME] [PERSON_NAME]" at bounding box center [264, 341] width 108 height 8
type textarea "27312976159"
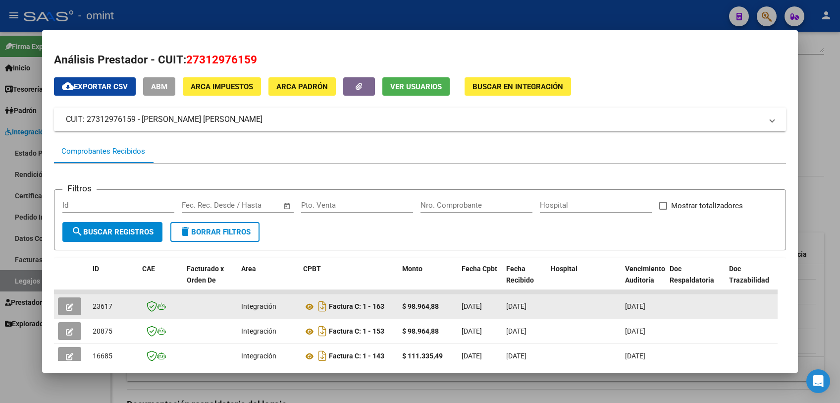
scroll to position [55, 0]
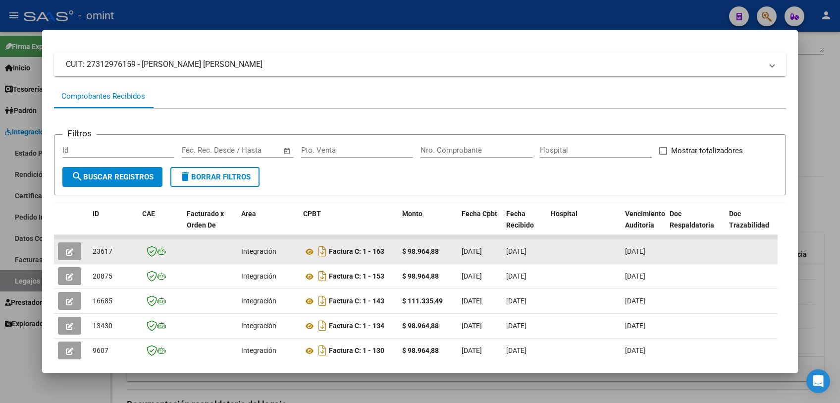
click at [78, 250] on button "button" at bounding box center [69, 251] width 23 height 18
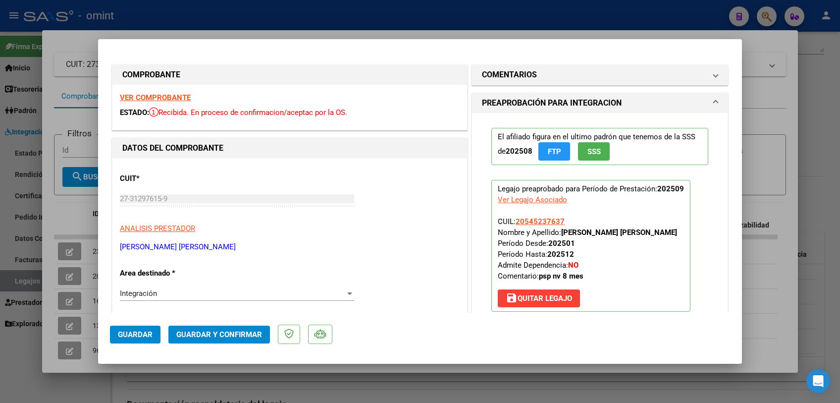
click at [174, 97] on strong "VER COMPROBANTE" at bounding box center [155, 97] width 71 height 9
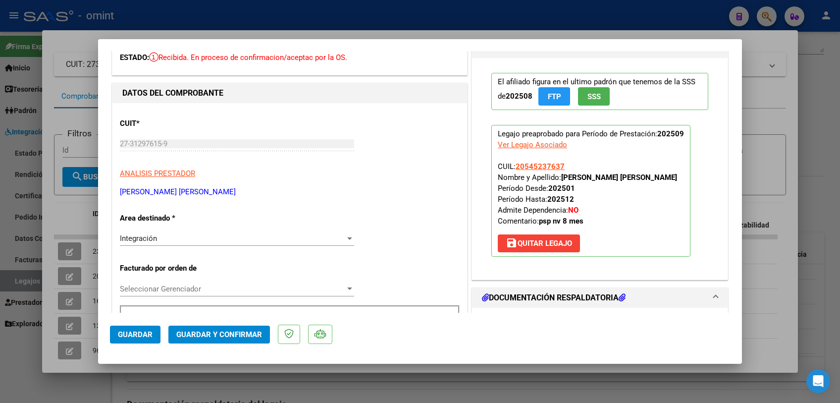
scroll to position [165, 0]
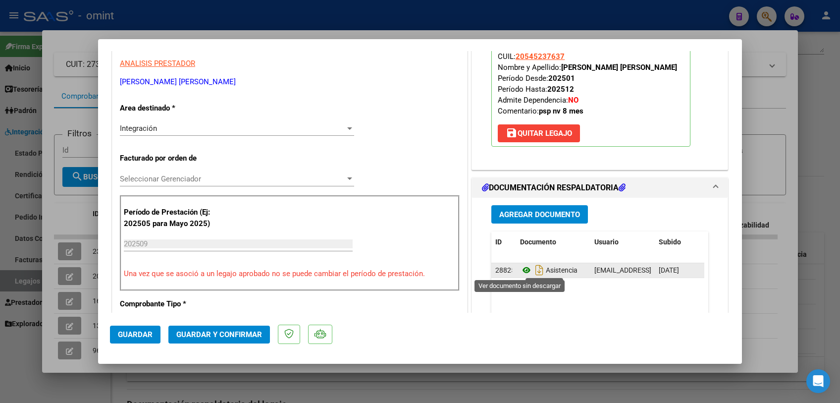
click at [522, 269] on icon at bounding box center [526, 270] width 13 height 12
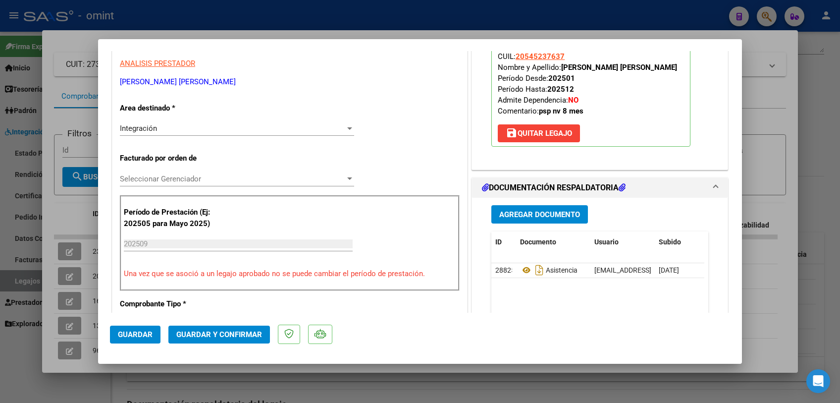
click at [218, 179] on span "Seleccionar Gerenciador" at bounding box center [232, 178] width 225 height 9
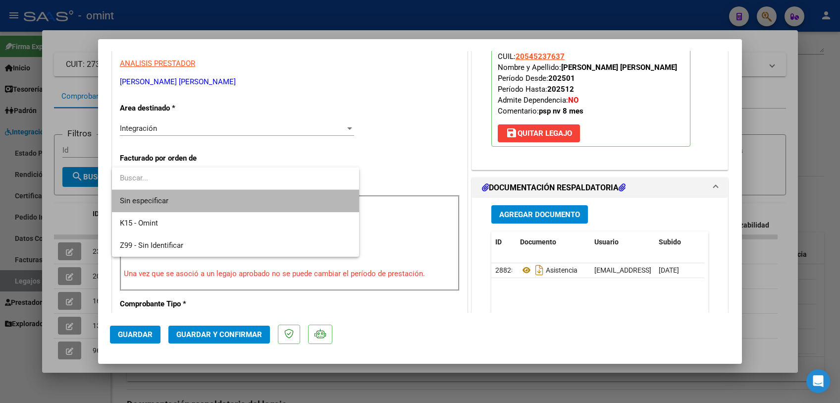
click at [213, 195] on span "Sin especificar" at bounding box center [235, 201] width 231 height 22
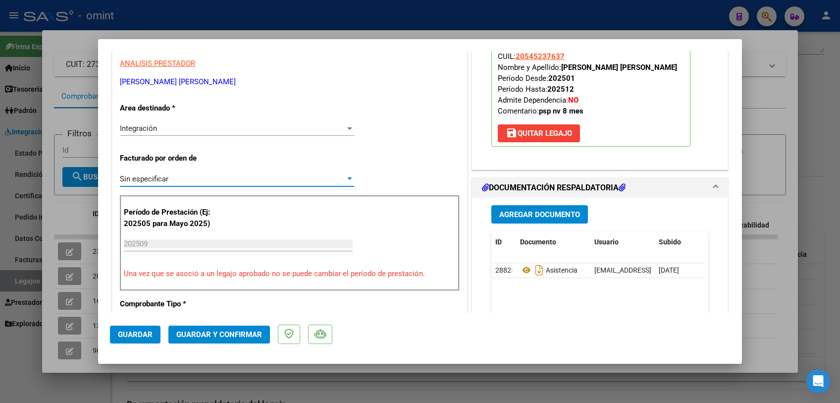
click at [228, 340] on button "Guardar y Confirmar" at bounding box center [219, 335] width 102 height 18
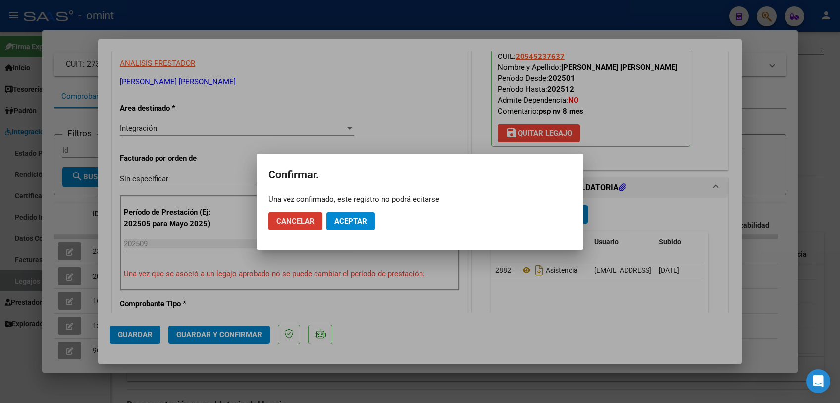
click at [349, 228] on button "Aceptar" at bounding box center [351, 221] width 49 height 18
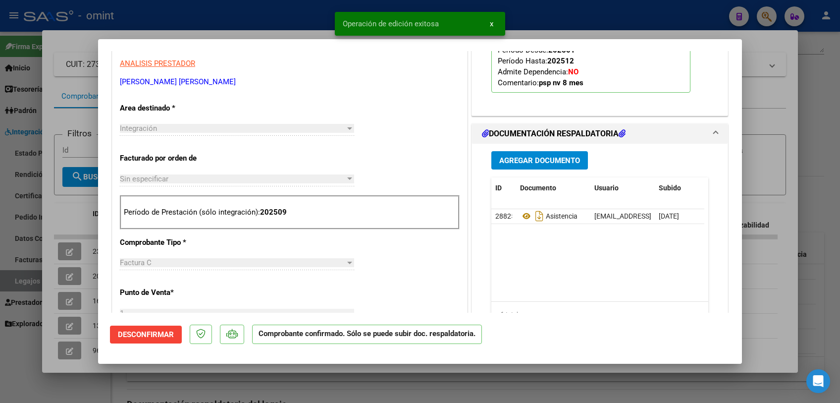
click at [344, 384] on div at bounding box center [420, 201] width 840 height 403
type input "$ 0,00"
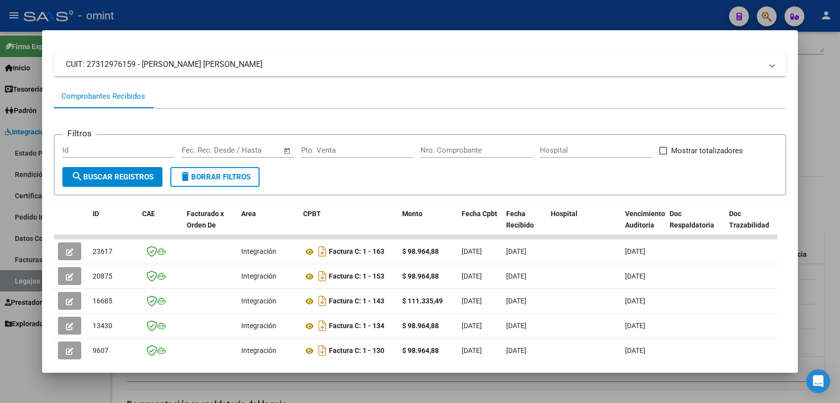
scroll to position [0, 0]
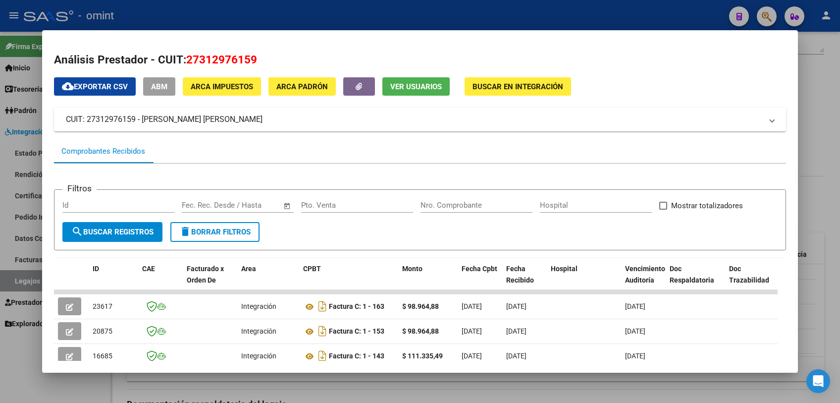
click at [214, 55] on span "27312976159" at bounding box center [221, 59] width 71 height 13
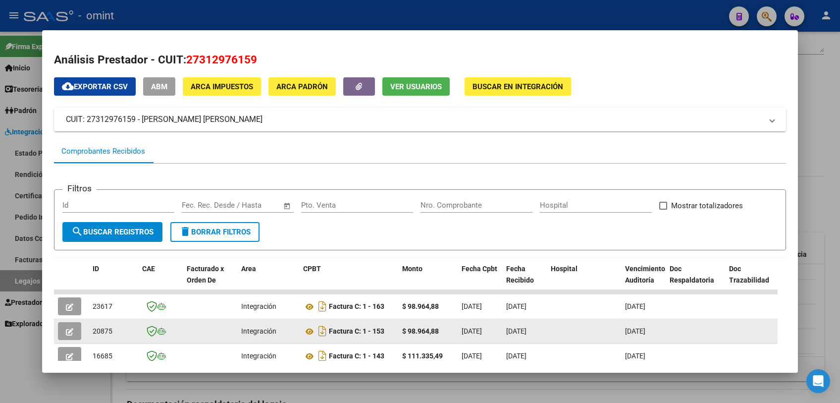
copy span "27312976159"
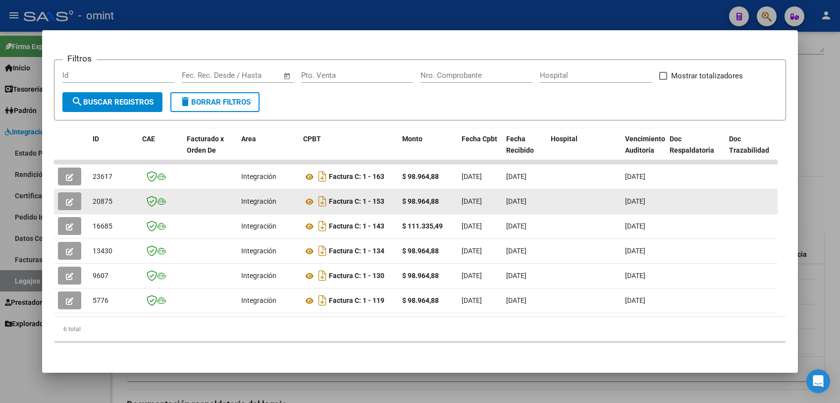
click at [79, 193] on button "button" at bounding box center [69, 201] width 23 height 18
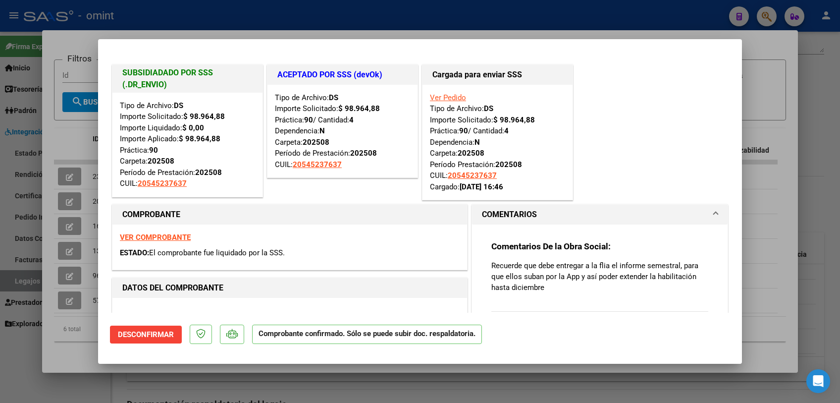
click at [61, 356] on div at bounding box center [420, 201] width 840 height 403
type input "$ 0,00"
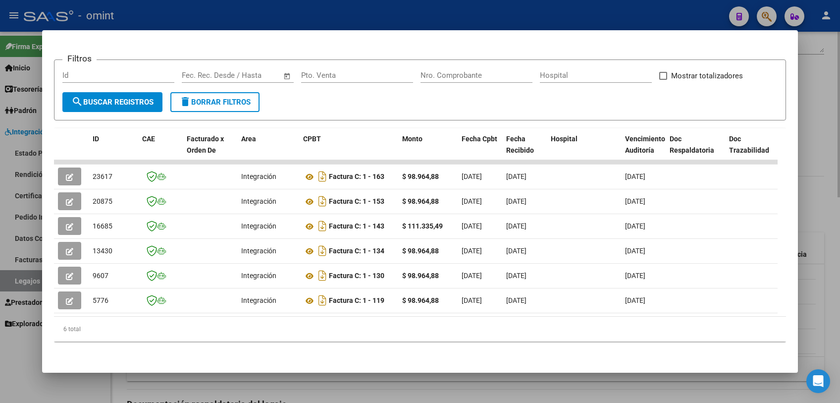
click at [574, 399] on div at bounding box center [420, 201] width 840 height 403
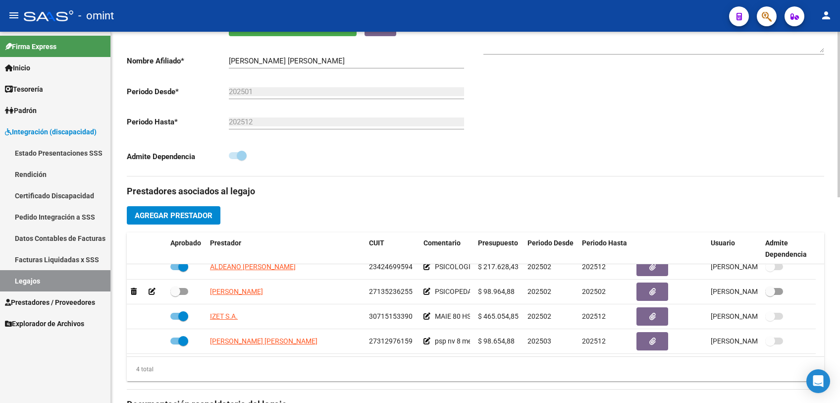
scroll to position [110, 0]
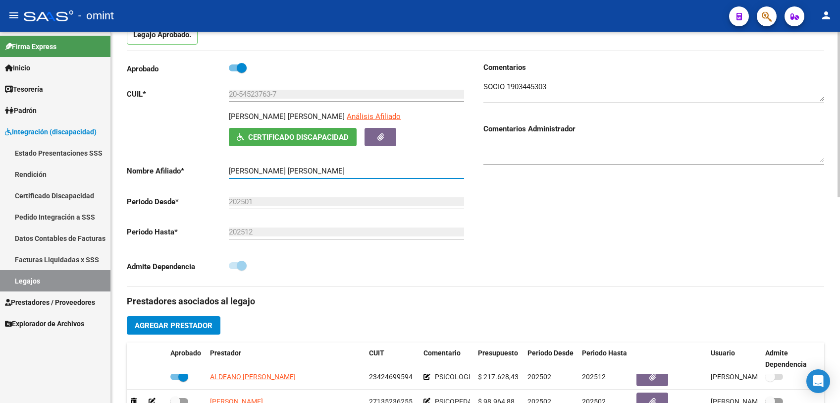
drag, startPoint x: 230, startPoint y: 170, endPoint x: 345, endPoint y: 172, distance: 115.0
click at [345, 172] on input "[PERSON_NAME] [PERSON_NAME]" at bounding box center [346, 171] width 235 height 9
click at [484, 264] on div "Comentarios Comentarios Administrador" at bounding box center [650, 174] width 349 height 224
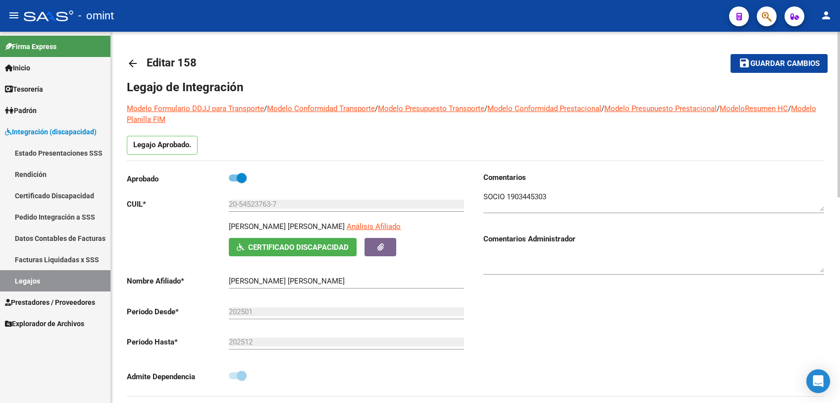
click at [804, 67] on span "Guardar cambios" at bounding box center [785, 63] width 69 height 9
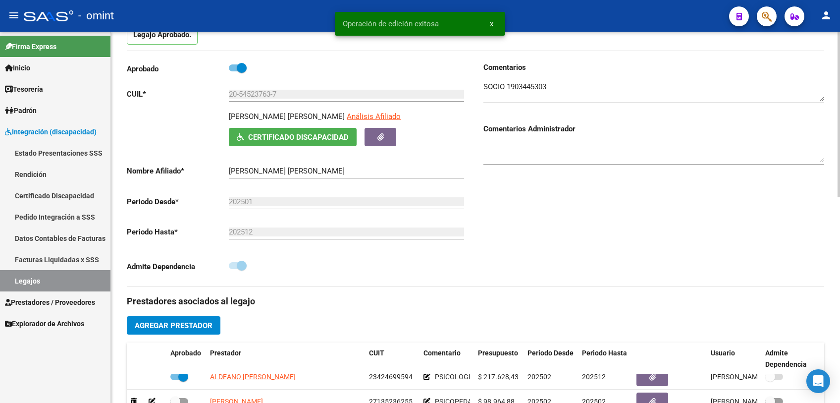
scroll to position [275, 0]
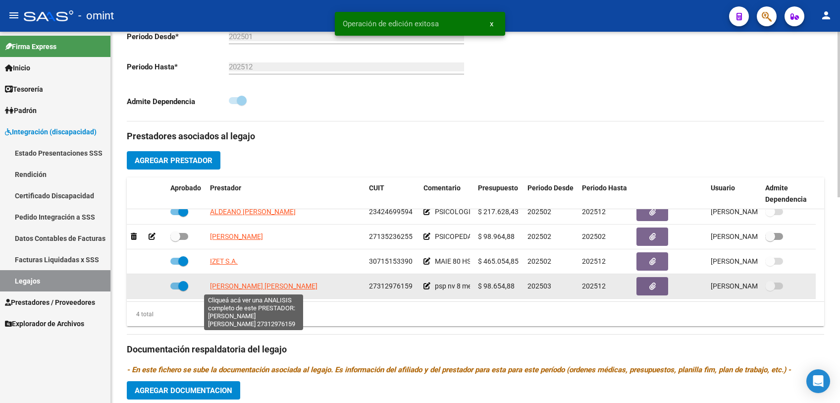
click at [266, 285] on span "[PERSON_NAME] [PERSON_NAME]" at bounding box center [264, 286] width 108 height 8
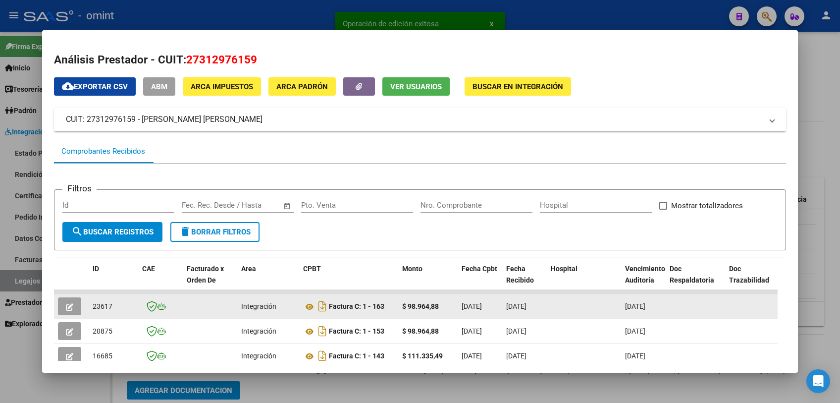
scroll to position [110, 0]
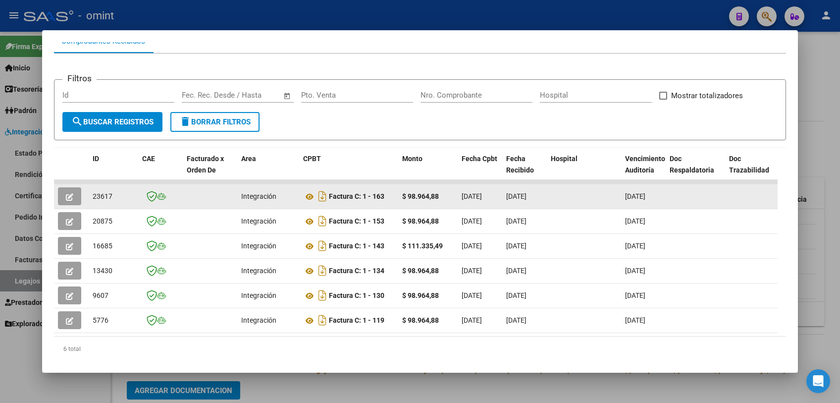
click at [66, 195] on icon "button" at bounding box center [69, 196] width 7 height 7
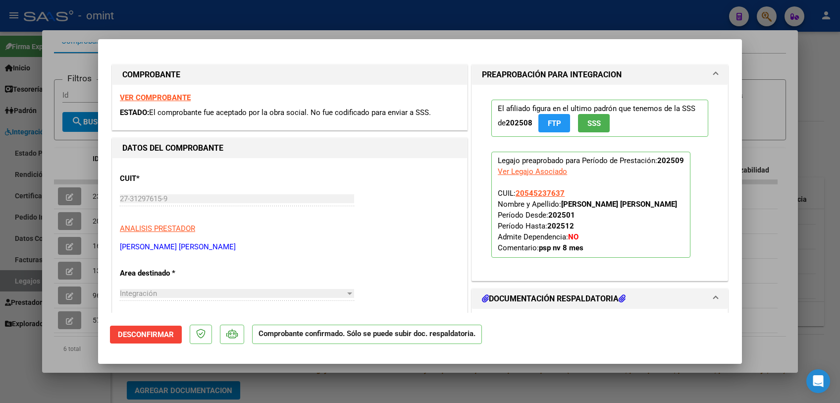
click at [19, 236] on div at bounding box center [420, 201] width 840 height 403
type input "$ 0,00"
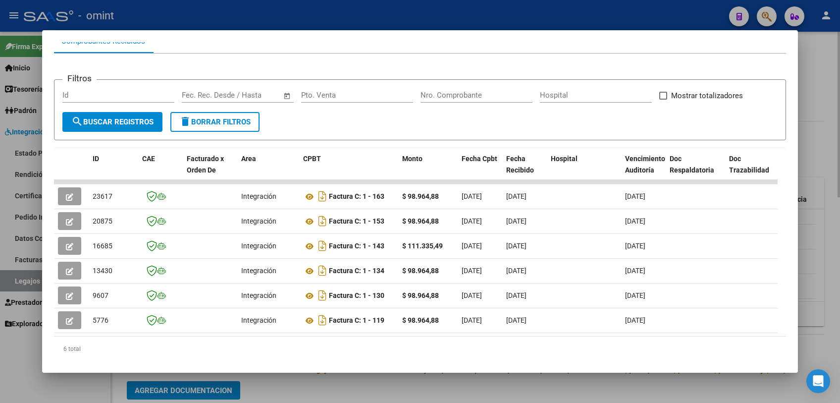
click at [333, 393] on div at bounding box center [420, 201] width 840 height 403
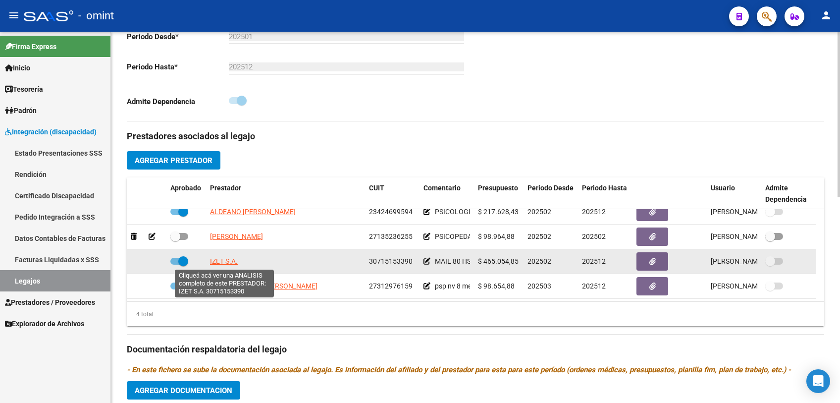
click at [222, 264] on span "IZET S.A." at bounding box center [224, 261] width 28 height 8
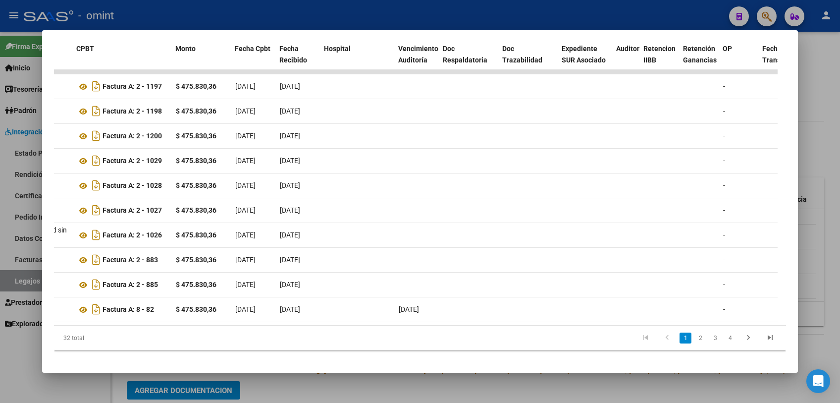
scroll to position [0, 0]
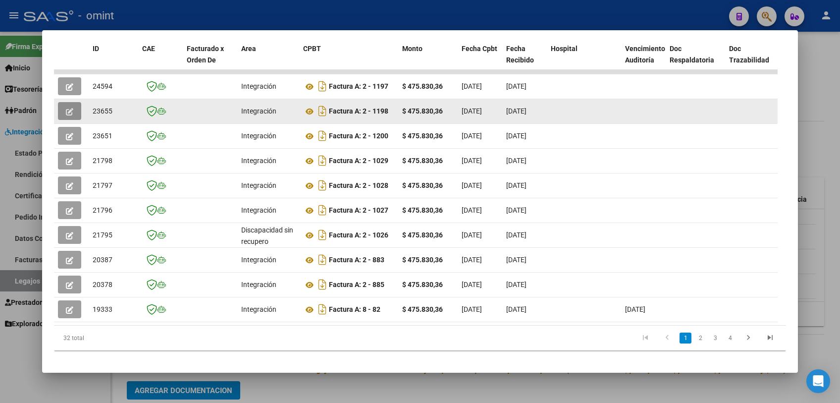
click at [73, 109] on icon "button" at bounding box center [69, 111] width 7 height 7
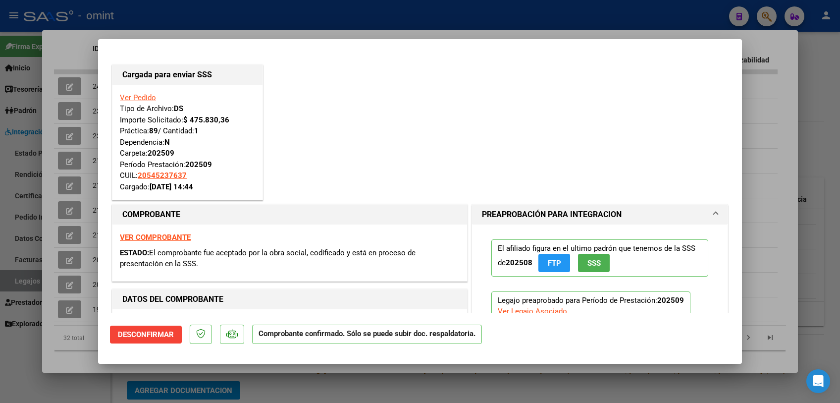
click at [79, 354] on div at bounding box center [420, 201] width 840 height 403
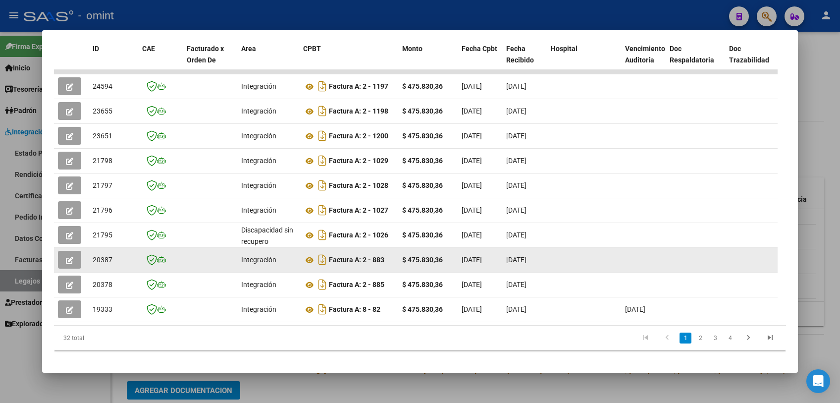
click at [74, 262] on button "button" at bounding box center [69, 260] width 23 height 18
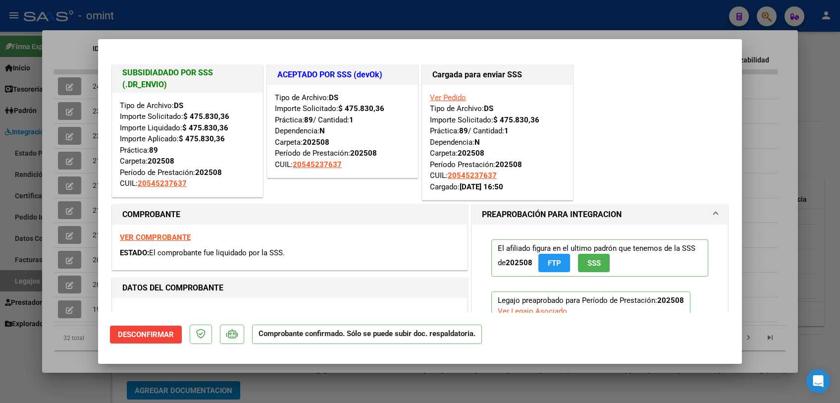
click at [179, 376] on div at bounding box center [420, 201] width 840 height 403
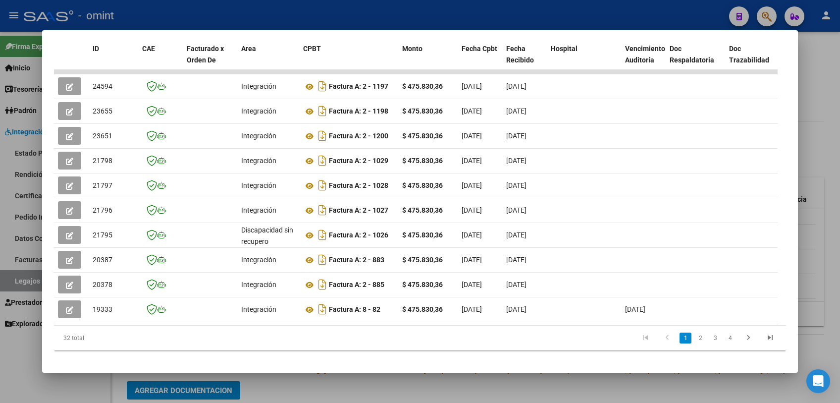
click at [179, 376] on div at bounding box center [420, 201] width 840 height 403
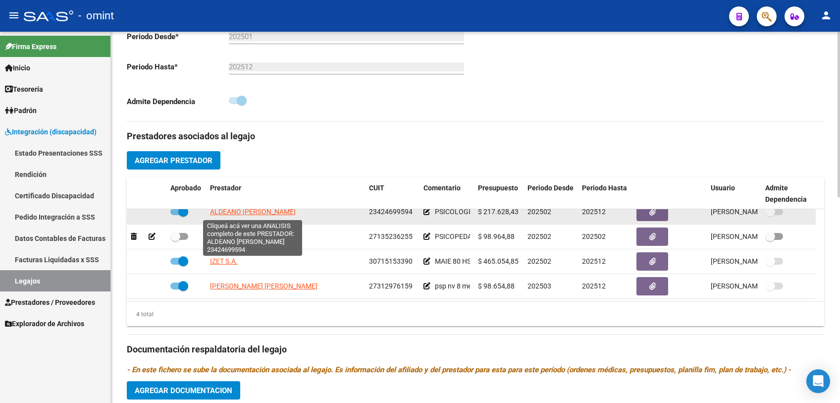
click at [239, 213] on span "ALDEANO [PERSON_NAME]" at bounding box center [253, 212] width 86 height 8
type textarea "23424699594"
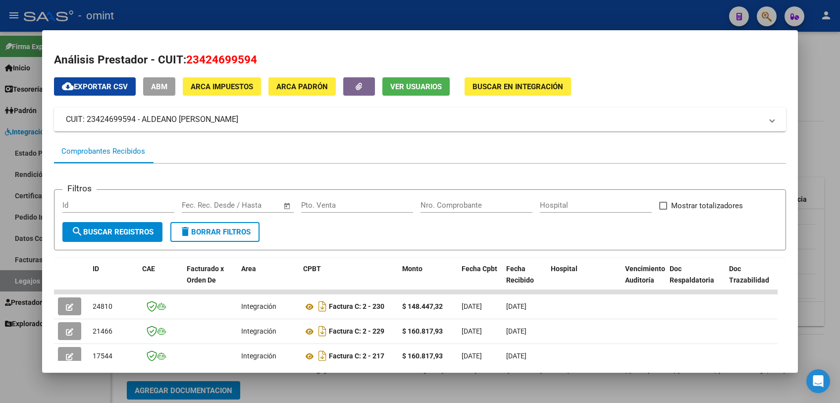
click at [346, 388] on div at bounding box center [420, 201] width 840 height 403
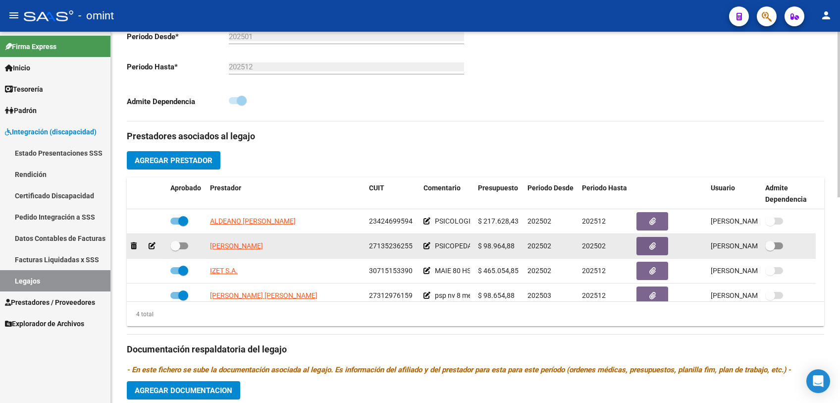
scroll to position [220, 0]
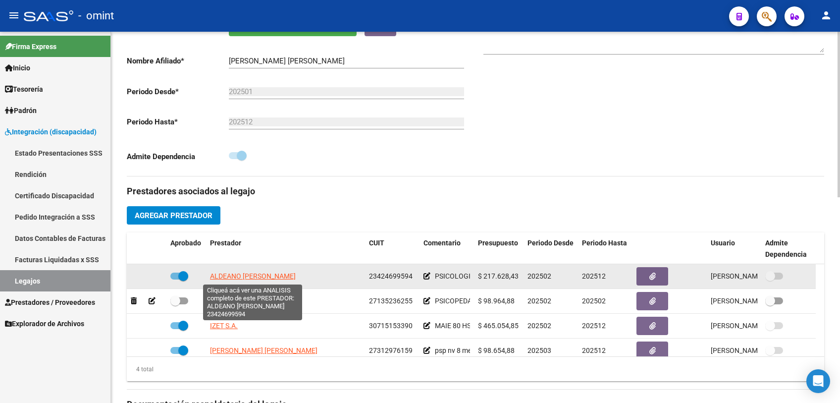
click at [260, 276] on span "ALDEANO [PERSON_NAME]" at bounding box center [253, 276] width 86 height 8
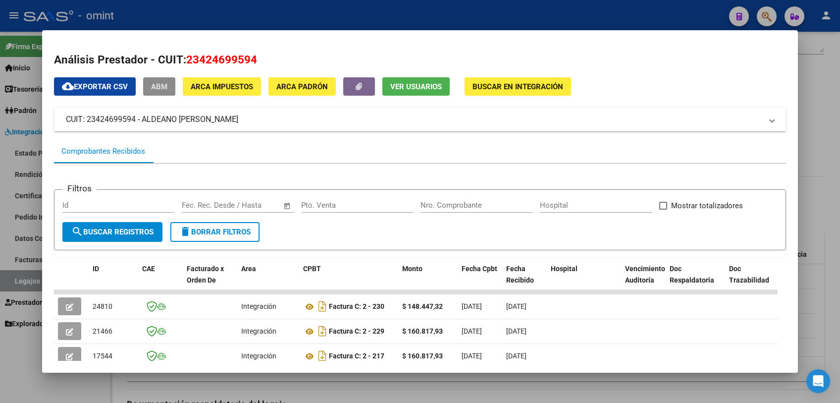
scroll to position [110, 0]
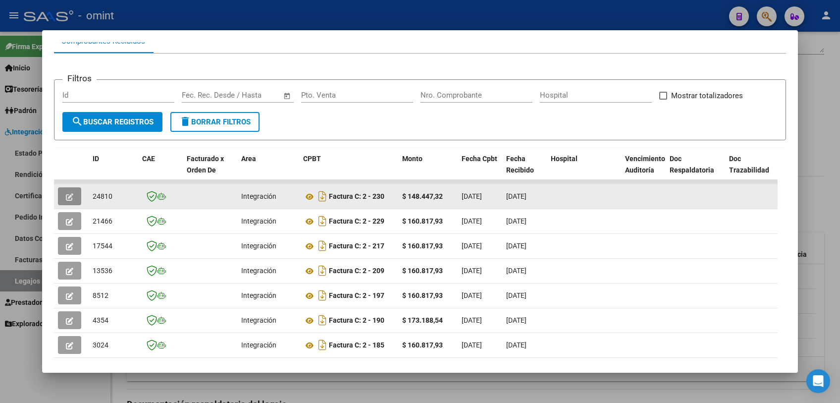
click at [66, 198] on icon "button" at bounding box center [69, 196] width 7 height 7
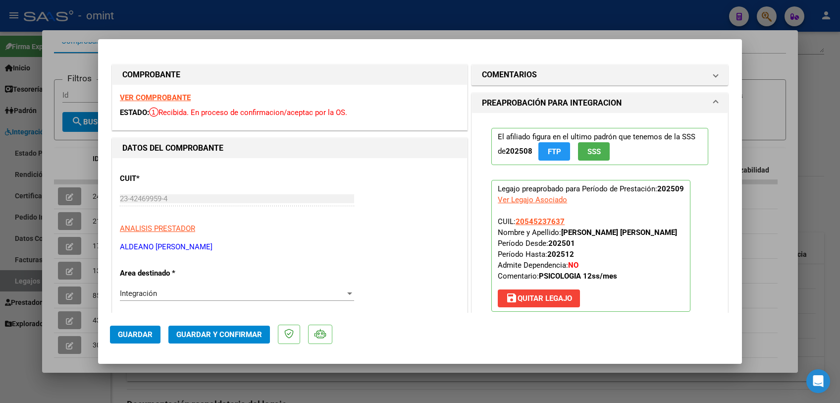
click at [177, 96] on strong "VER COMPROBANTE" at bounding box center [155, 97] width 71 height 9
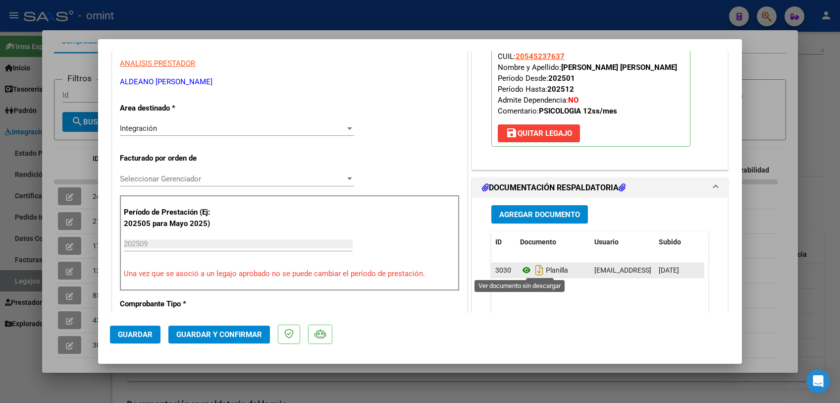
click at [523, 273] on icon at bounding box center [526, 270] width 13 height 12
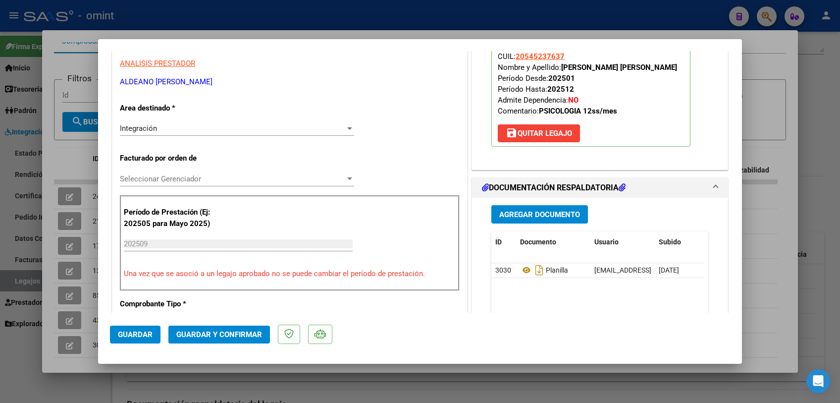
click at [190, 179] on span "Seleccionar Gerenciador" at bounding box center [232, 178] width 225 height 9
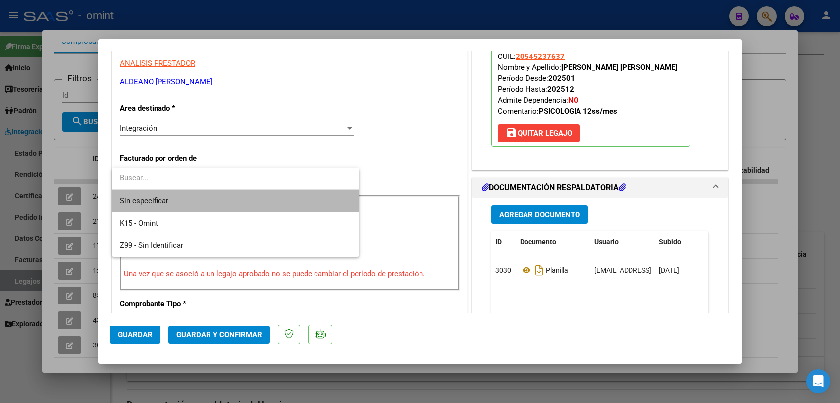
click at [190, 195] on span "Sin especificar" at bounding box center [235, 201] width 231 height 22
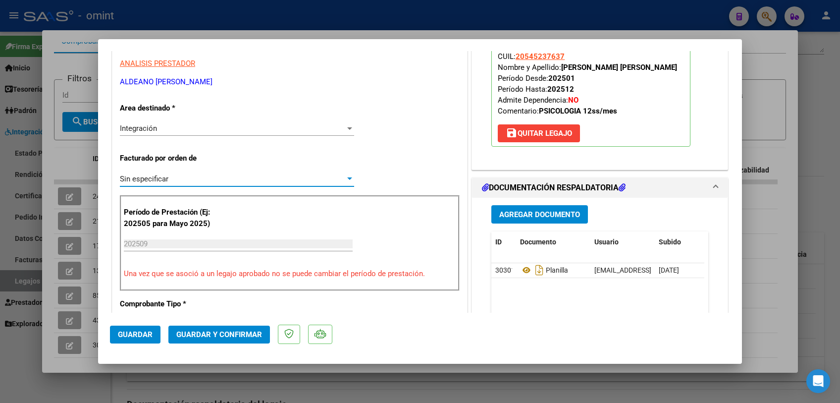
click at [208, 337] on span "Guardar y Confirmar" at bounding box center [219, 334] width 86 height 9
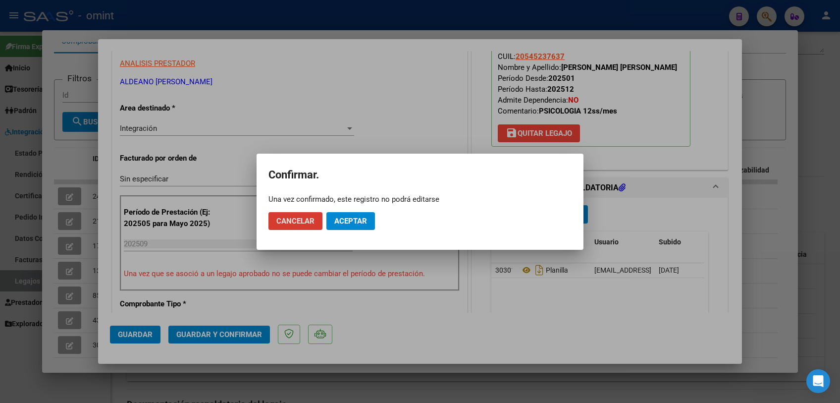
click at [357, 225] on span "Aceptar" at bounding box center [351, 221] width 33 height 9
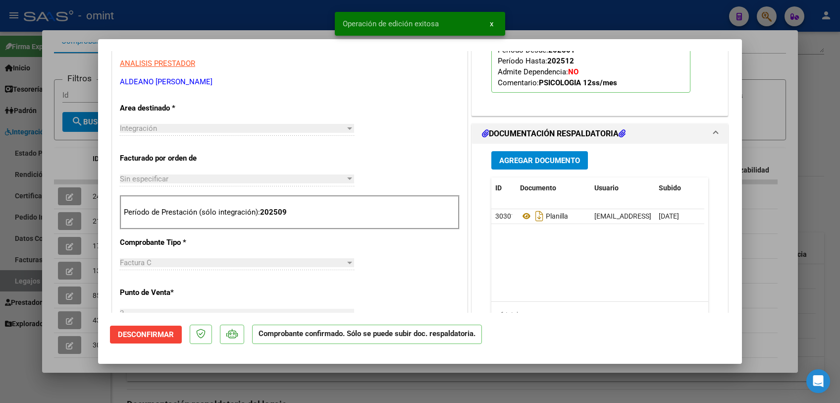
click at [343, 390] on div at bounding box center [420, 201] width 840 height 403
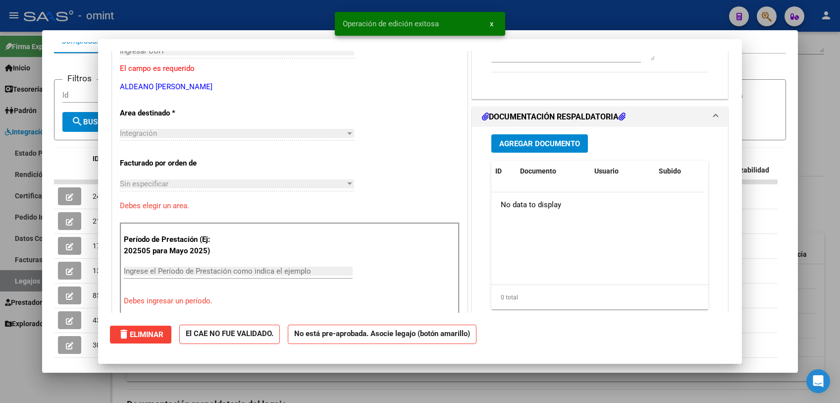
scroll to position [0, 0]
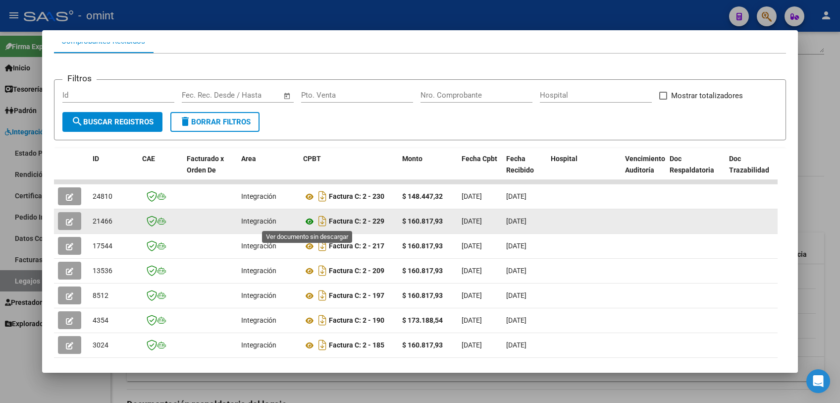
click at [309, 220] on icon at bounding box center [309, 222] width 13 height 12
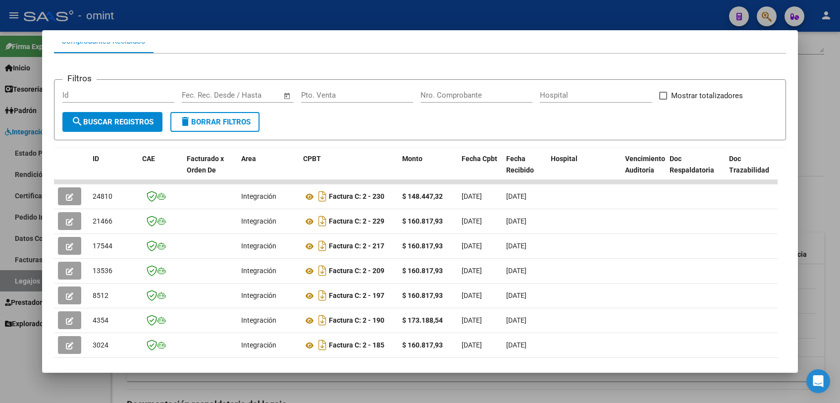
click at [360, 394] on div at bounding box center [420, 201] width 840 height 403
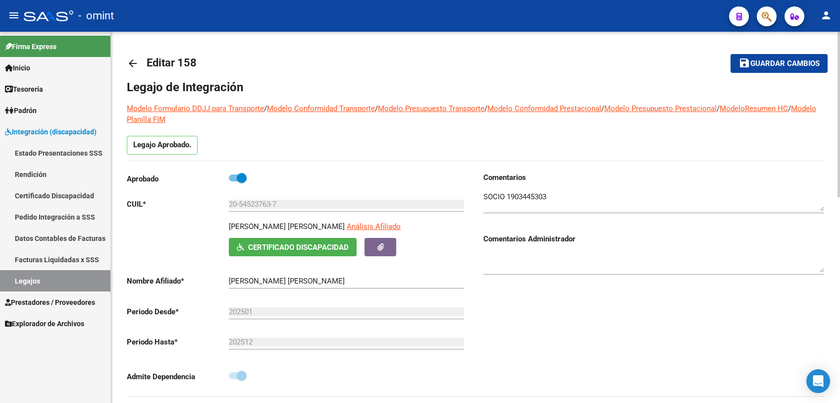
click at [757, 66] on span "Guardar cambios" at bounding box center [785, 63] width 69 height 9
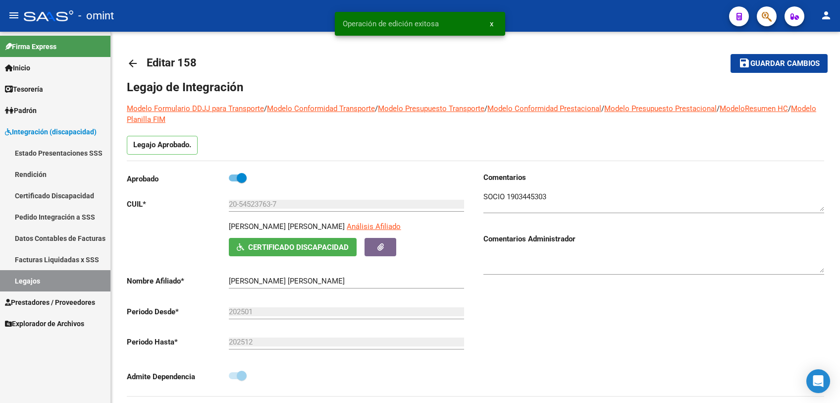
click at [18, 278] on link "Legajos" at bounding box center [55, 280] width 111 height 21
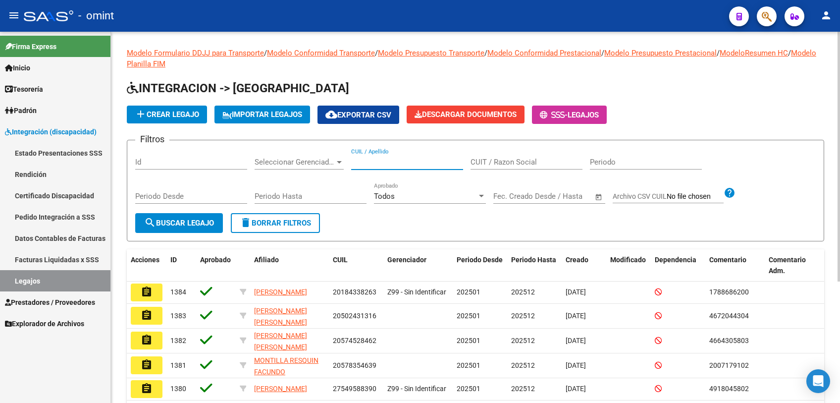
click at [415, 164] on input "CUIL / Apellido" at bounding box center [407, 162] width 112 height 9
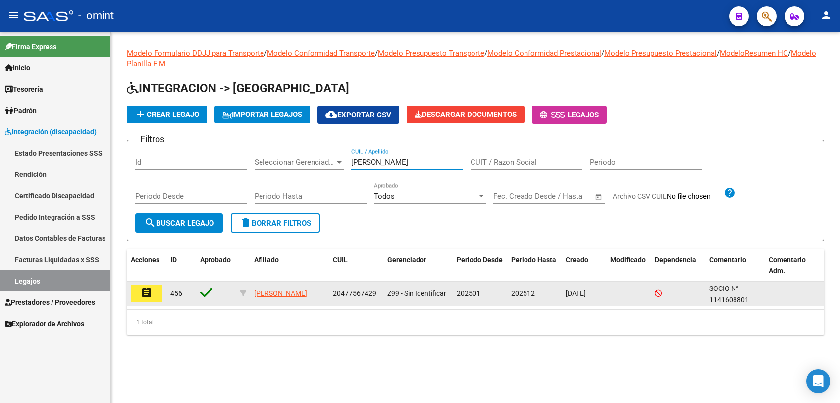
type input "[PERSON_NAME]"
click at [156, 292] on button "assignment" at bounding box center [147, 293] width 32 height 18
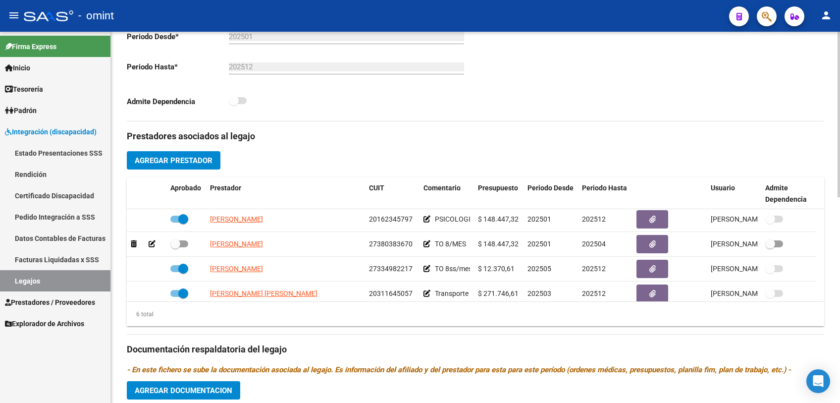
scroll to position [59, 0]
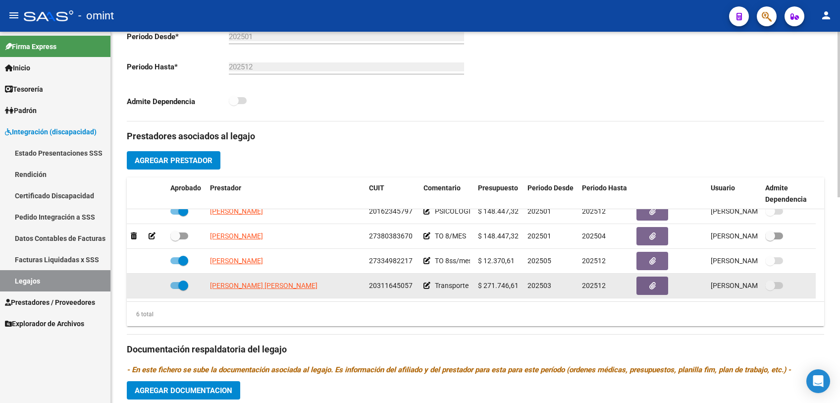
click at [385, 285] on span "20311645057" at bounding box center [391, 285] width 44 height 8
copy span "20311645057"
click at [277, 285] on span "[PERSON_NAME] [PERSON_NAME]" at bounding box center [264, 285] width 108 height 8
type textarea "20311645057"
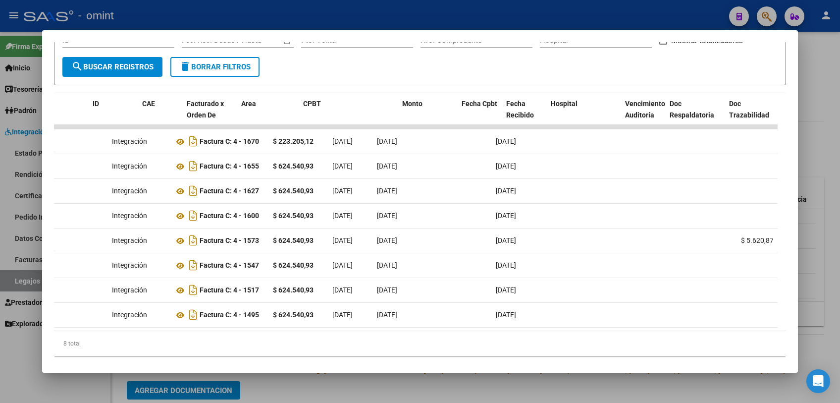
scroll to position [0, 0]
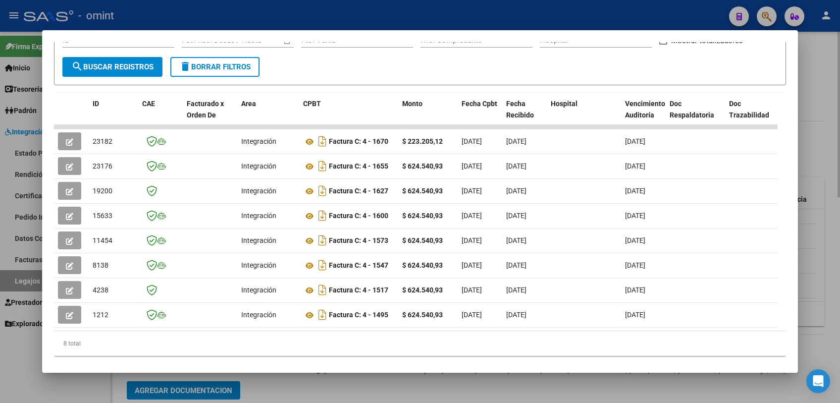
click at [313, 389] on div at bounding box center [420, 201] width 840 height 403
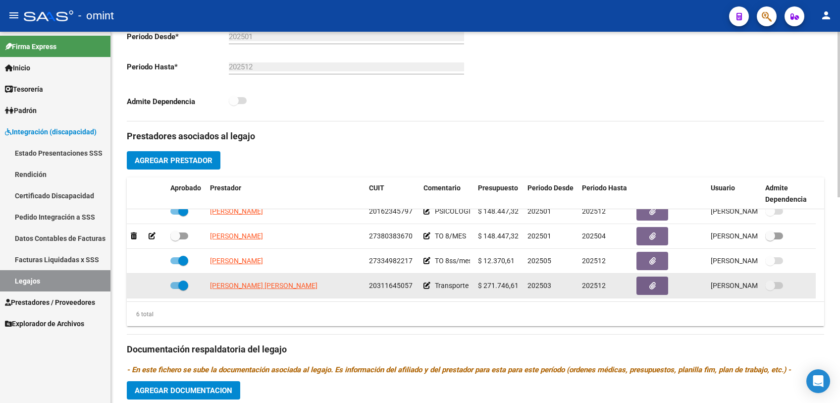
click at [387, 284] on span "20311645057" at bounding box center [391, 285] width 44 height 8
copy span "20311645057"
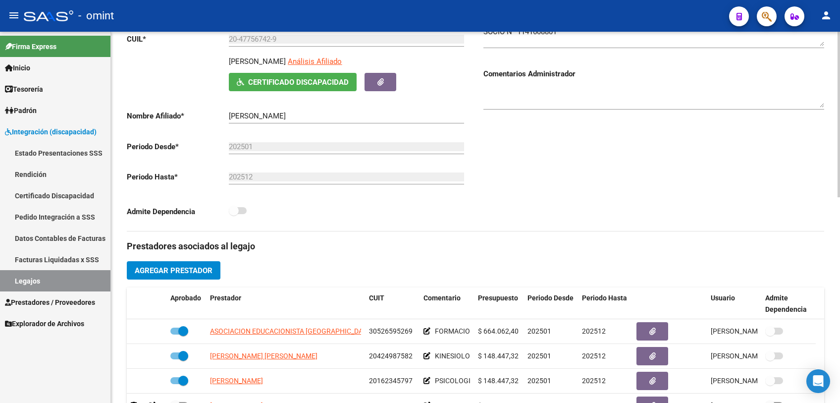
scroll to position [55, 0]
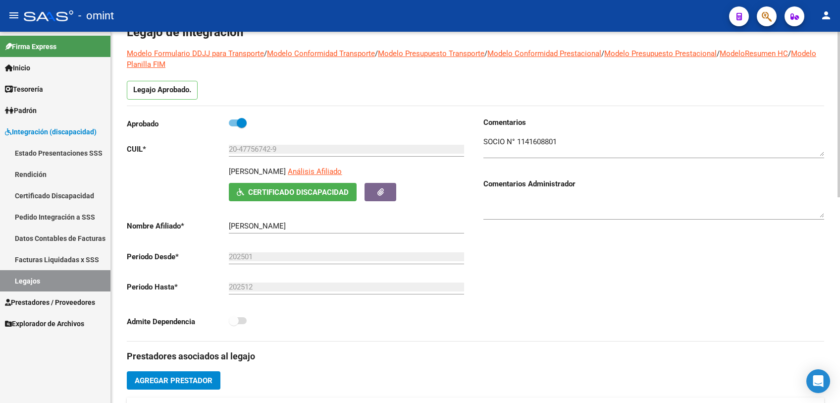
click at [551, 138] on textarea at bounding box center [654, 146] width 341 height 20
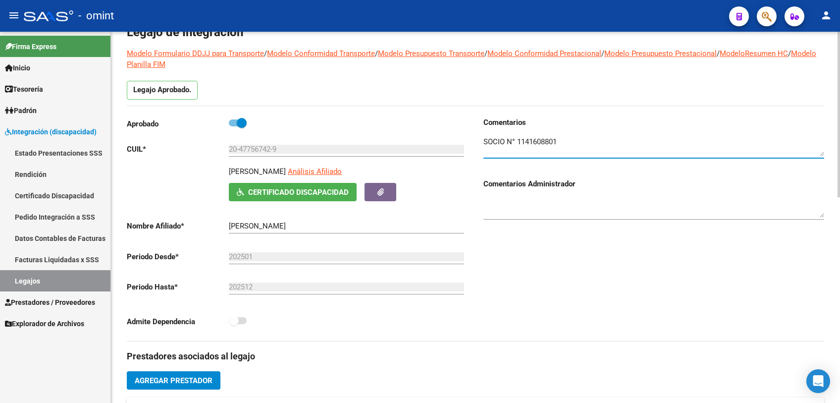
click at [551, 138] on textarea at bounding box center [654, 146] width 341 height 20
click at [74, 281] on link "Legajos" at bounding box center [55, 280] width 111 height 21
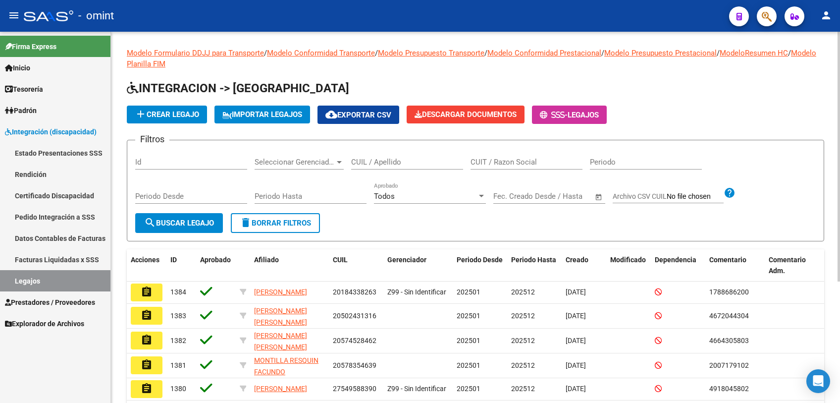
click at [417, 164] on input "CUIL / Apellido" at bounding box center [407, 162] width 112 height 9
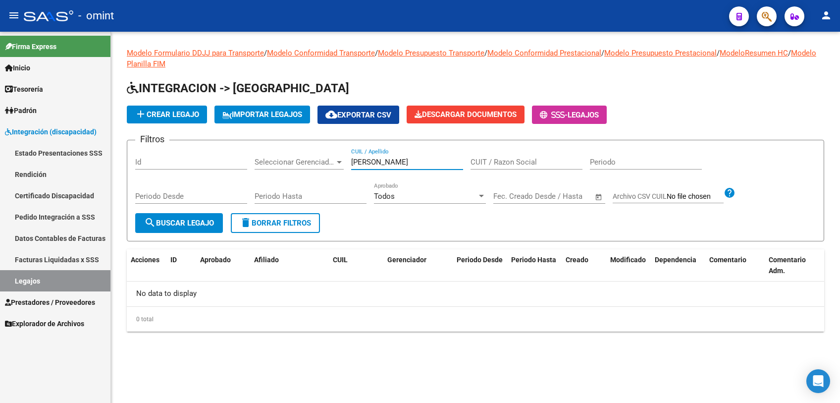
drag, startPoint x: 366, startPoint y: 166, endPoint x: 301, endPoint y: 166, distance: 64.9
click at [301, 166] on div "Filtros Id Seleccionar Gerenciador Seleccionar Gerenciador [PERSON_NAME] CUIL /…" at bounding box center [475, 180] width 681 height 65
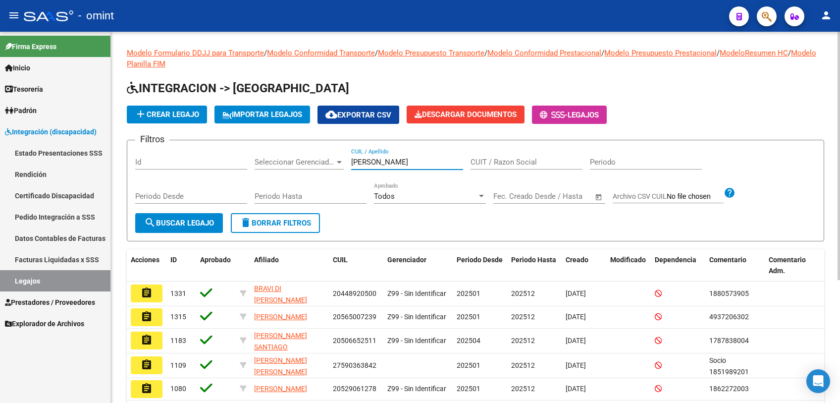
drag, startPoint x: 377, startPoint y: 163, endPoint x: 335, endPoint y: 164, distance: 42.1
click at [335, 164] on div "Filtros Id Seleccionar Gerenciador Seleccionar Gerenciador [PERSON_NAME] CUIL /…" at bounding box center [475, 180] width 681 height 65
paste input "56705685"
click at [353, 162] on input "56705685" at bounding box center [407, 162] width 112 height 9
click at [436, 164] on input "2056705685" at bounding box center [407, 162] width 112 height 9
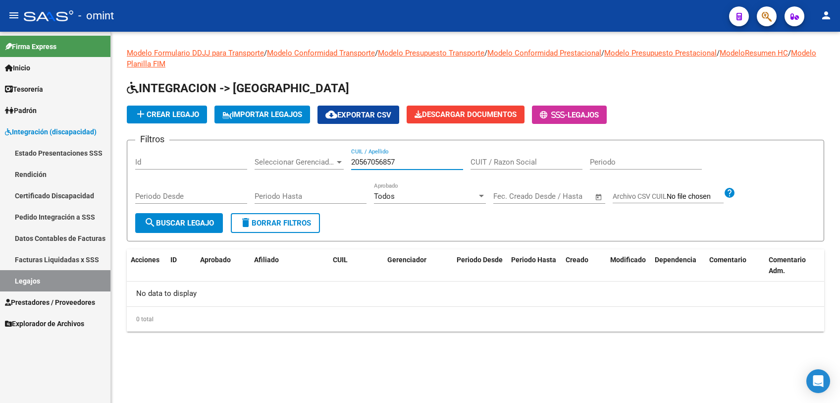
drag, startPoint x: 400, startPoint y: 165, endPoint x: 320, endPoint y: 155, distance: 81.4
click at [320, 155] on div "Filtros Id Seleccionar Gerenciador Seleccionar Gerenciador 20567056857 CUIL / A…" at bounding box center [475, 180] width 681 height 65
type input "20567056857"
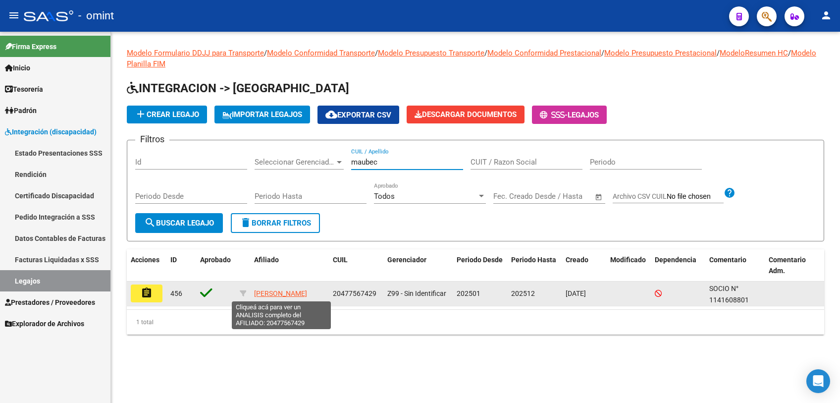
type input "maubec"
click at [260, 293] on span "[PERSON_NAME]" at bounding box center [280, 293] width 53 height 8
type textarea "20477567429"
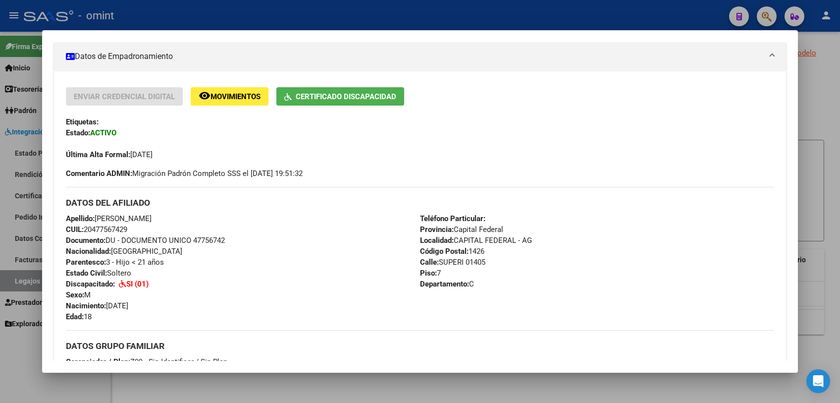
scroll to position [330, 0]
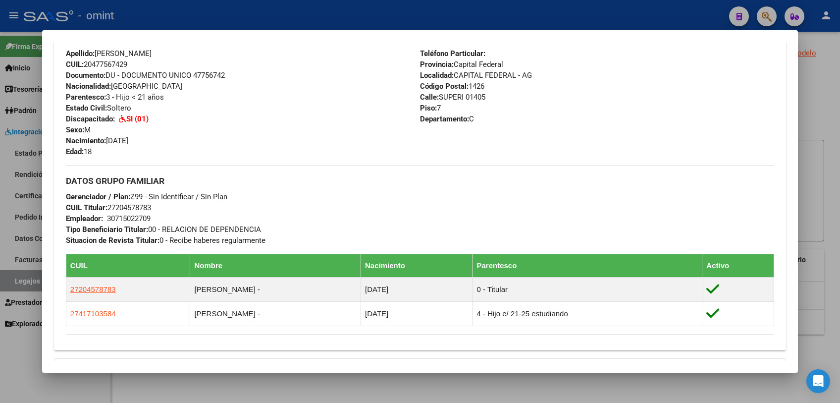
click at [323, 391] on div at bounding box center [420, 201] width 840 height 403
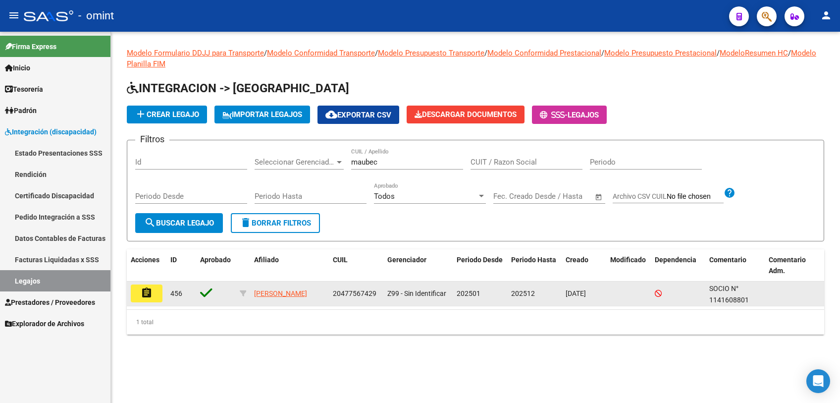
click at [138, 297] on button "assignment" at bounding box center [147, 293] width 32 height 18
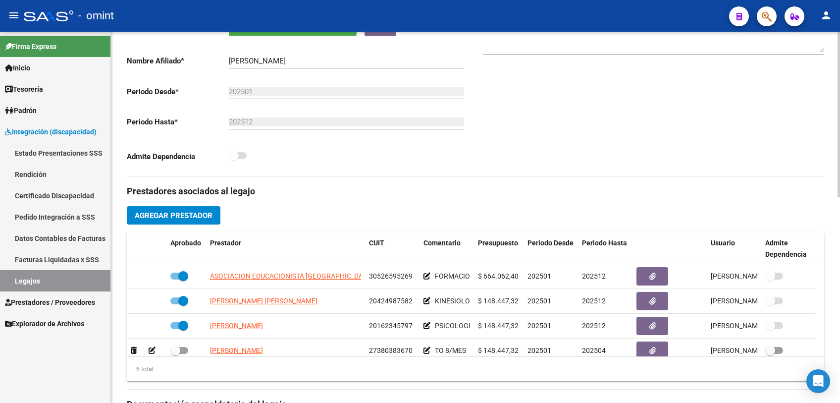
scroll to position [59, 0]
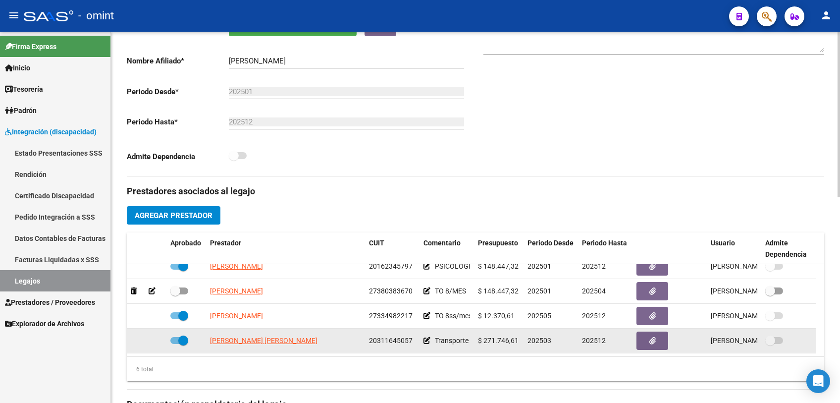
click at [392, 342] on span "20311645057" at bounding box center [391, 340] width 44 height 8
copy span "20311645057"
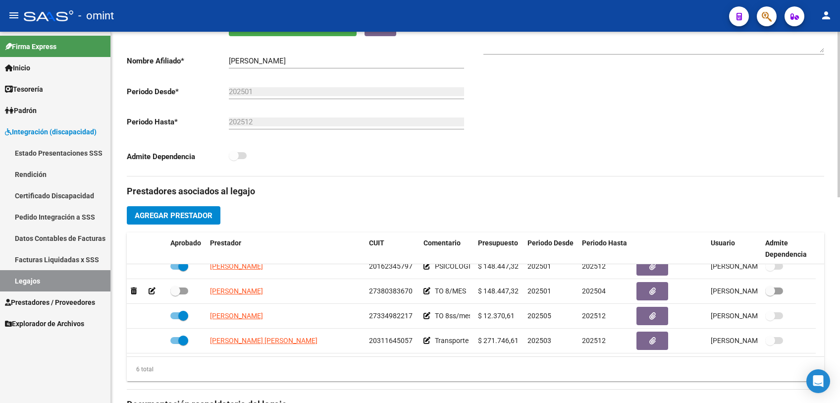
scroll to position [55, 0]
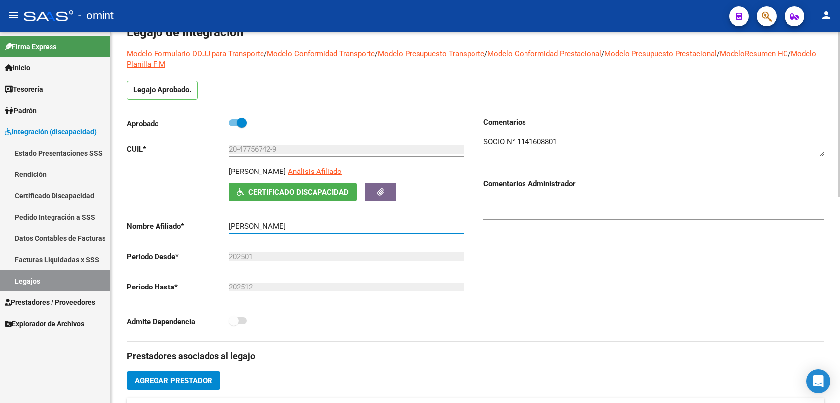
drag, startPoint x: 279, startPoint y: 227, endPoint x: 225, endPoint y: 228, distance: 54.0
click at [225, 228] on app-form-text-field "Nombre Afiliado * [PERSON_NAME] el nombre" at bounding box center [295, 226] width 337 height 9
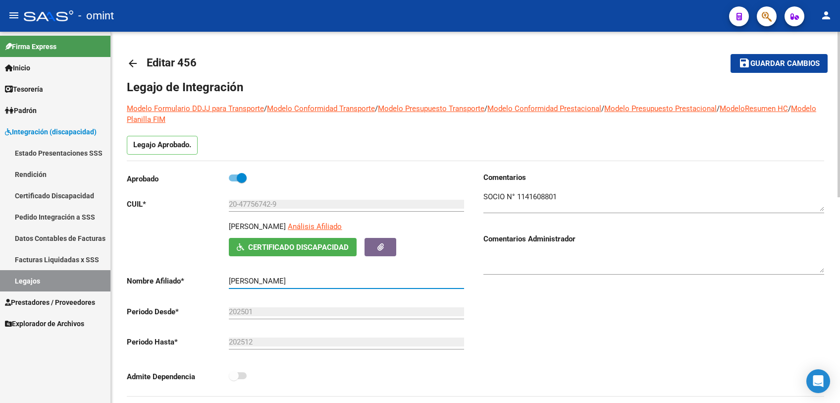
click at [771, 69] on button "save Guardar cambios" at bounding box center [779, 63] width 97 height 18
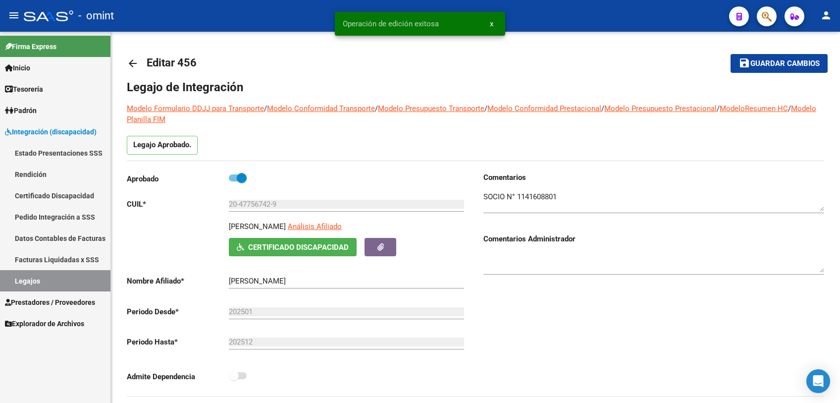
click at [30, 277] on link "Legajos" at bounding box center [55, 280] width 111 height 21
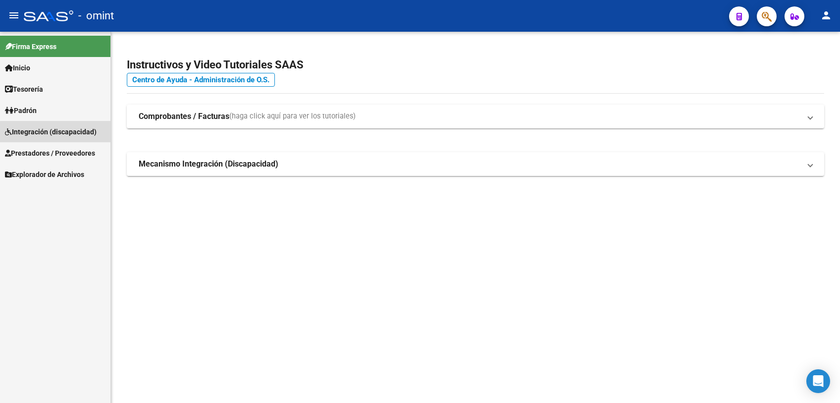
click at [79, 134] on span "Integración (discapacidad)" at bounding box center [51, 131] width 92 height 11
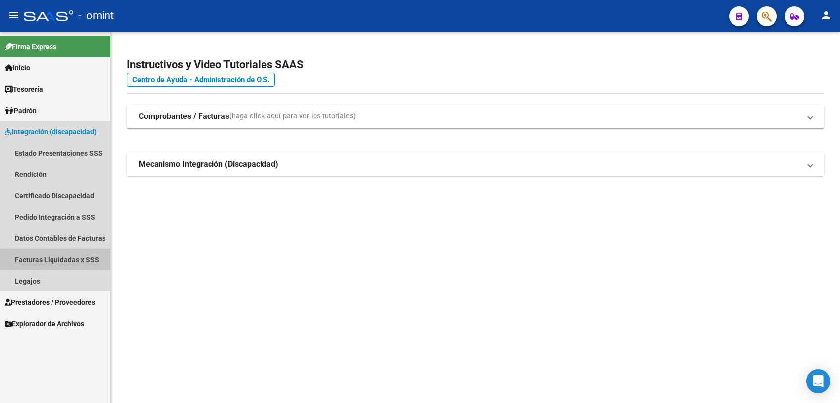
click at [60, 261] on link "Facturas Liquidadas x SSS" at bounding box center [55, 259] width 111 height 21
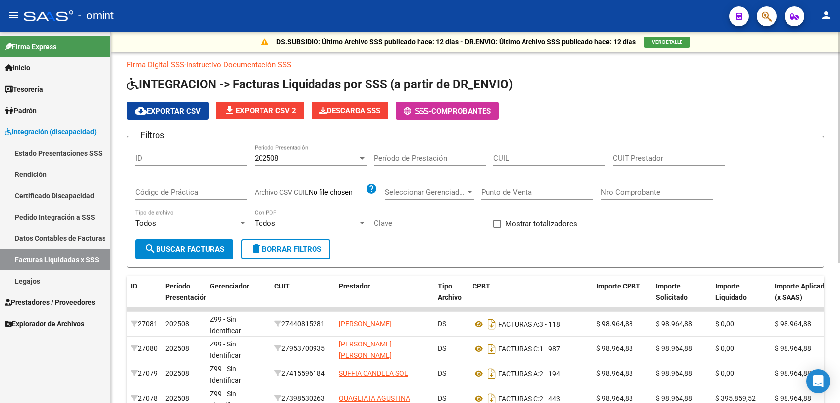
click at [275, 252] on span "delete Borrar Filtros" at bounding box center [285, 249] width 71 height 9
click at [636, 161] on input "CUIT Prestador" at bounding box center [669, 158] width 112 height 9
paste input "27-27439526-0"
click at [188, 247] on span "search Buscar Facturas" at bounding box center [184, 249] width 80 height 9
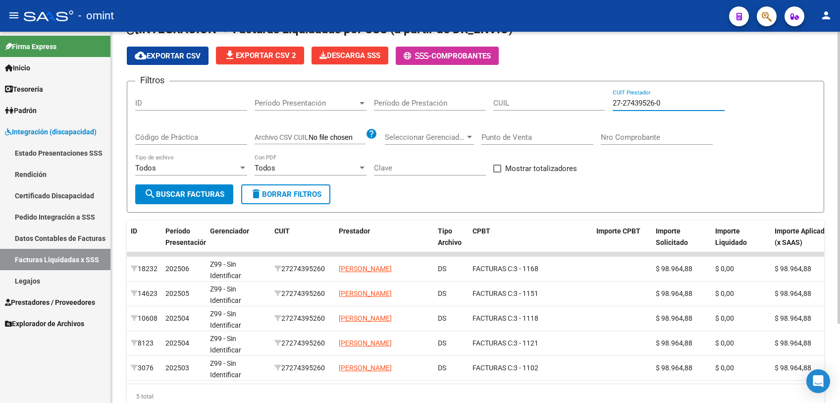
click at [652, 104] on input "27-27439526-0" at bounding box center [669, 103] width 112 height 9
paste input "0-31164505-7"
type input "20-31164505-7"
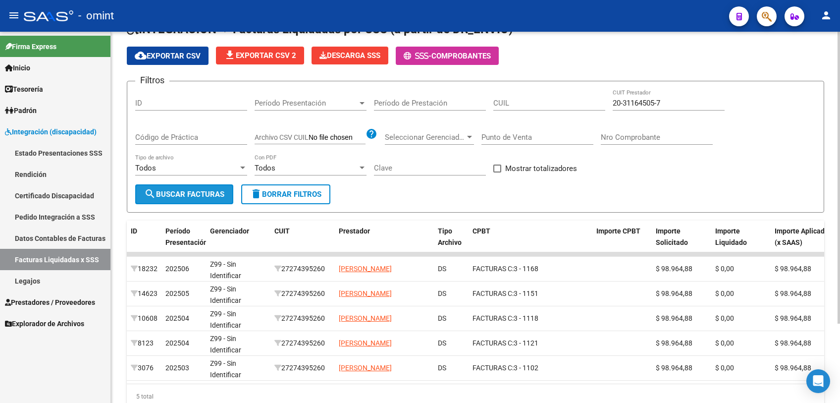
click at [205, 195] on span "search Buscar Facturas" at bounding box center [184, 194] width 80 height 9
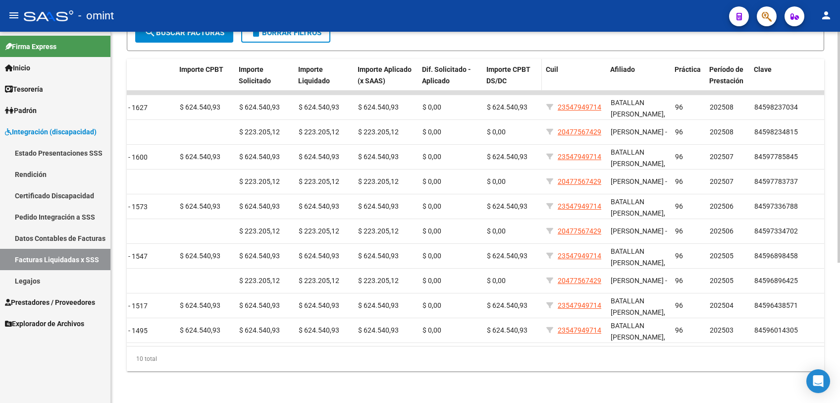
scroll to position [59, 0]
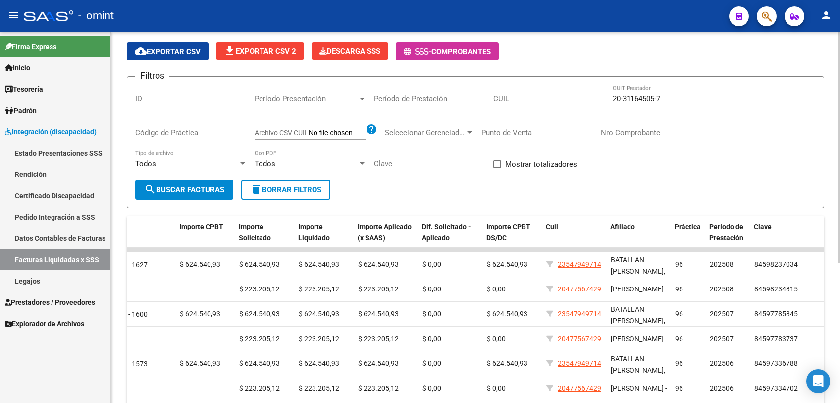
click at [309, 192] on span "delete Borrar Filtros" at bounding box center [285, 189] width 71 height 9
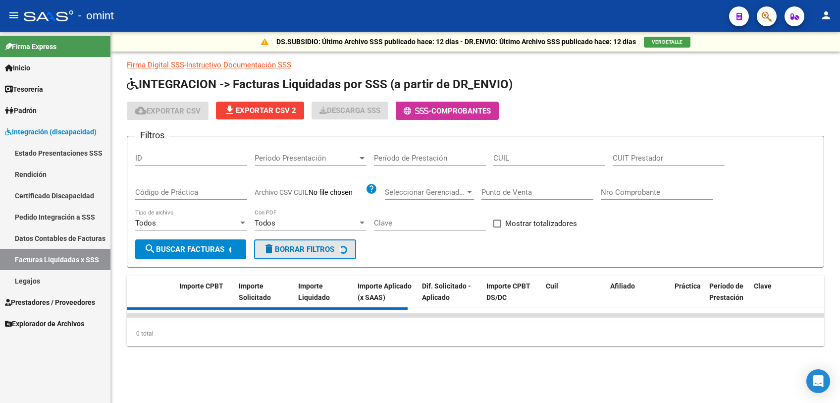
scroll to position [0, 0]
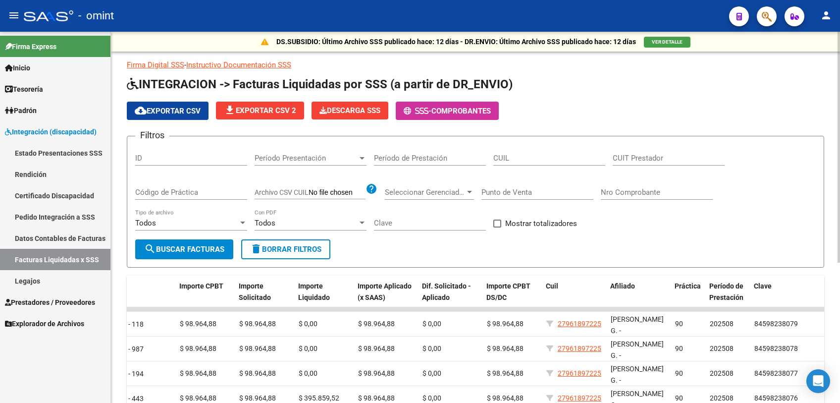
click at [517, 162] on input "CUIL" at bounding box center [550, 158] width 112 height 9
paste input "20-56705685-7"
type input "20-56705685-7"
click at [211, 252] on span "search Buscar Facturas" at bounding box center [184, 249] width 80 height 9
